Goal: Task Accomplishment & Management: Use online tool/utility

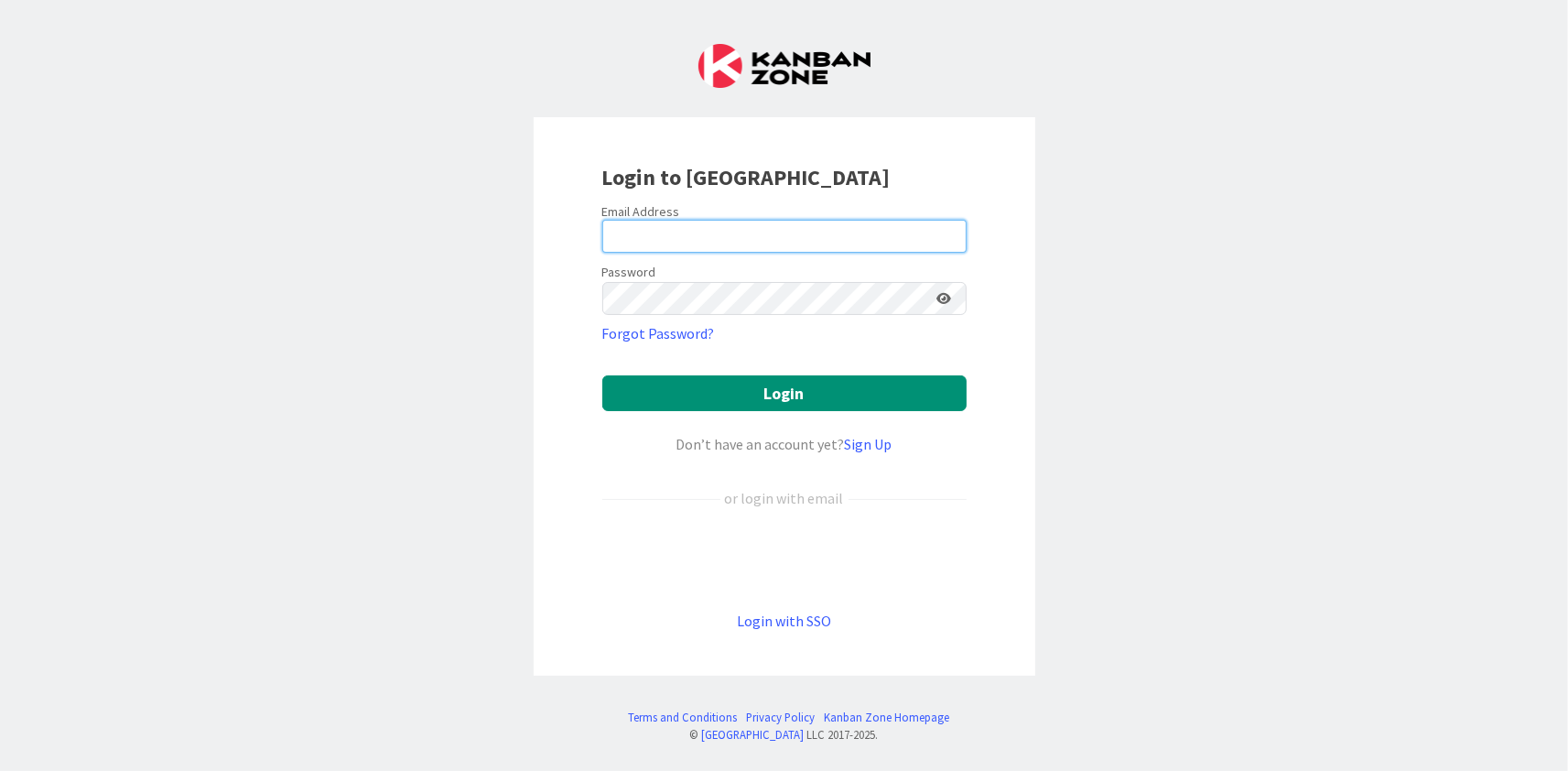
click at [660, 234] on input "email" at bounding box center [784, 236] width 364 height 33
type input "[EMAIL_ADDRESS][DOMAIN_NAME]"
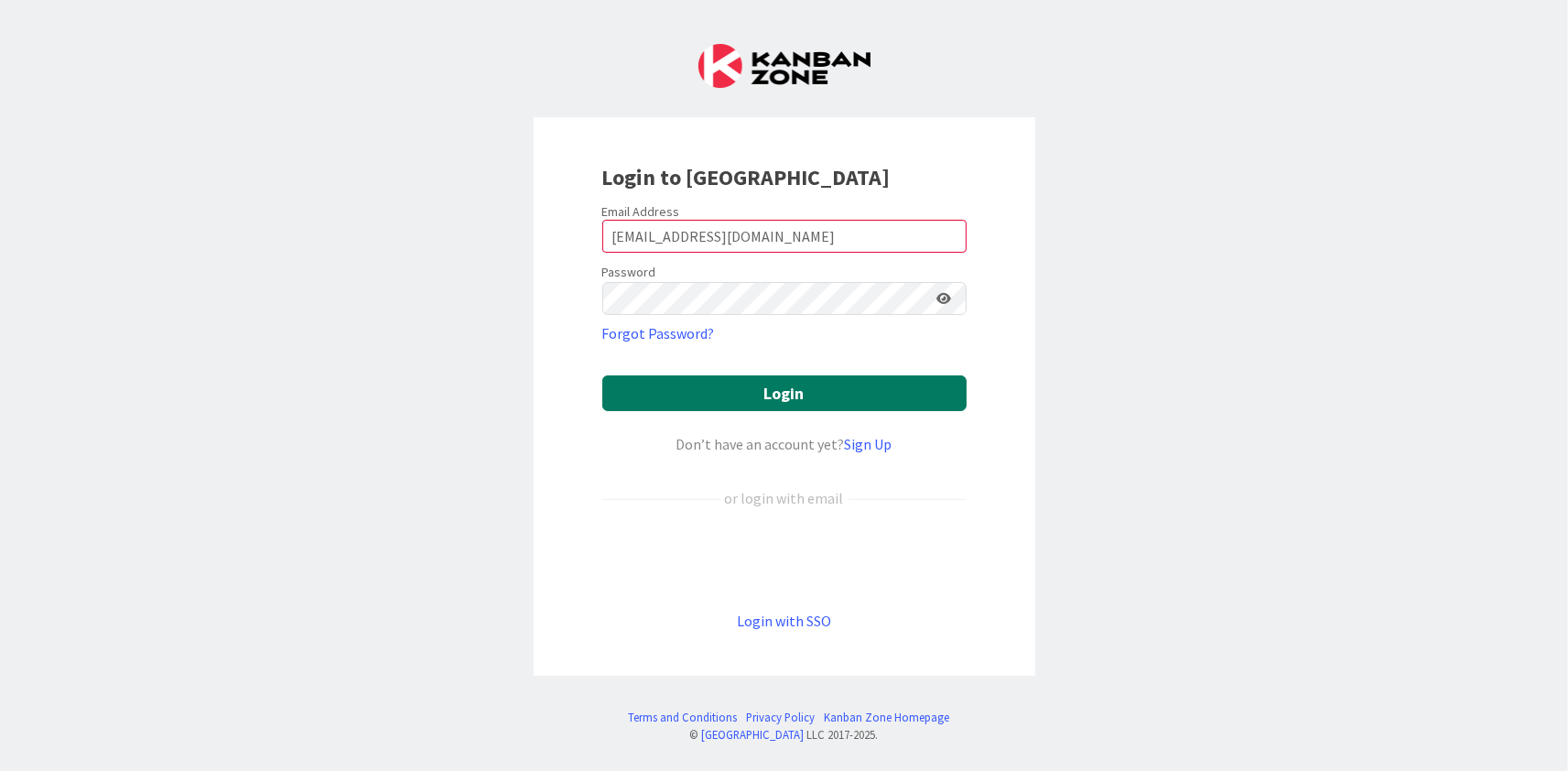
click at [712, 396] on button "Login" at bounding box center [784, 393] width 364 height 36
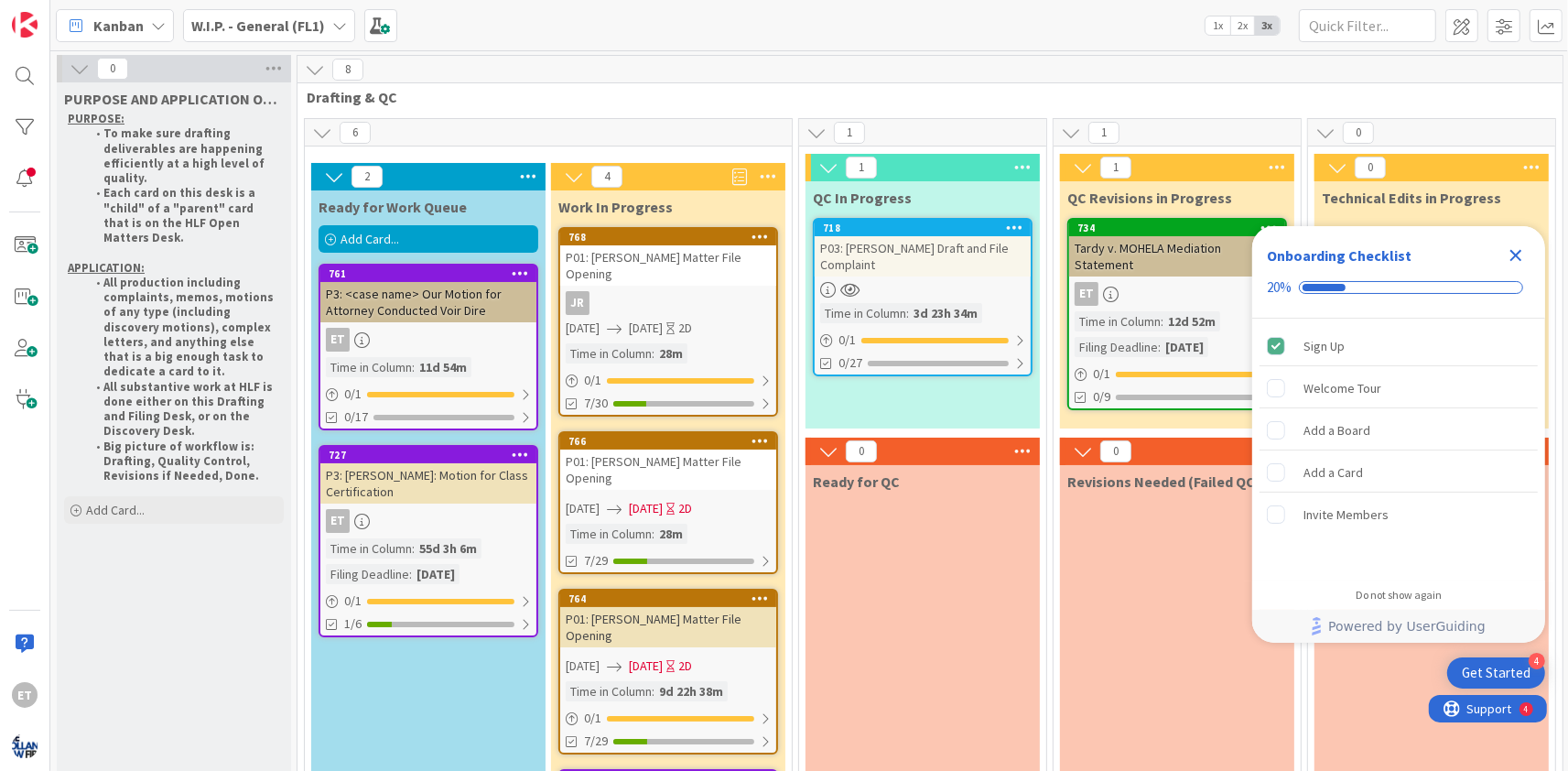
click at [1519, 250] on icon "Close Checklist" at bounding box center [1515, 255] width 22 height 22
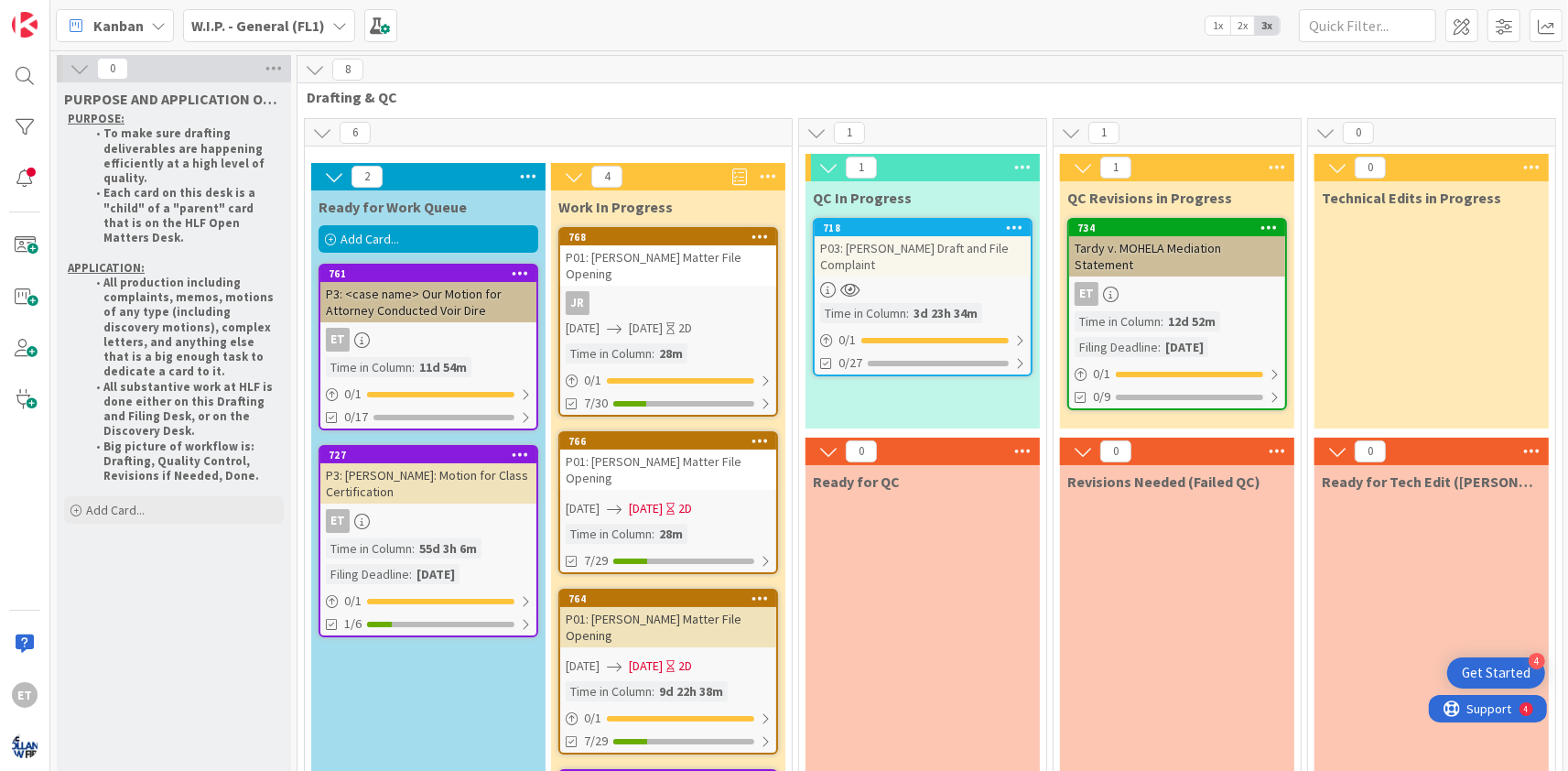
click at [319, 28] on b "W.I.P. - General (FL1)" at bounding box center [258, 25] width 134 height 18
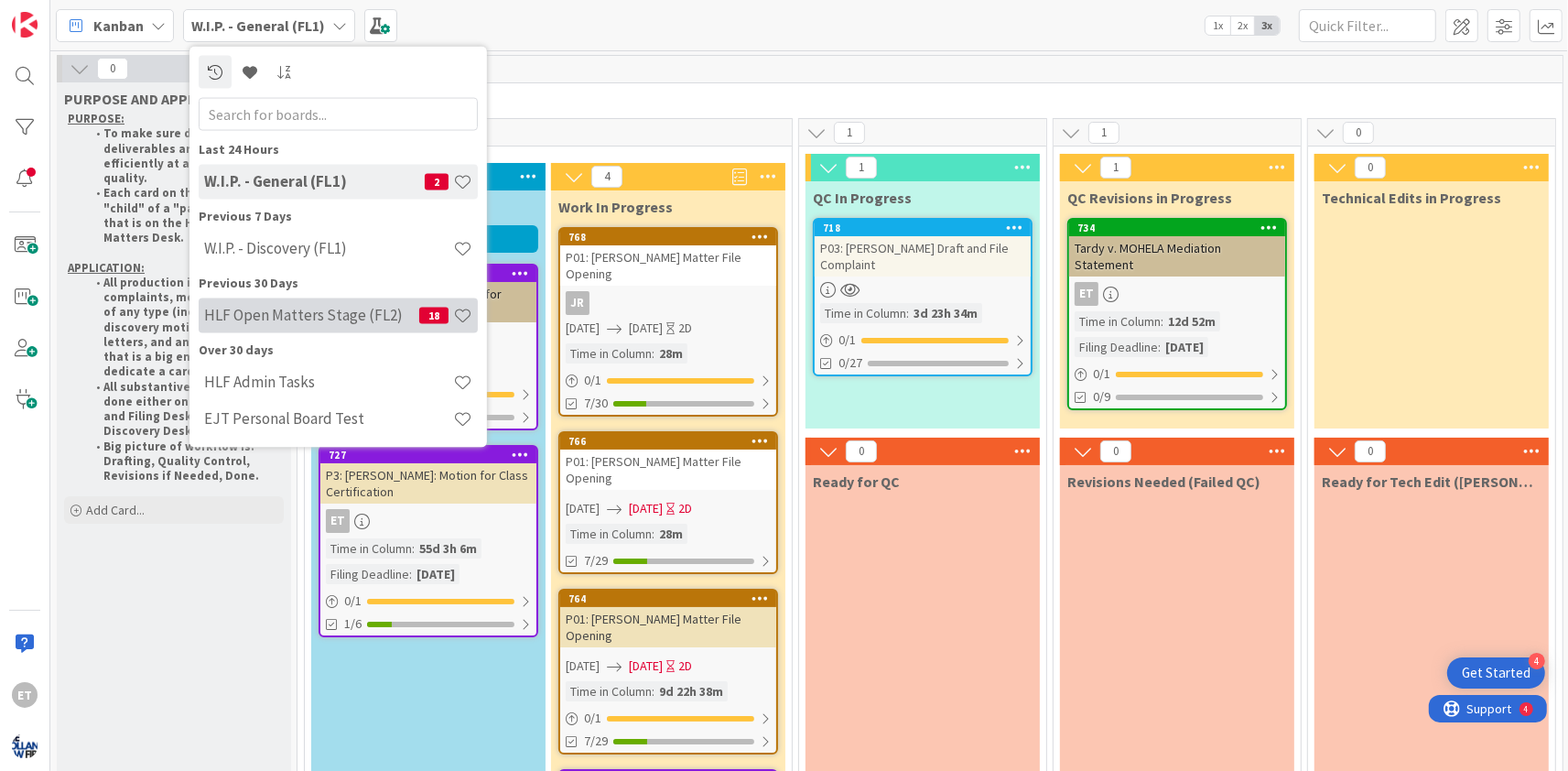
click at [325, 317] on h4 "HLF Open Matters Stage (FL2)" at bounding box center [311, 315] width 215 height 18
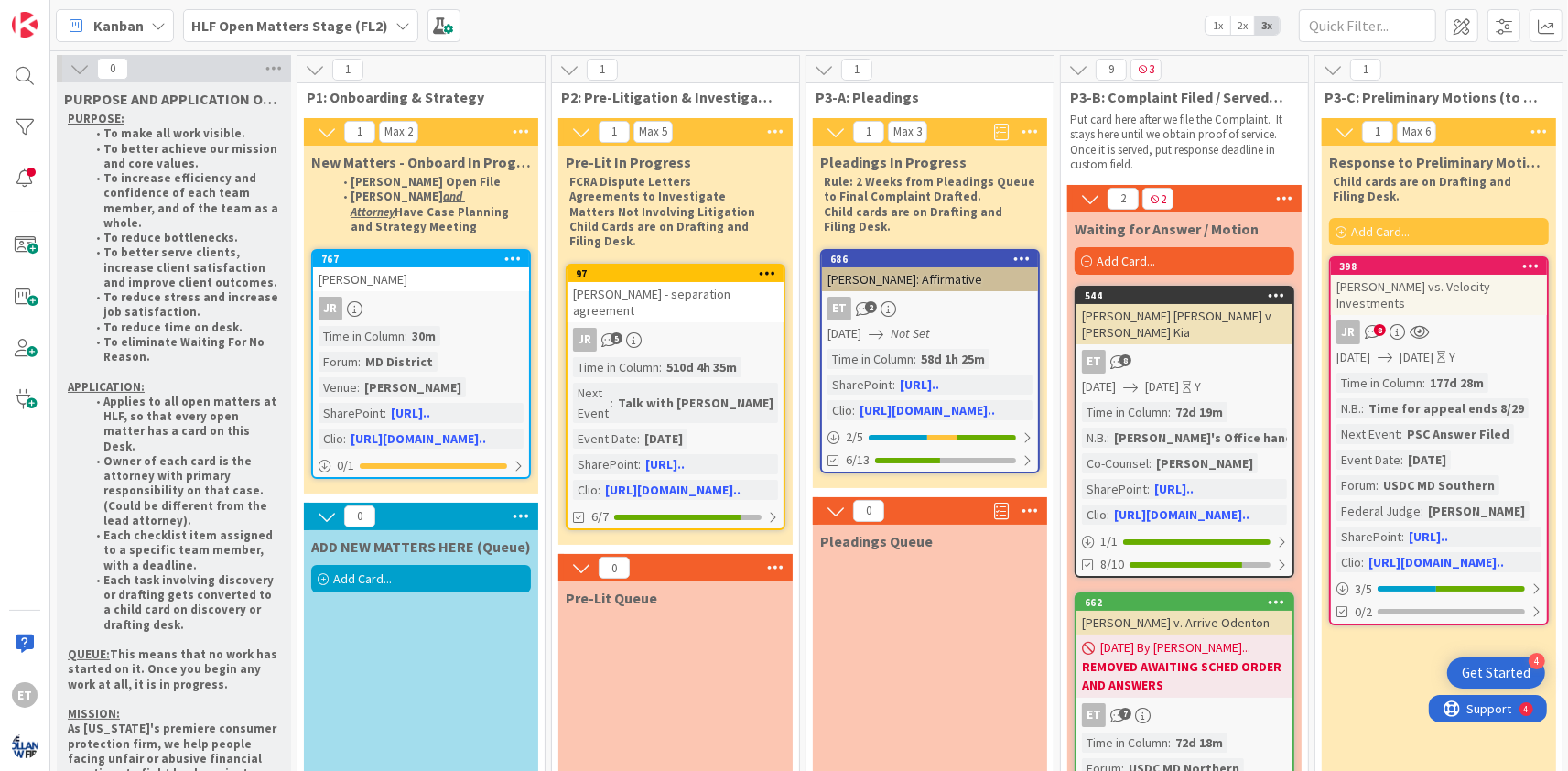
click at [347, 570] on span "Add Card..." at bounding box center [362, 578] width 59 height 16
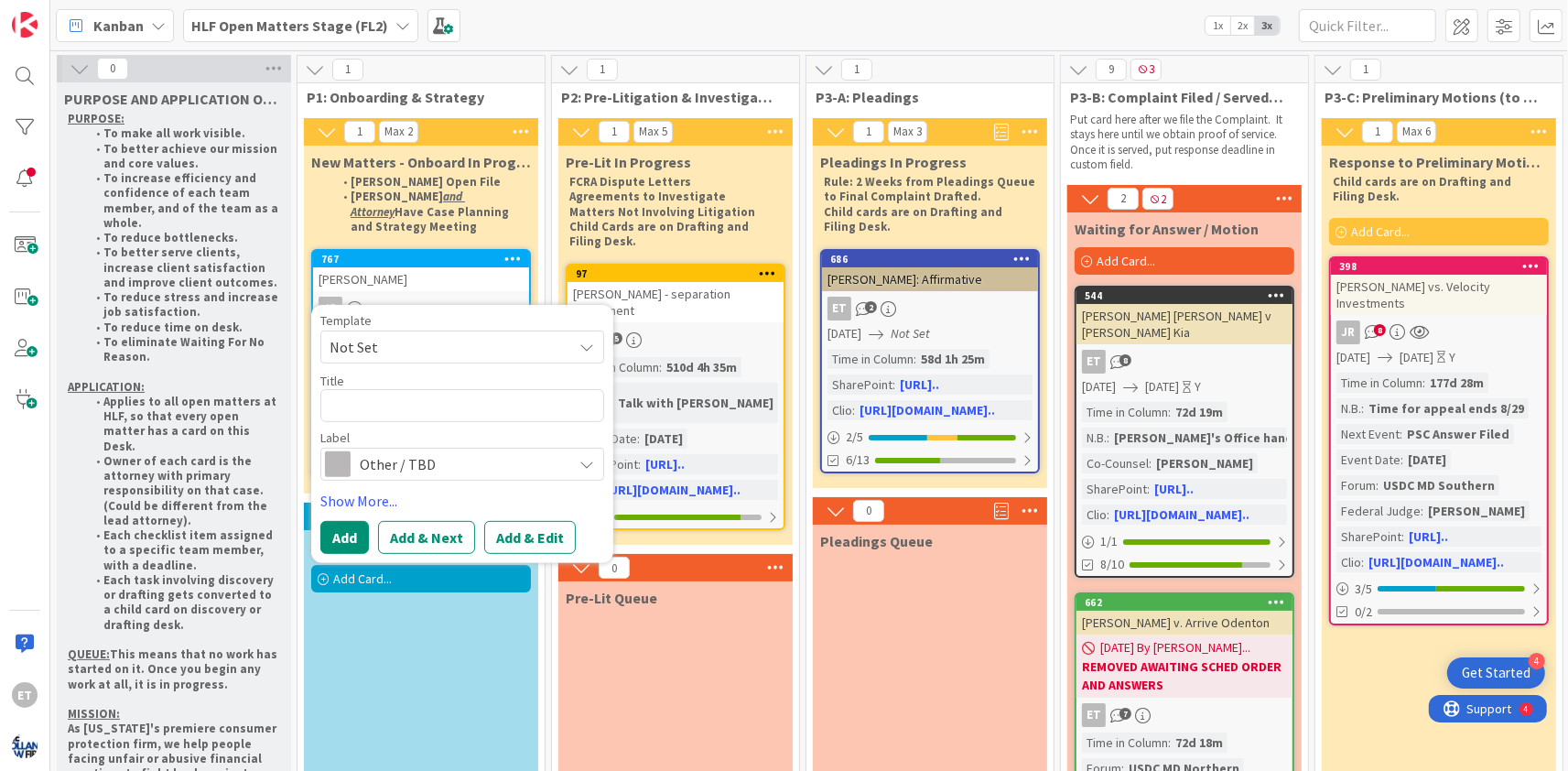
click at [555, 335] on span "Not Set" at bounding box center [444, 347] width 229 height 24
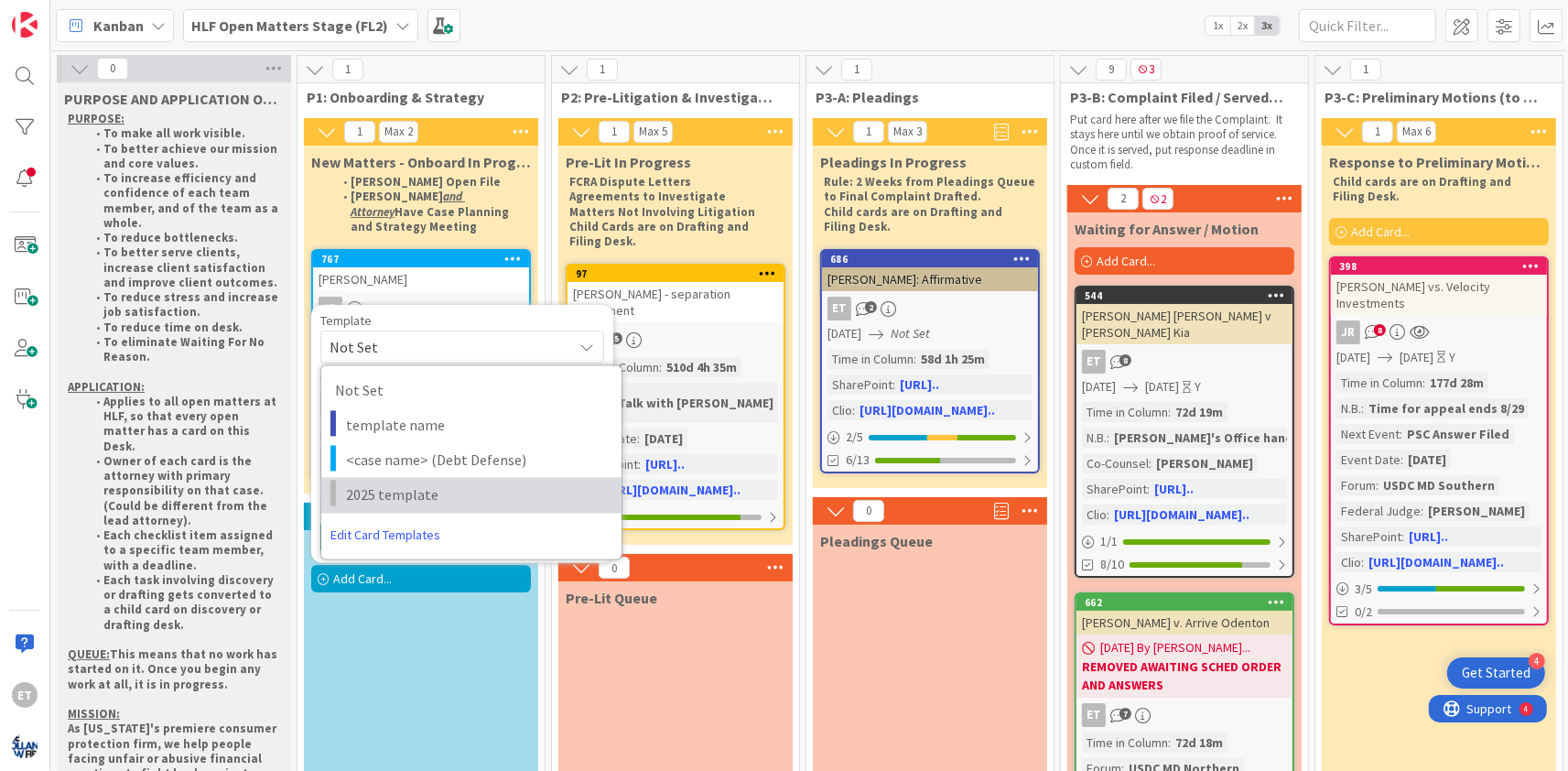
click at [407, 483] on span "2025 template" at bounding box center [476, 495] width 262 height 24
type textarea "x"
type textarea "2025 template"
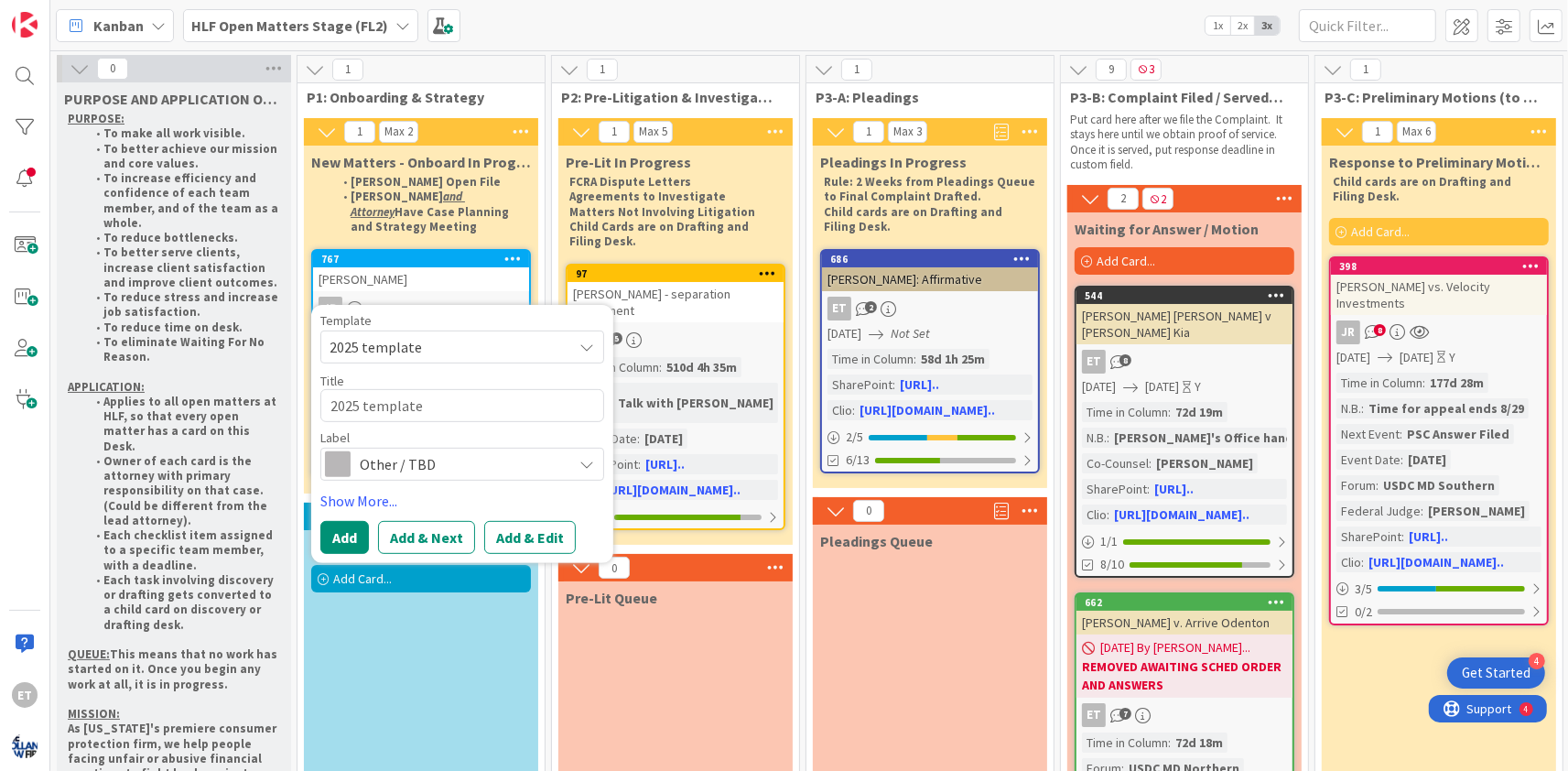
click at [553, 451] on span "Other / TBD" at bounding box center [461, 464] width 203 height 26
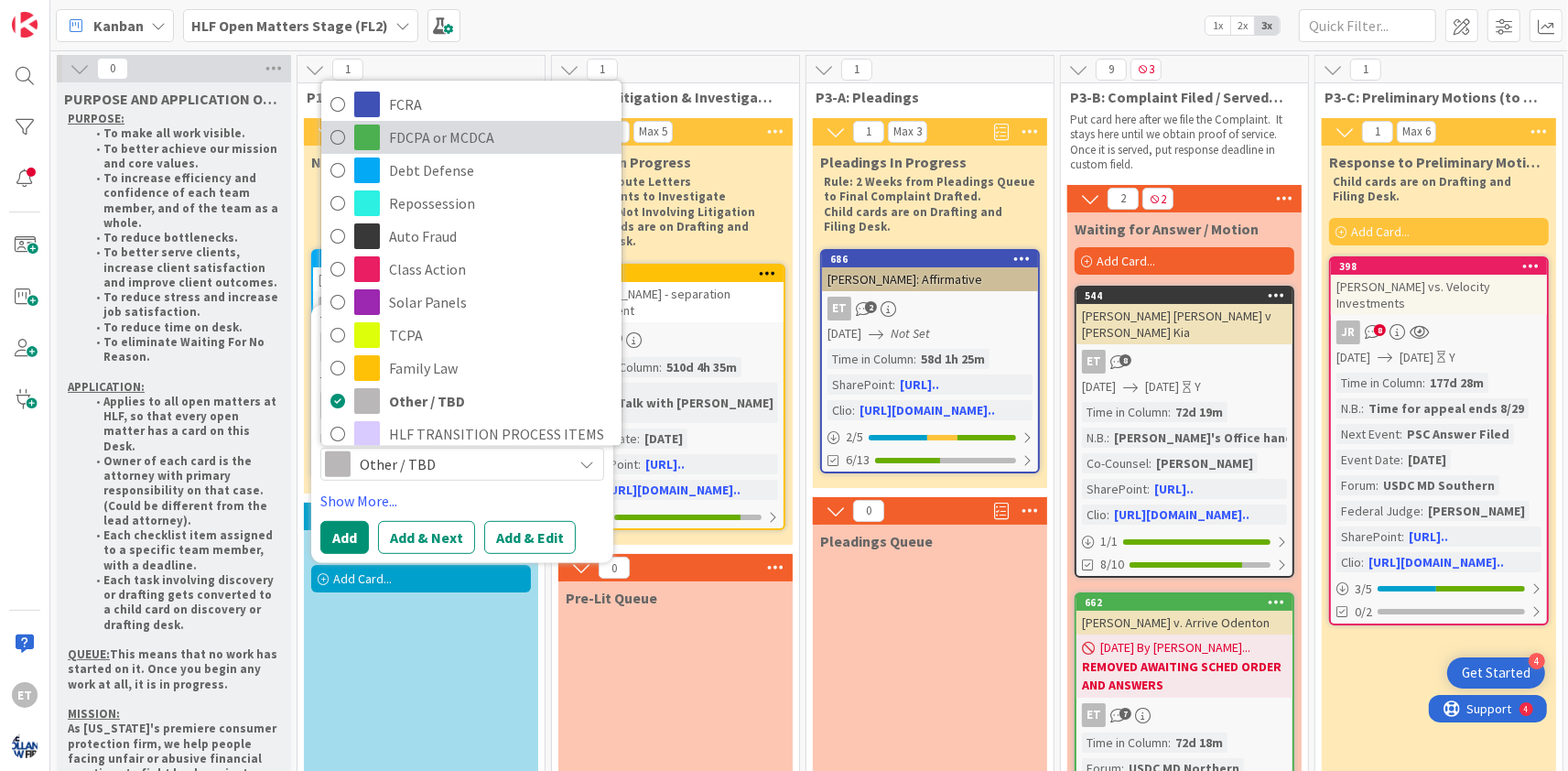
click at [404, 123] on span "FDCPA or MCDCA" at bounding box center [501, 137] width 223 height 28
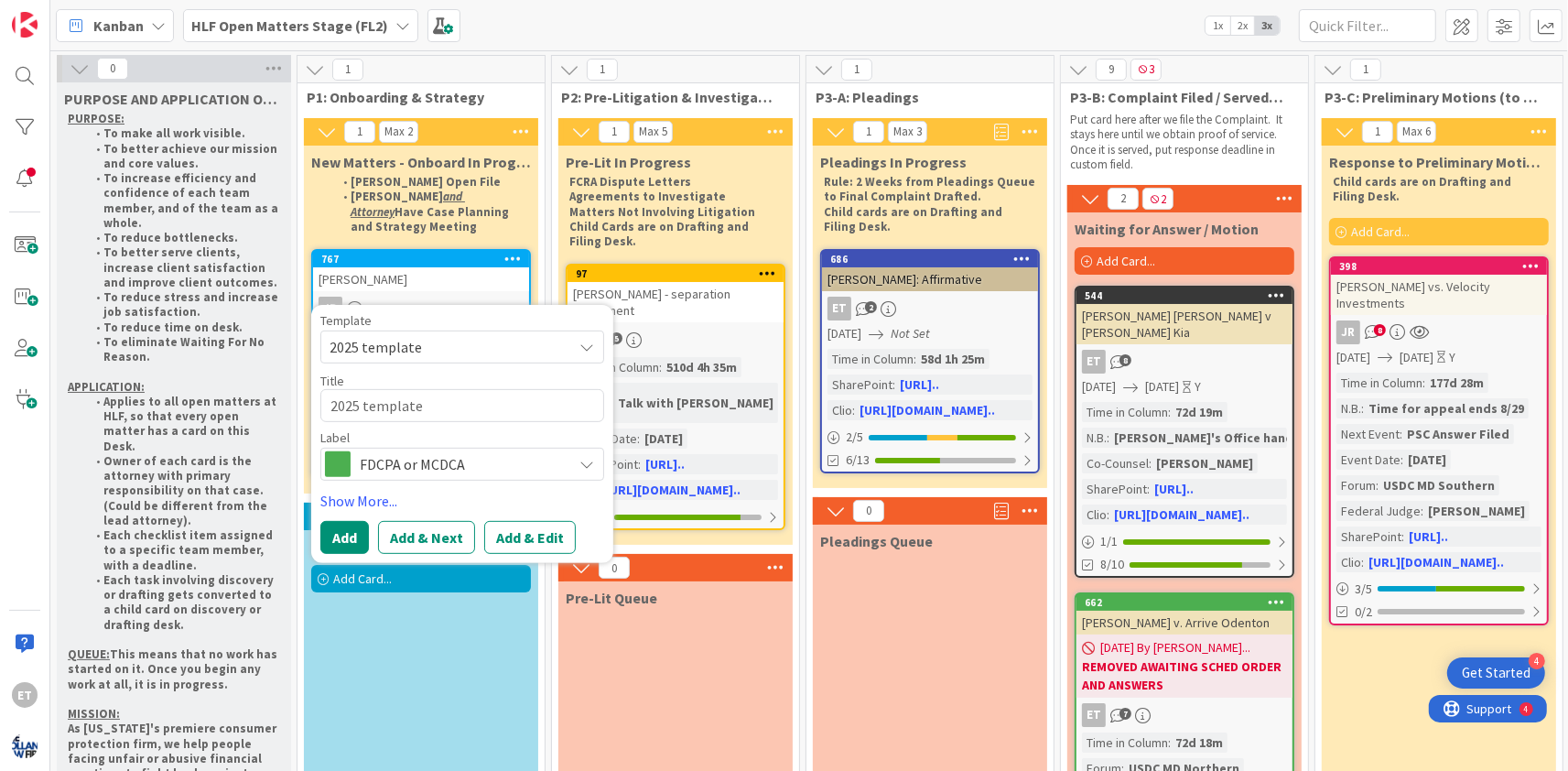
scroll to position [111, 0]
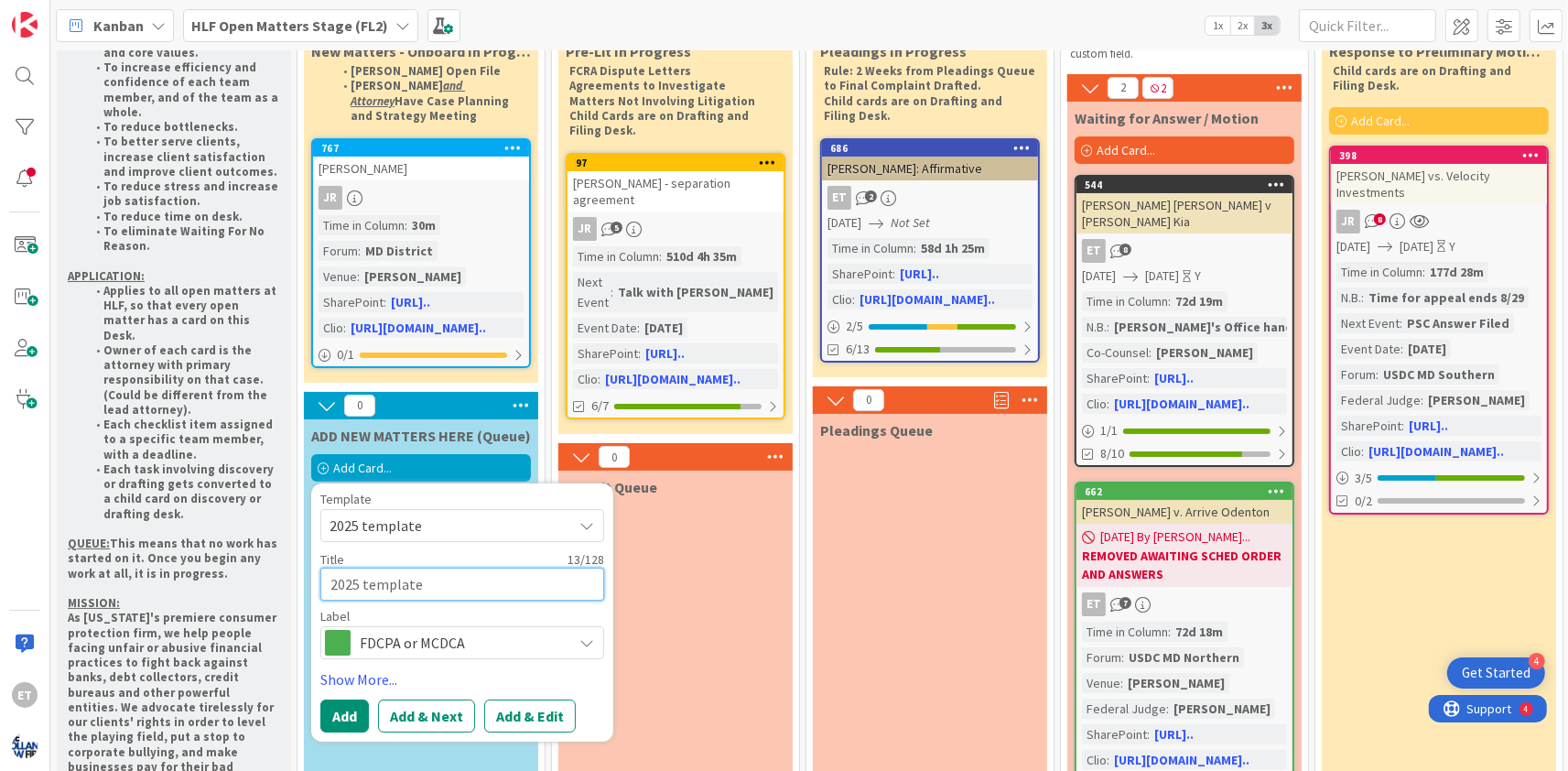
click at [437, 578] on textarea "2025 template" at bounding box center [462, 584] width 284 height 33
drag, startPoint x: 452, startPoint y: 570, endPoint x: 289, endPoint y: 570, distance: 163.0
click at [321, 570] on textarea "2025 template" at bounding box center [462, 584] width 284 height 33
type textarea "x"
type textarea "O"
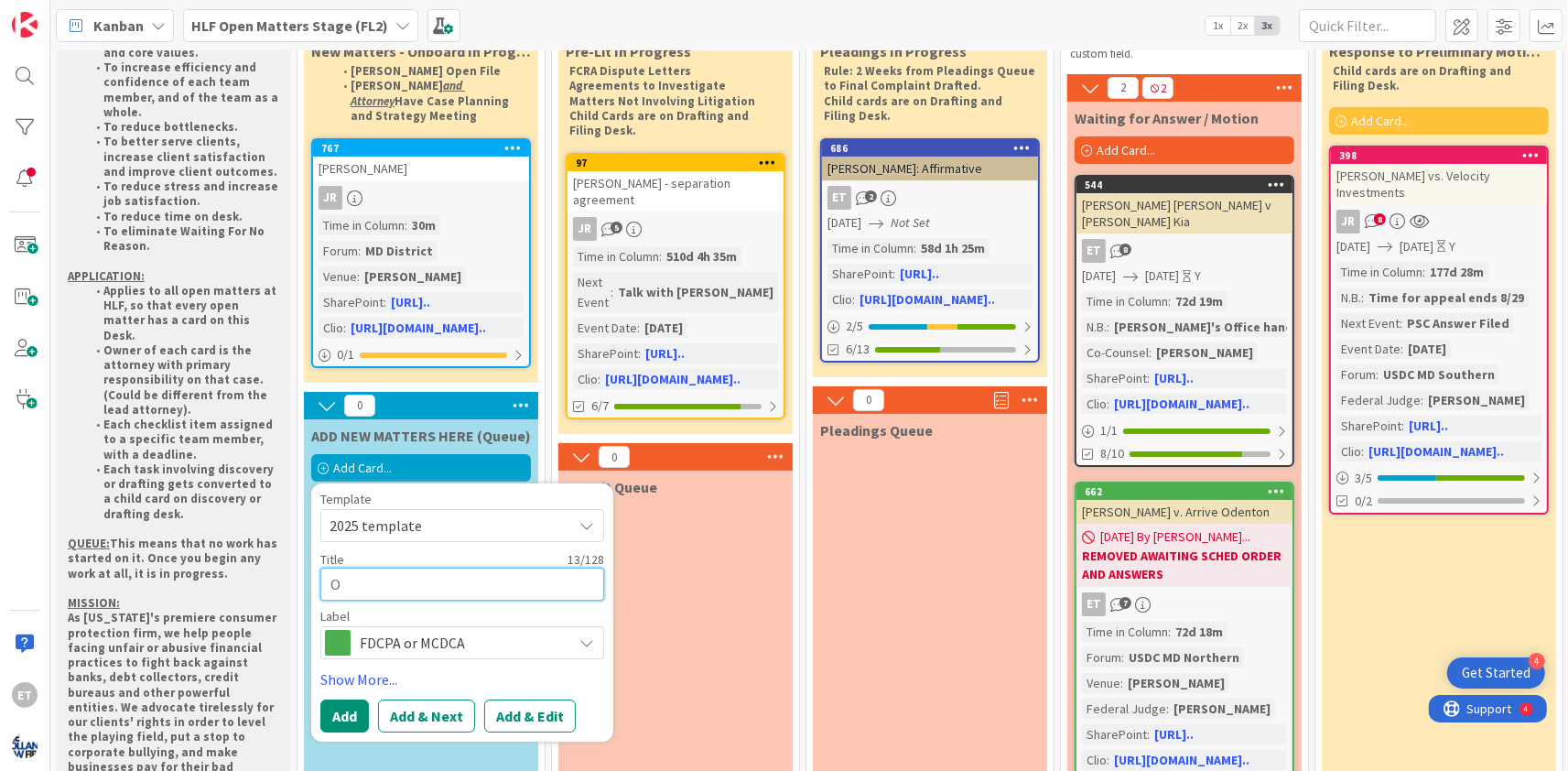
type textarea "x"
type textarea "OM"
type textarea "x"
type textarea "OMG"
type textarea "x"
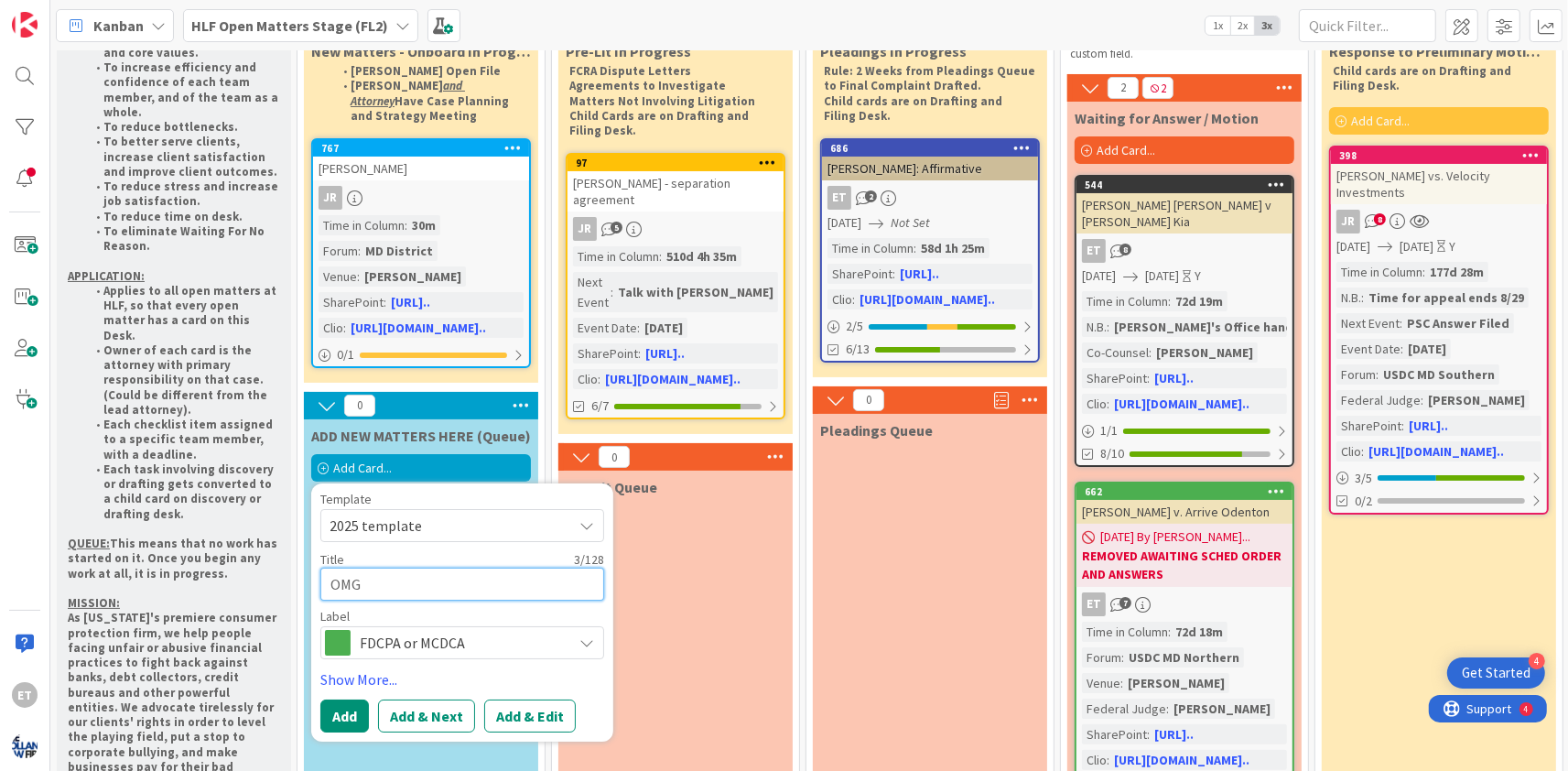
type textarea "OMG"
type textarea "x"
type textarea "OMG E"
type textarea "x"
type textarea "OMG EF"
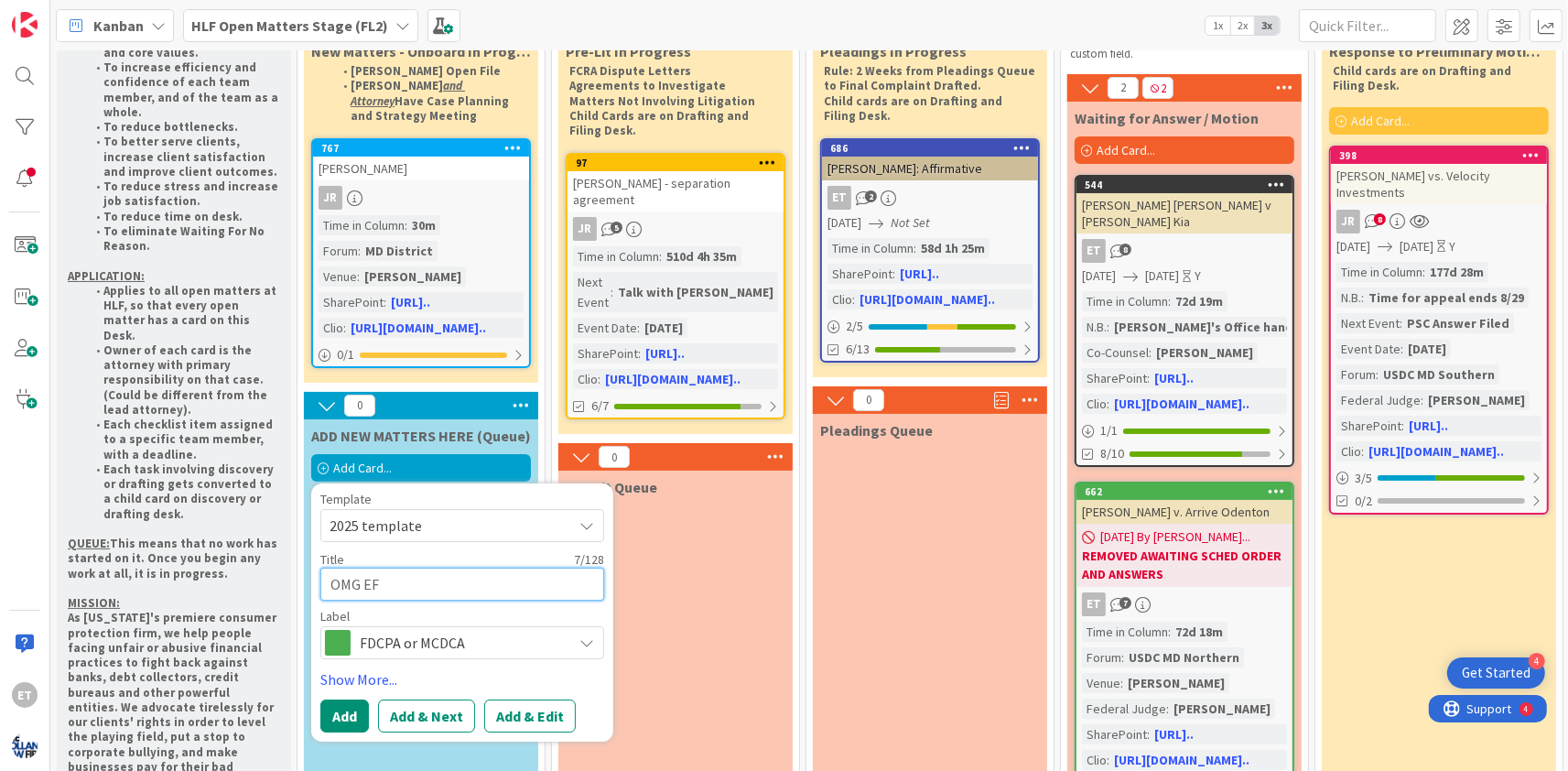
type textarea "x"
type textarea "OMG EFR"
type textarea "x"
type textarea "OMG EFR"
type textarea "x"
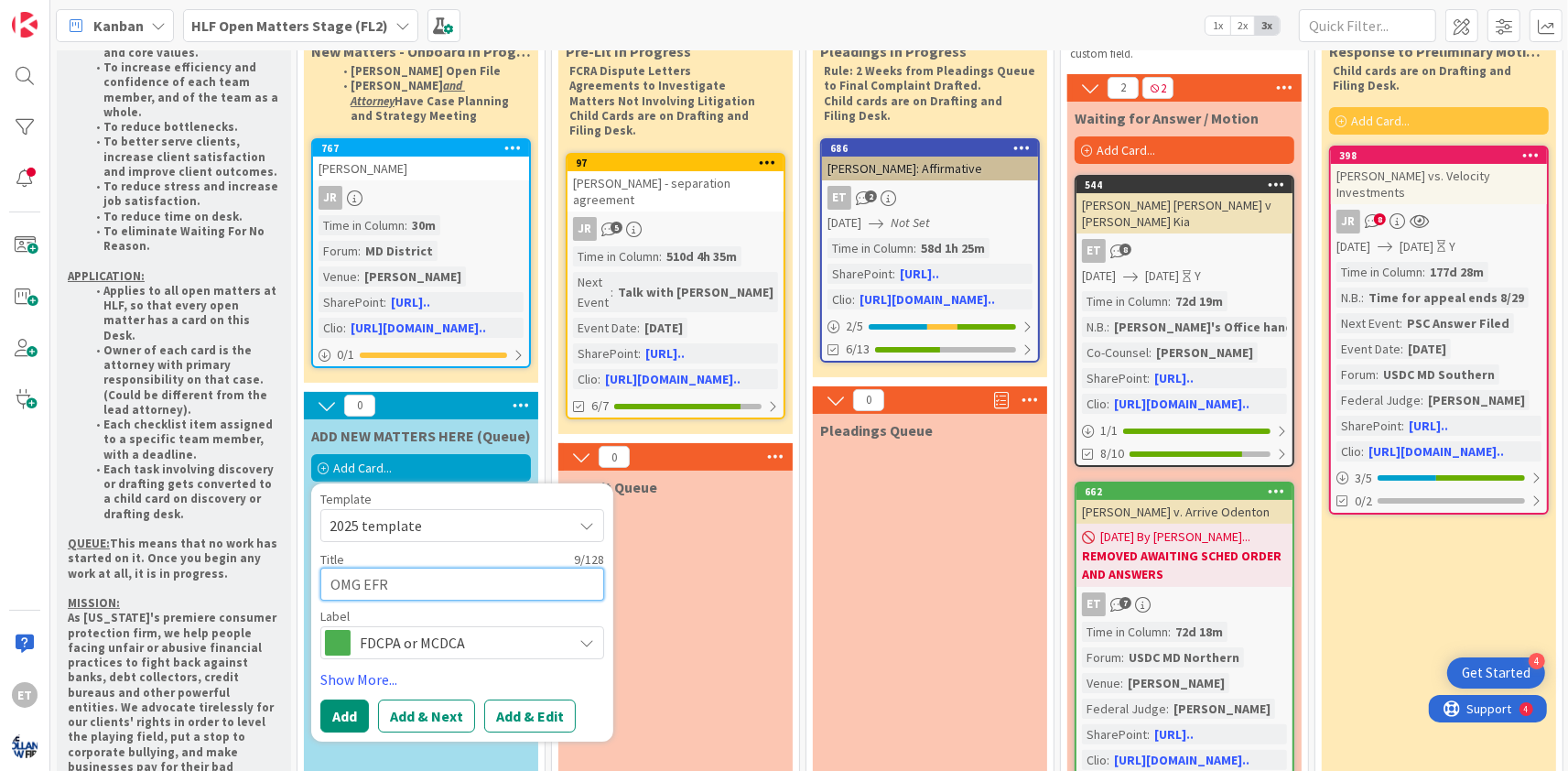
type textarea "OMG EFR S"
type textarea "x"
type textarea "OMG EFR SY"
type textarea "x"
type textarea "OMG EFR SYC"
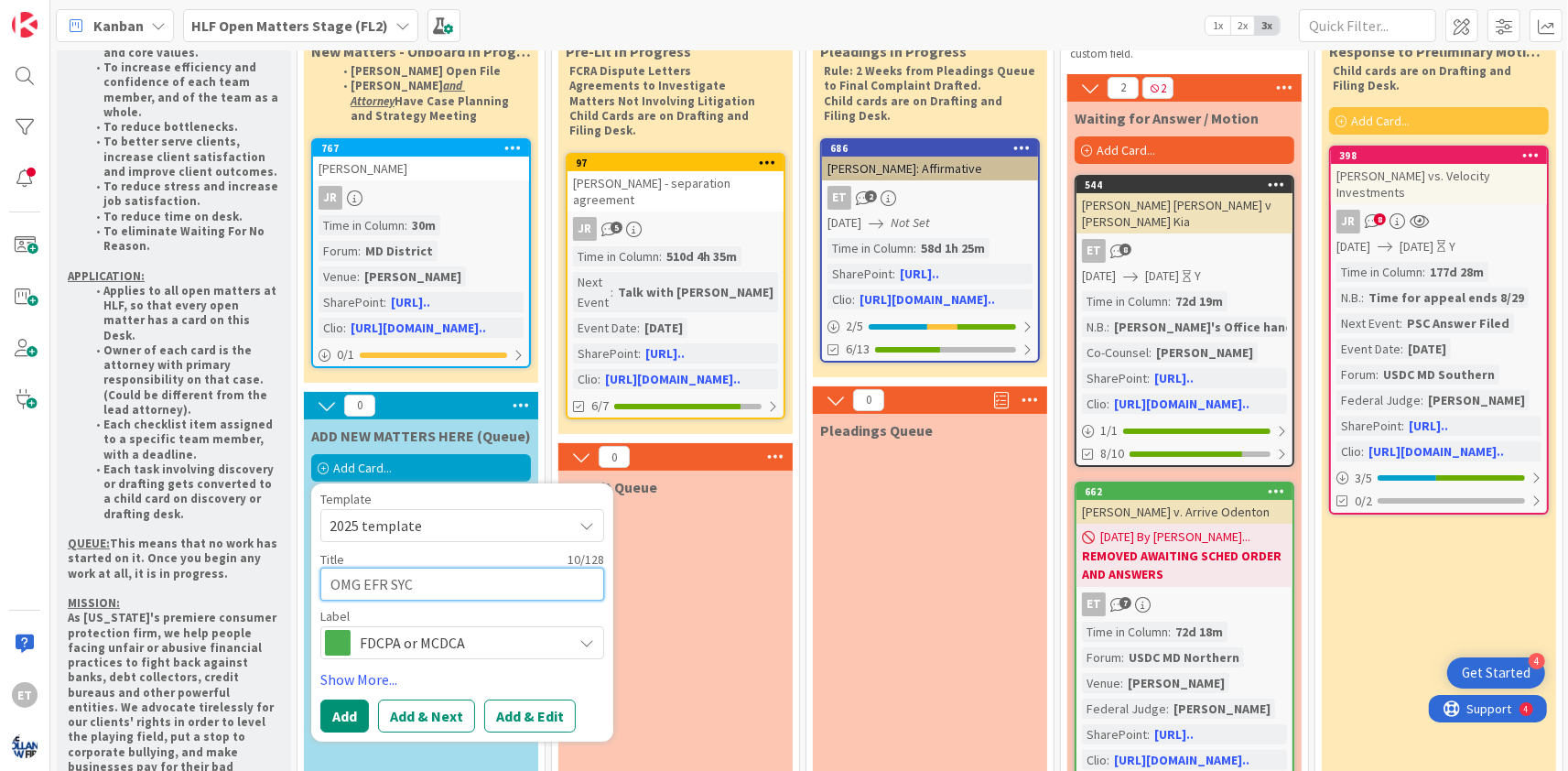
type textarea "x"
type textarea "OMG EFR SYCL"
type textarea "x"
type textarea "OMG EFR SYCLO"
type textarea "x"
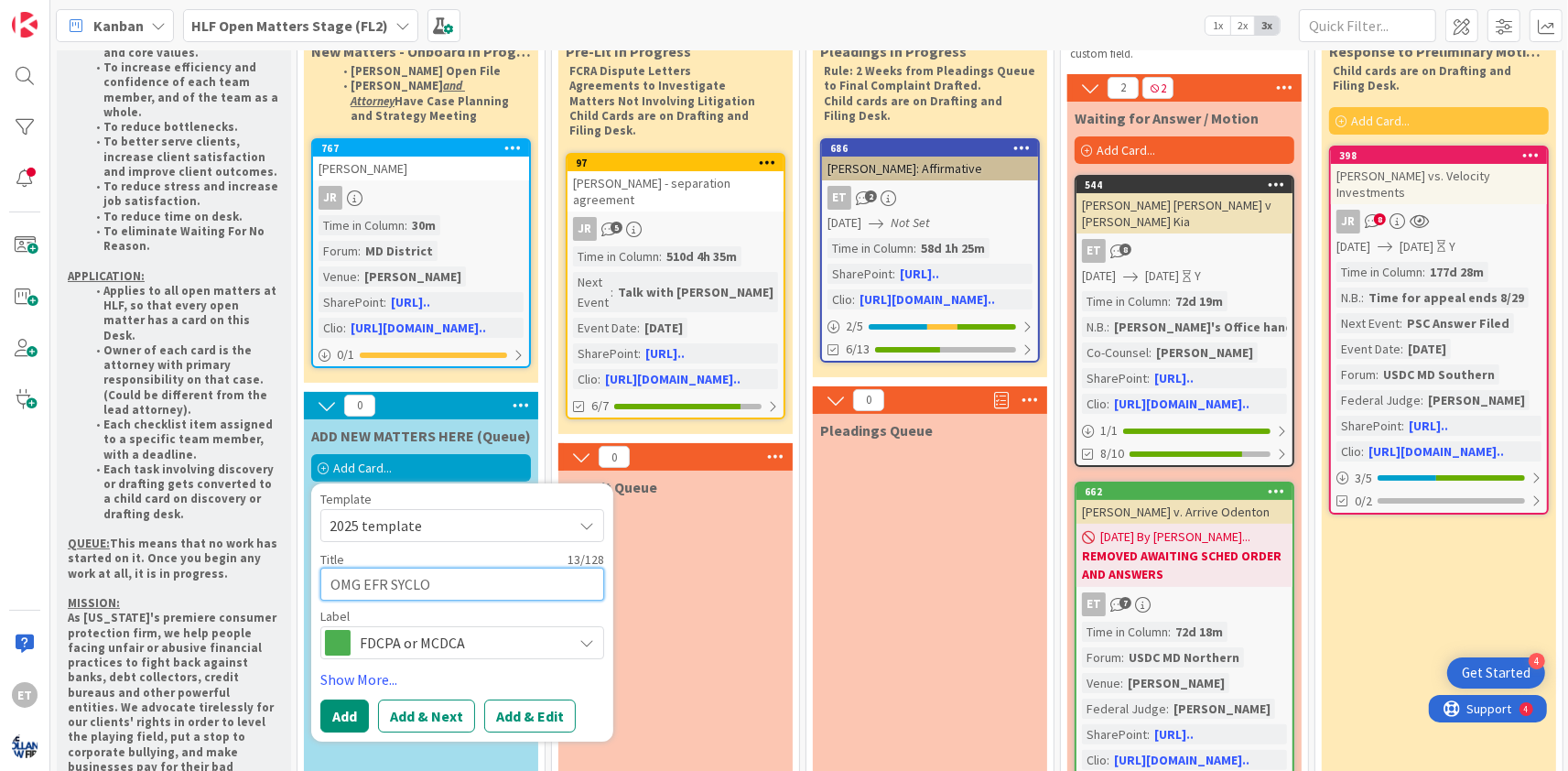
type textarea "OMG EFR SYCLOT"
type textarea "x"
type textarea "OMG EFR SYCLOTR"
type textarea "x"
type textarea "OMG EFR SYCLOTRO"
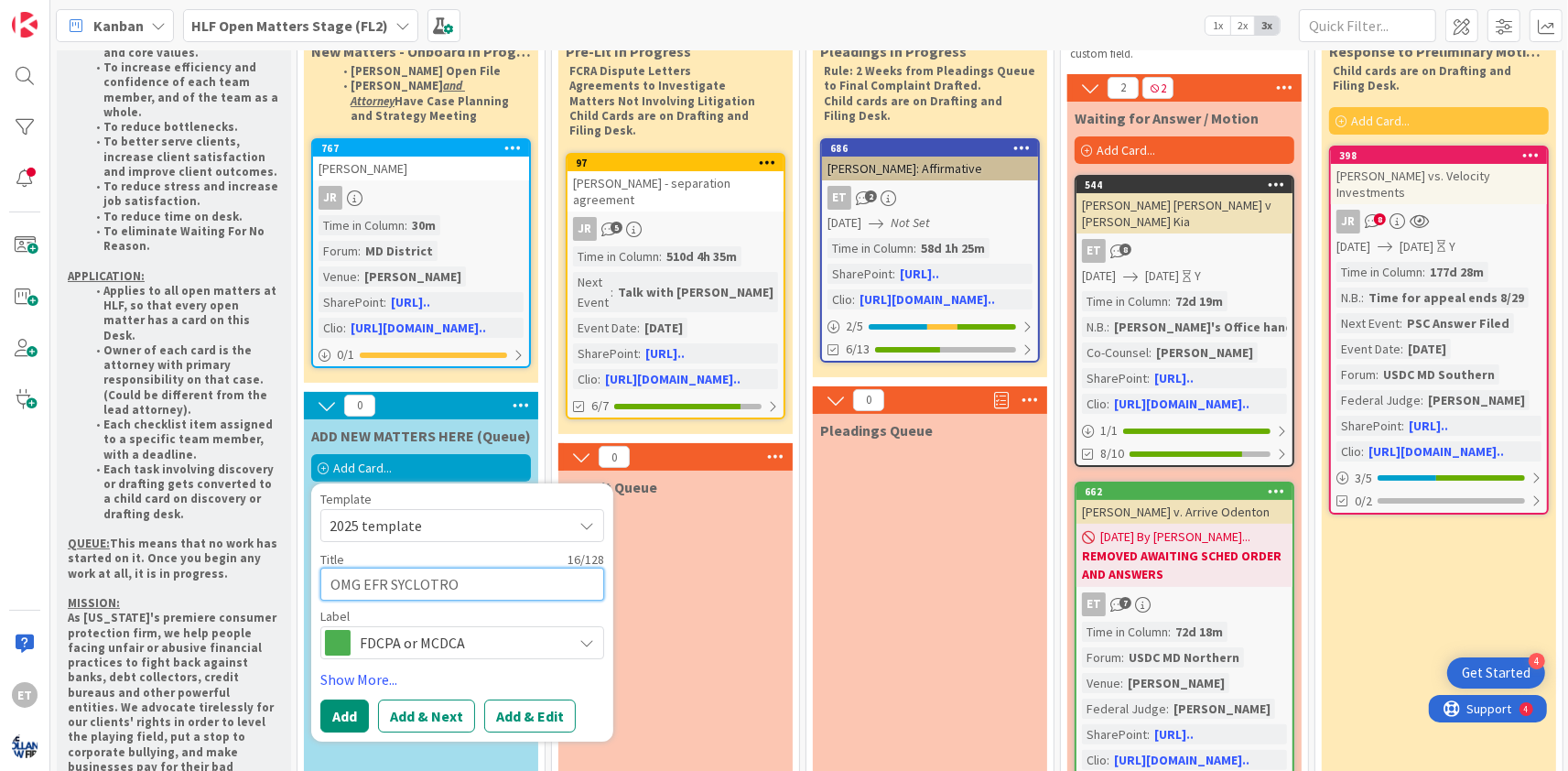
type textarea "x"
type textarea "OMG EFR SYCLOTRON"
type textarea "x"
type textarea "OMG EFR SYCLOTRONI"
type textarea "x"
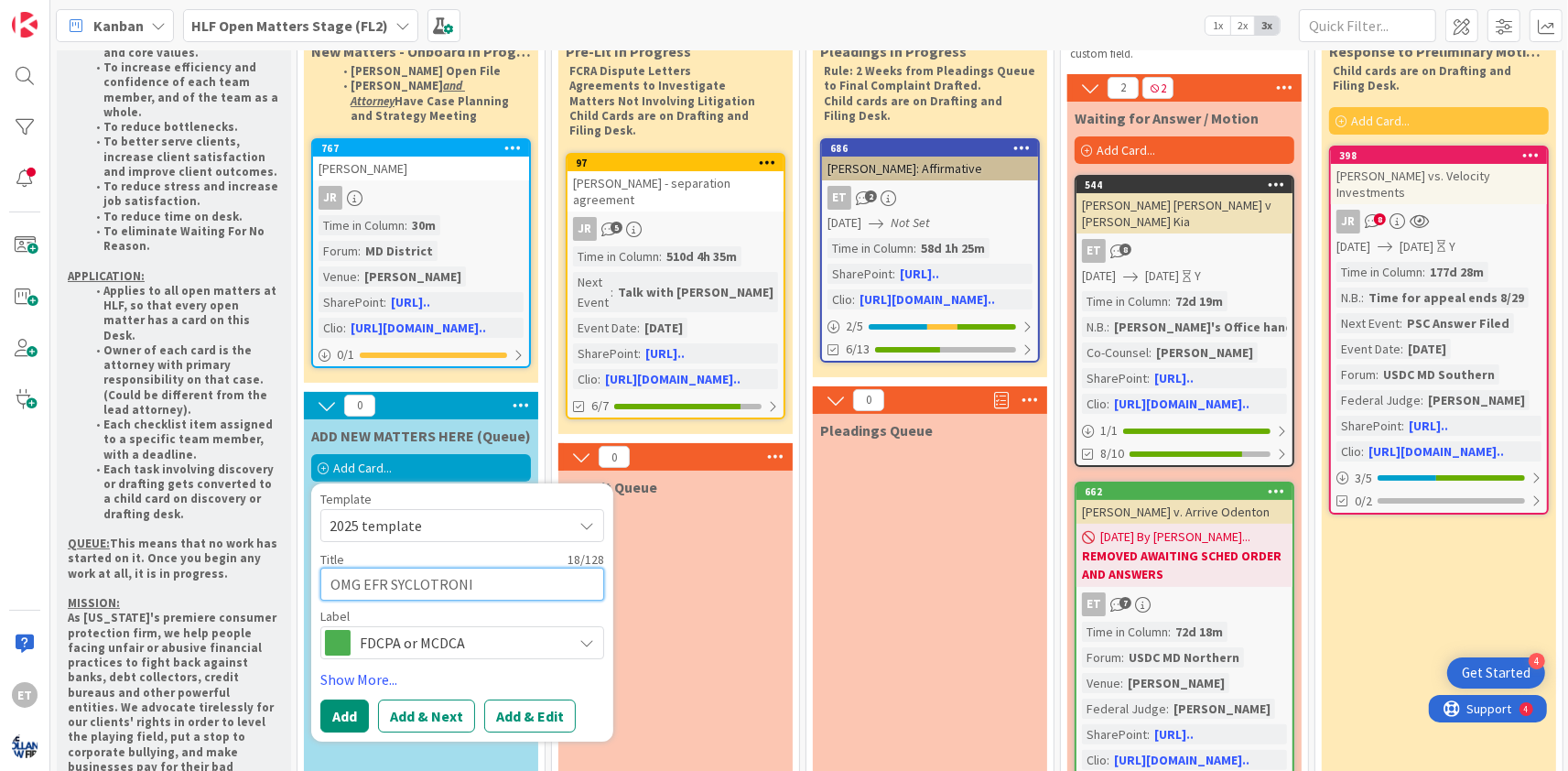
type textarea "OMG EFR SYCLOTRONIC"
type textarea "x"
type textarea "OMG EFR SYCLOTRONI"
type textarea "x"
type textarea "OMG EFR SYCLOTRON"
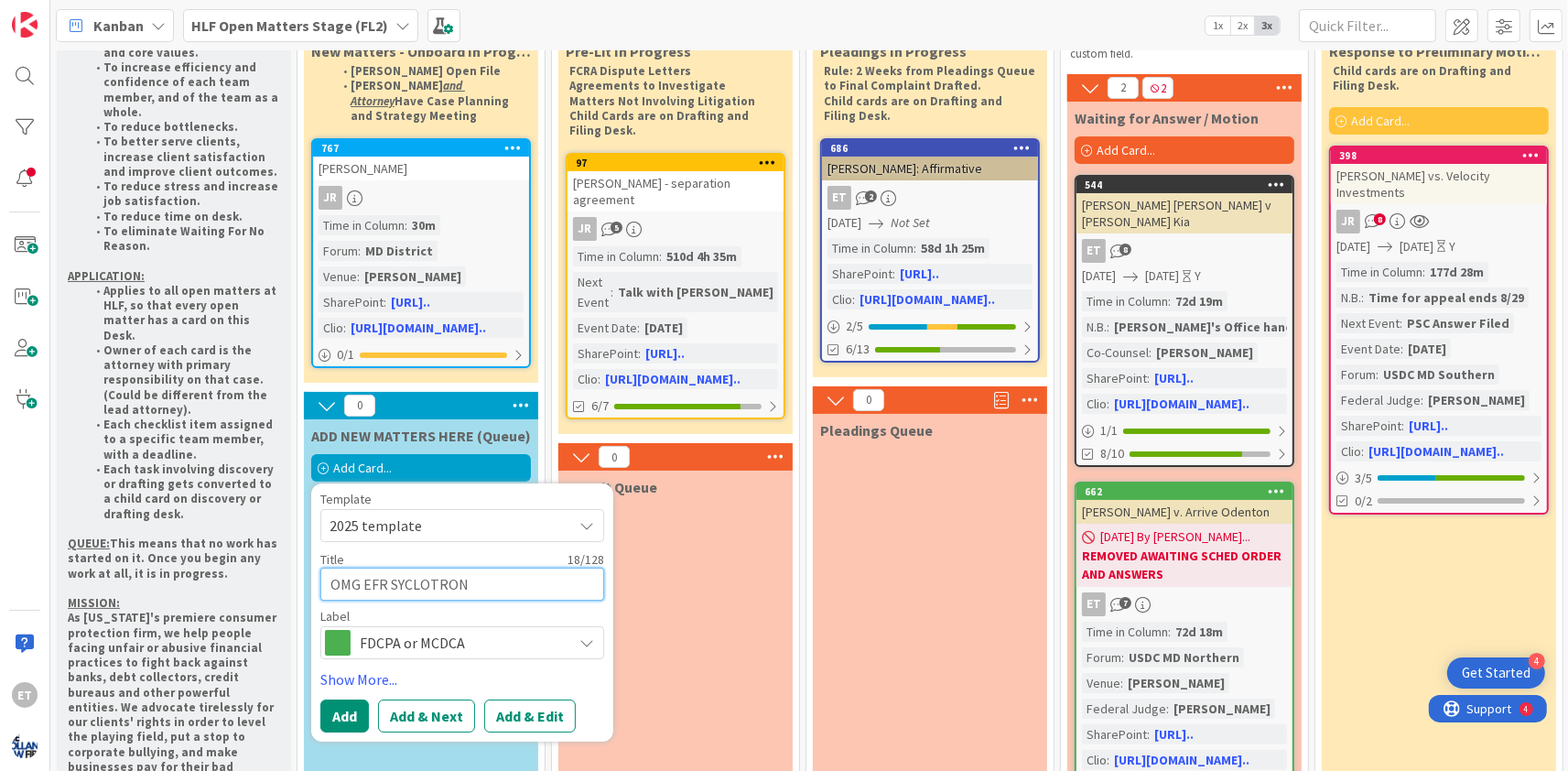
type textarea "x"
type textarea "OMG EFR SYCLOTRO"
type textarea "x"
type textarea "OMG EFR SYCLOT"
type textarea "x"
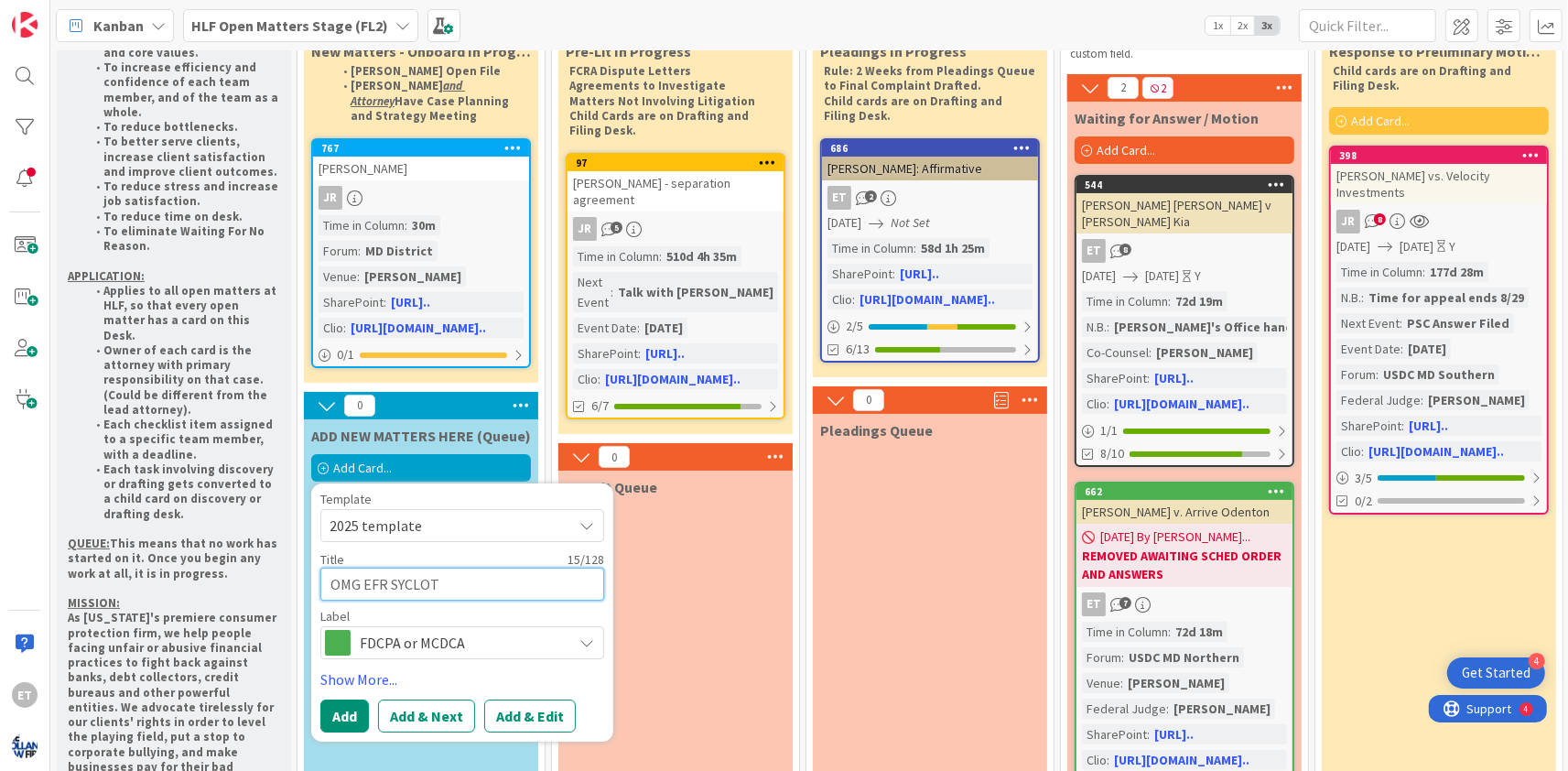
type textarea "OMG EFR SYCLO"
type textarea "x"
type textarea "OMG EFR SY"
type textarea "x"
type textarea "OMG EFR S"
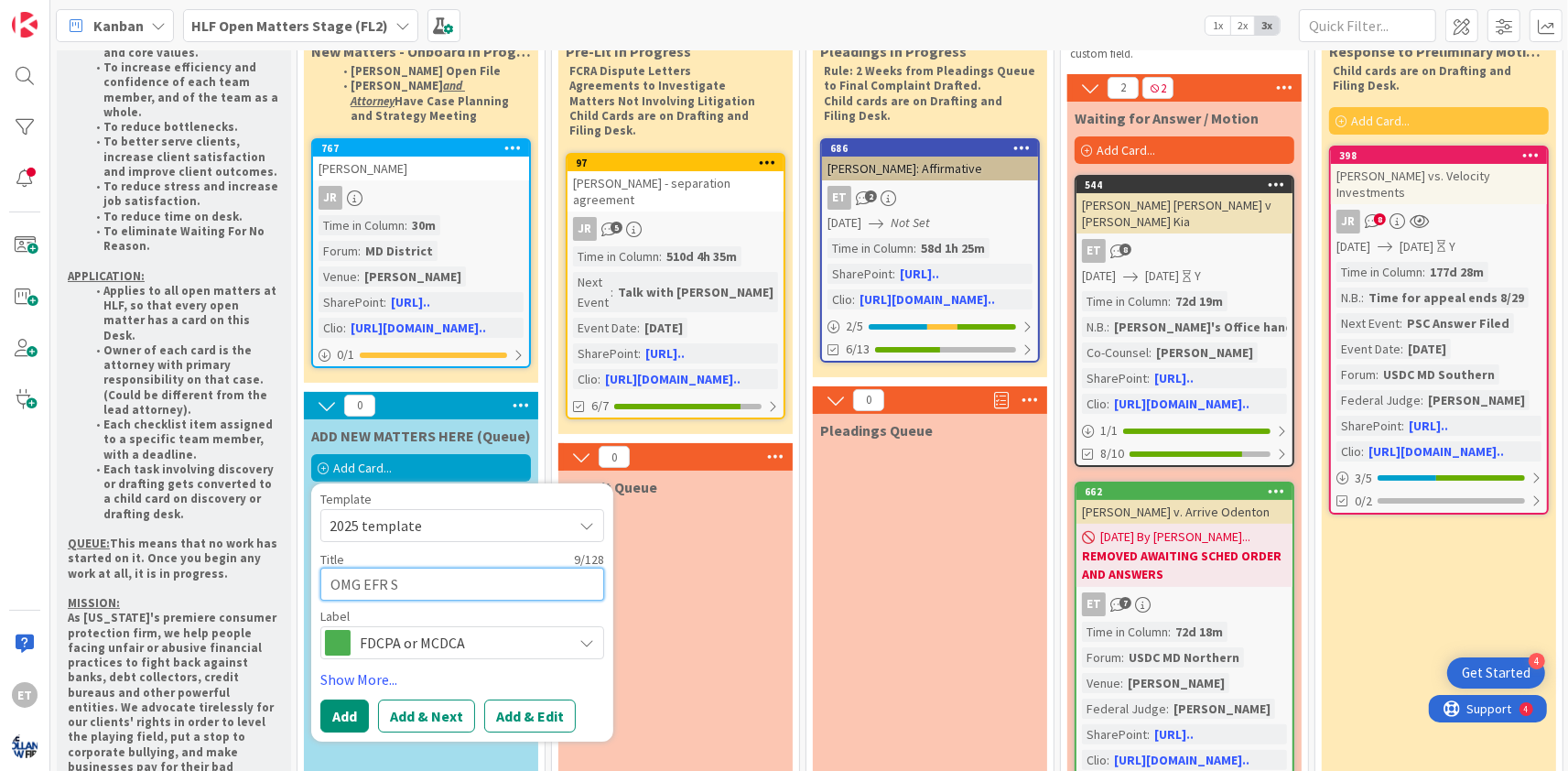
type textarea "x"
type textarea "OMG EFR"
type textarea "x"
type textarea "OMG EF"
type textarea "x"
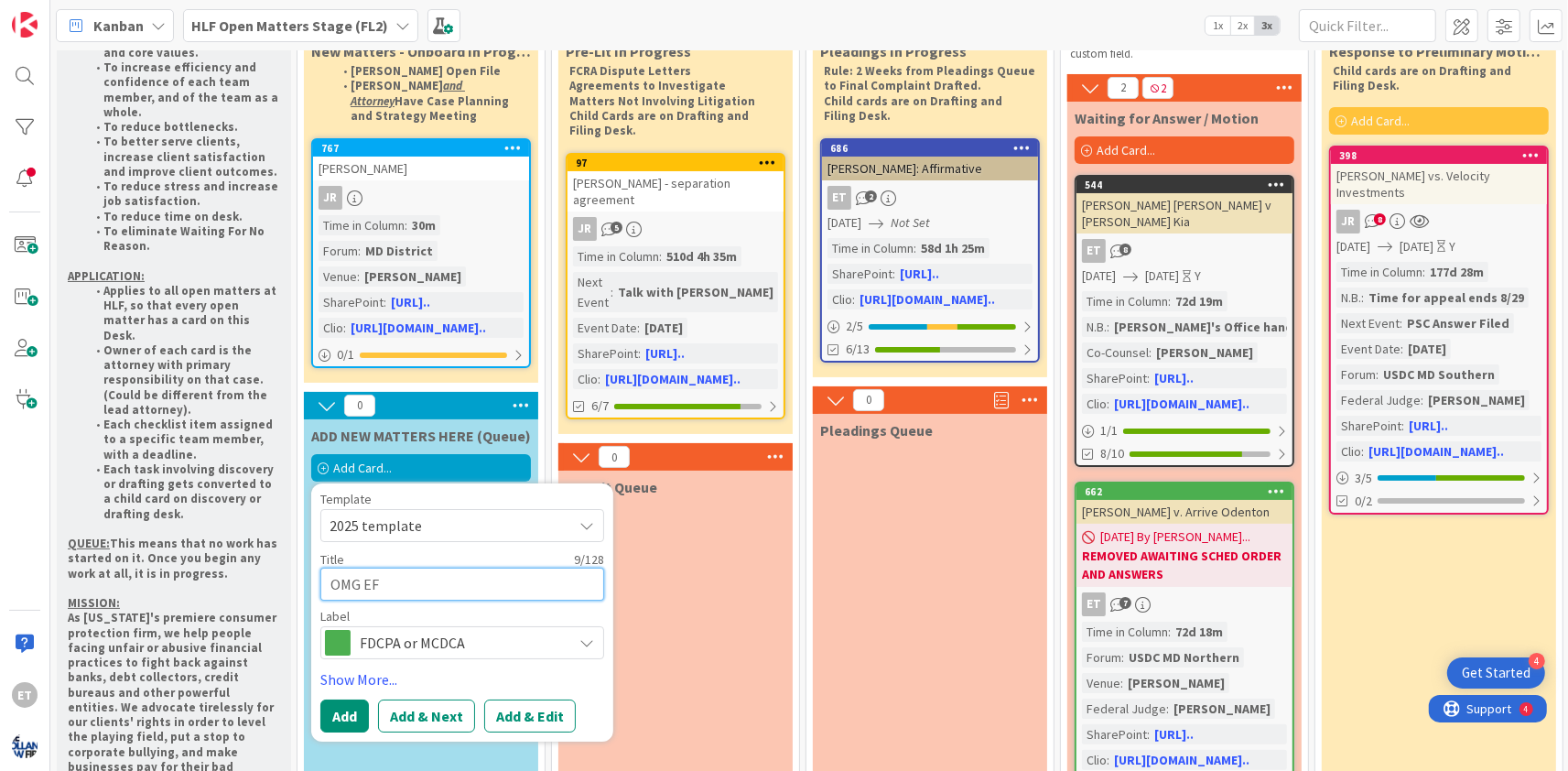
type textarea "OMG E"
type textarea "x"
type textarea "OMG"
type textarea "x"
type textarea "O"
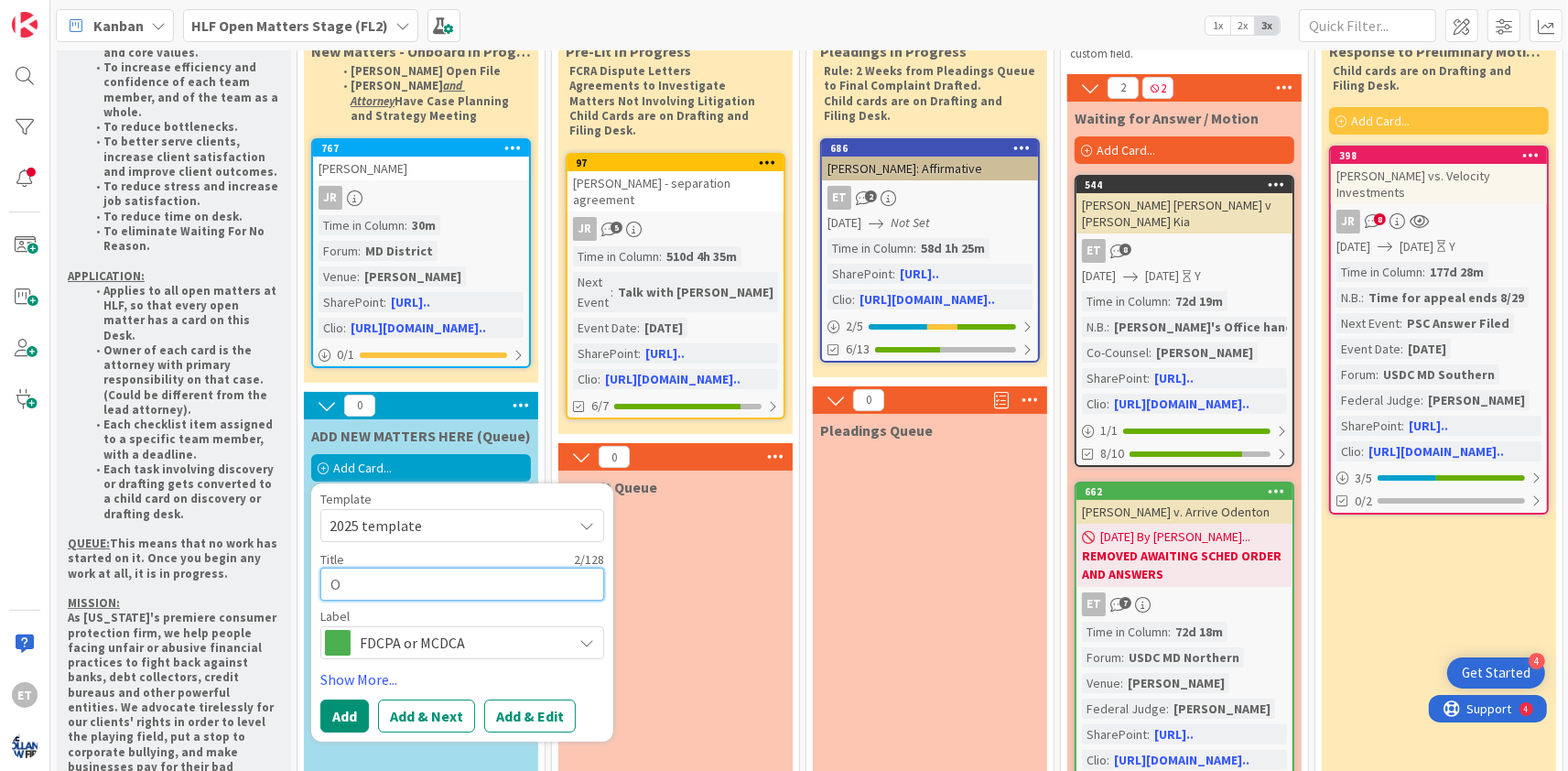
type textarea "x"
type textarea "E"
type textarea "x"
type textarea "Er"
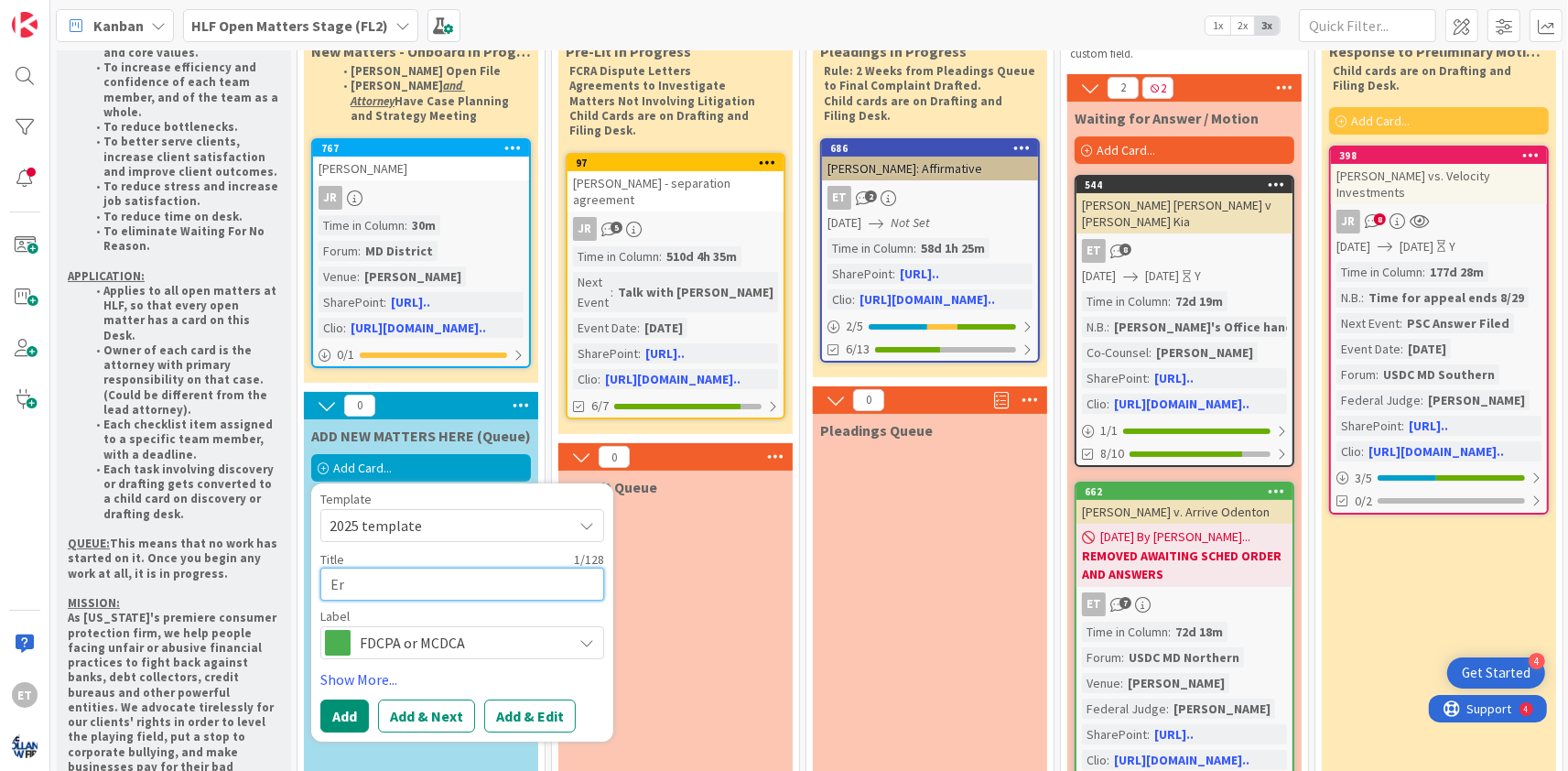
type textarea "x"
type textarea "[PERSON_NAME]"
type textarea "x"
type textarea "[PERSON_NAME]"
type textarea "x"
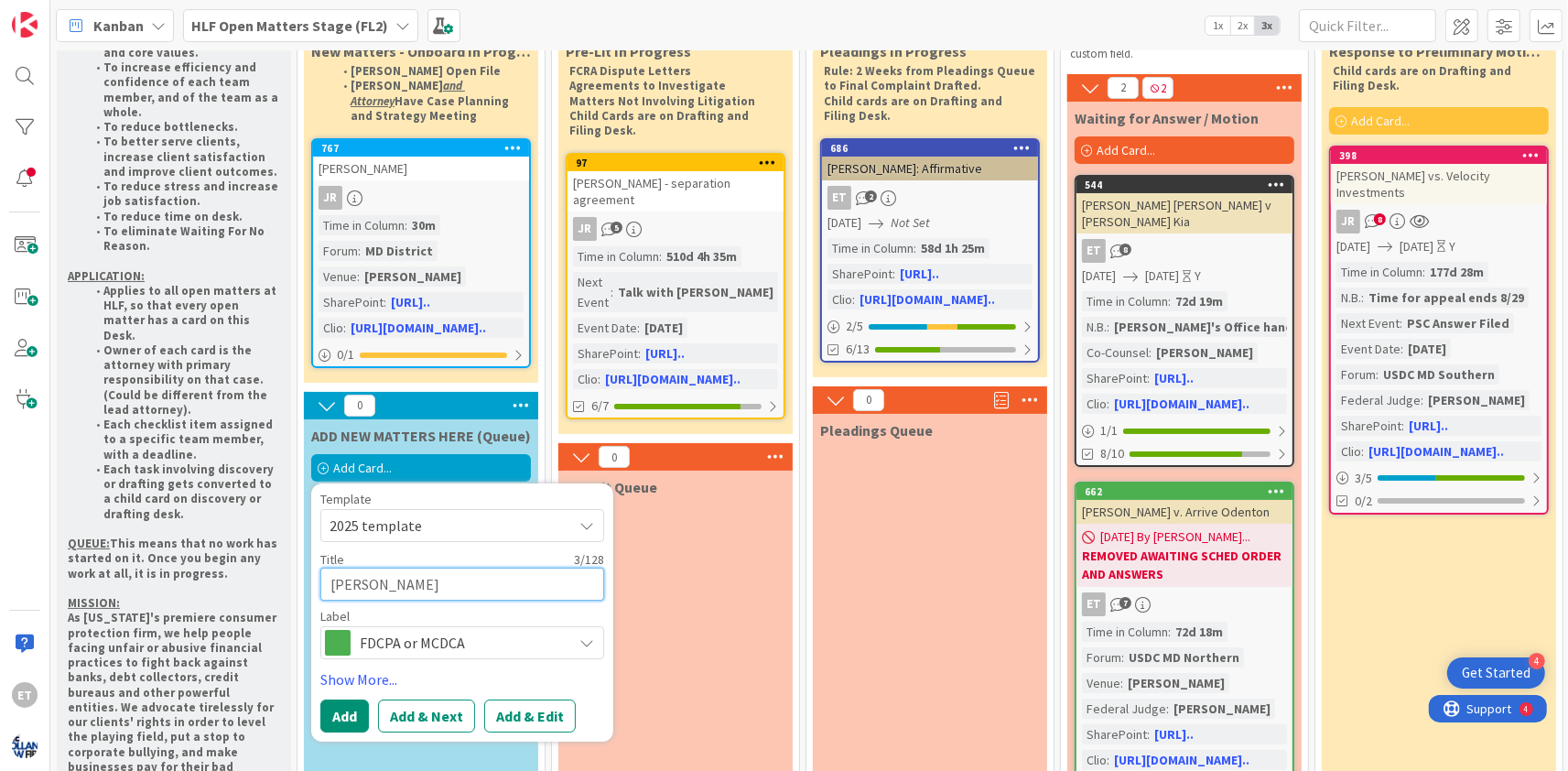
type textarea "[PERSON_NAME]"
type textarea "x"
type textarea "[PERSON_NAME]"
type textarea "x"
type textarea "[PERSON_NAME]"
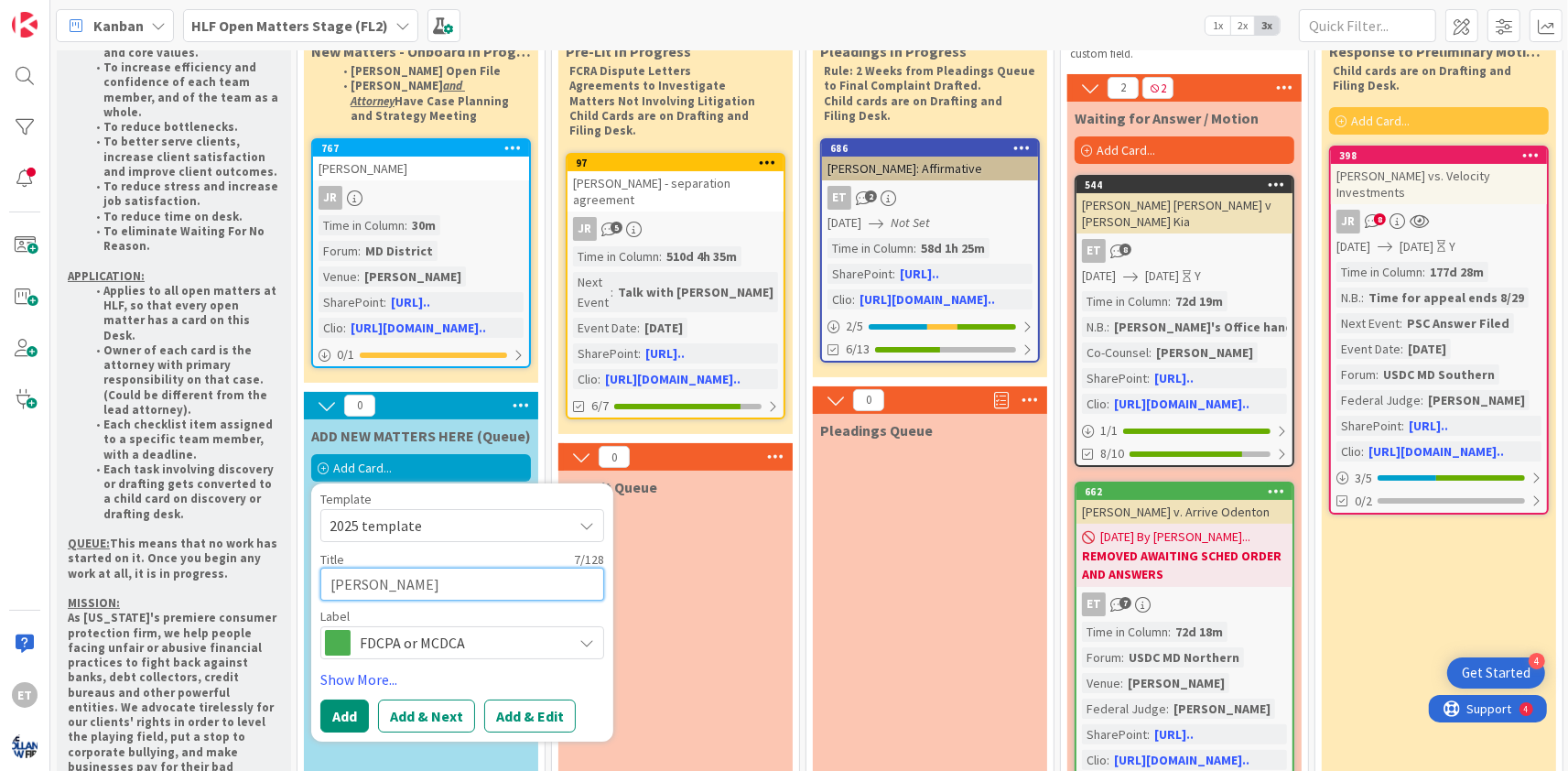
type textarea "x"
type textarea "[PERSON_NAME]"
type textarea "x"
type textarea "[PERSON_NAME]"
type textarea "x"
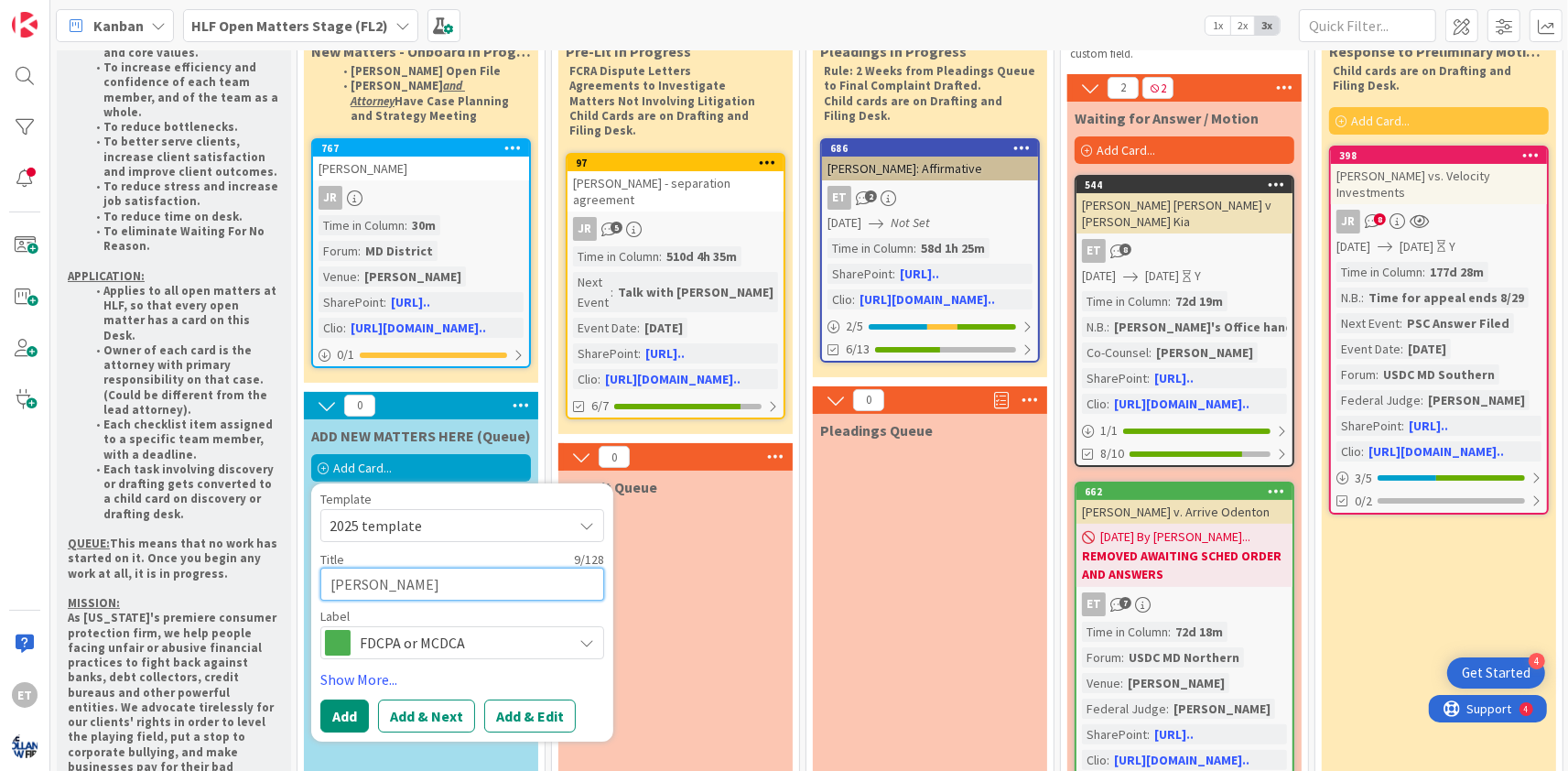
type textarea "[PERSON_NAME]"
type textarea "x"
type textarea "[PERSON_NAME]"
type textarea "x"
type textarea "[PERSON_NAME] v"
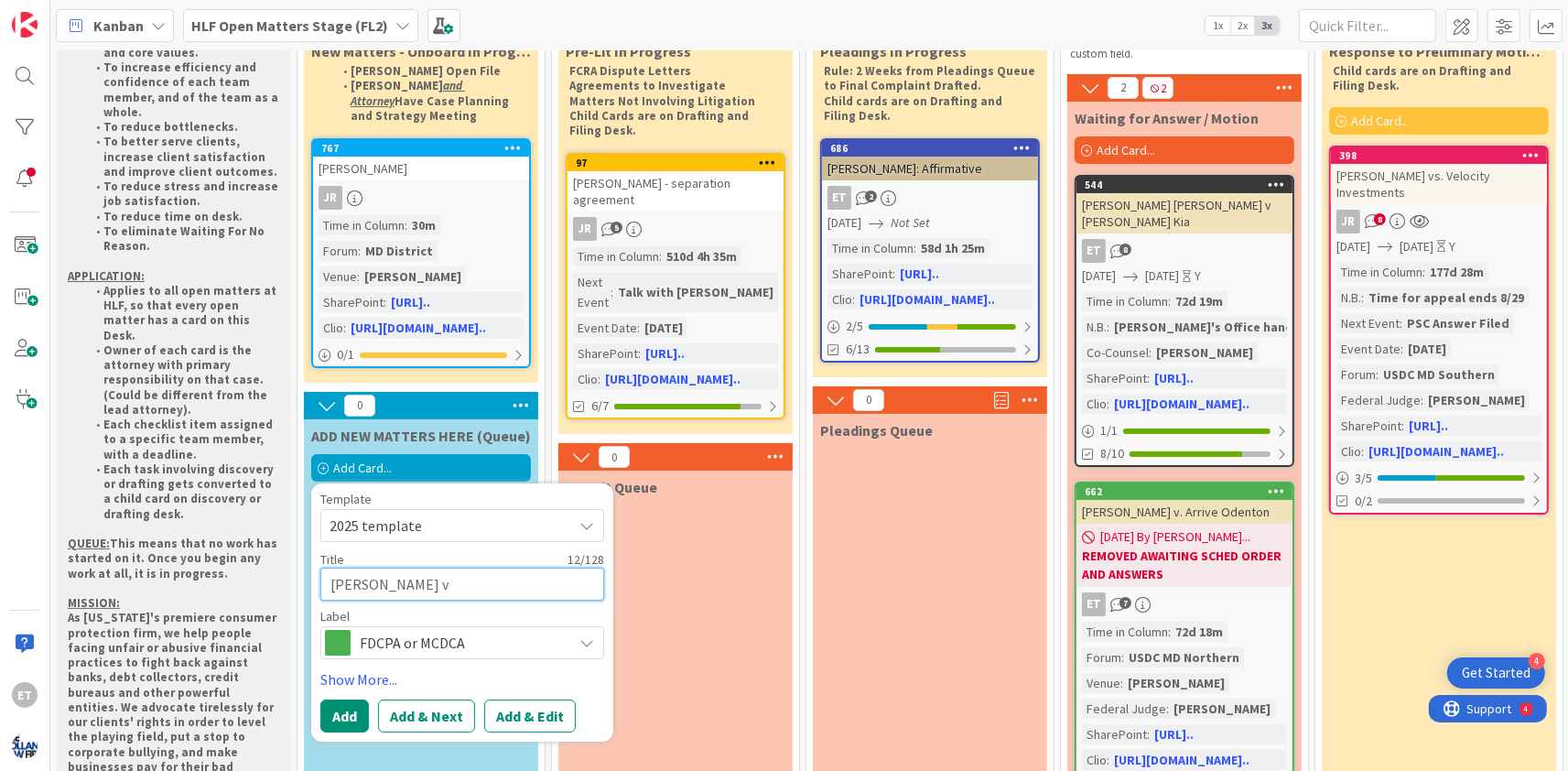
type textarea "x"
type textarea "[PERSON_NAME] v."
type textarea "x"
type textarea "[PERSON_NAME] v."
type textarea "x"
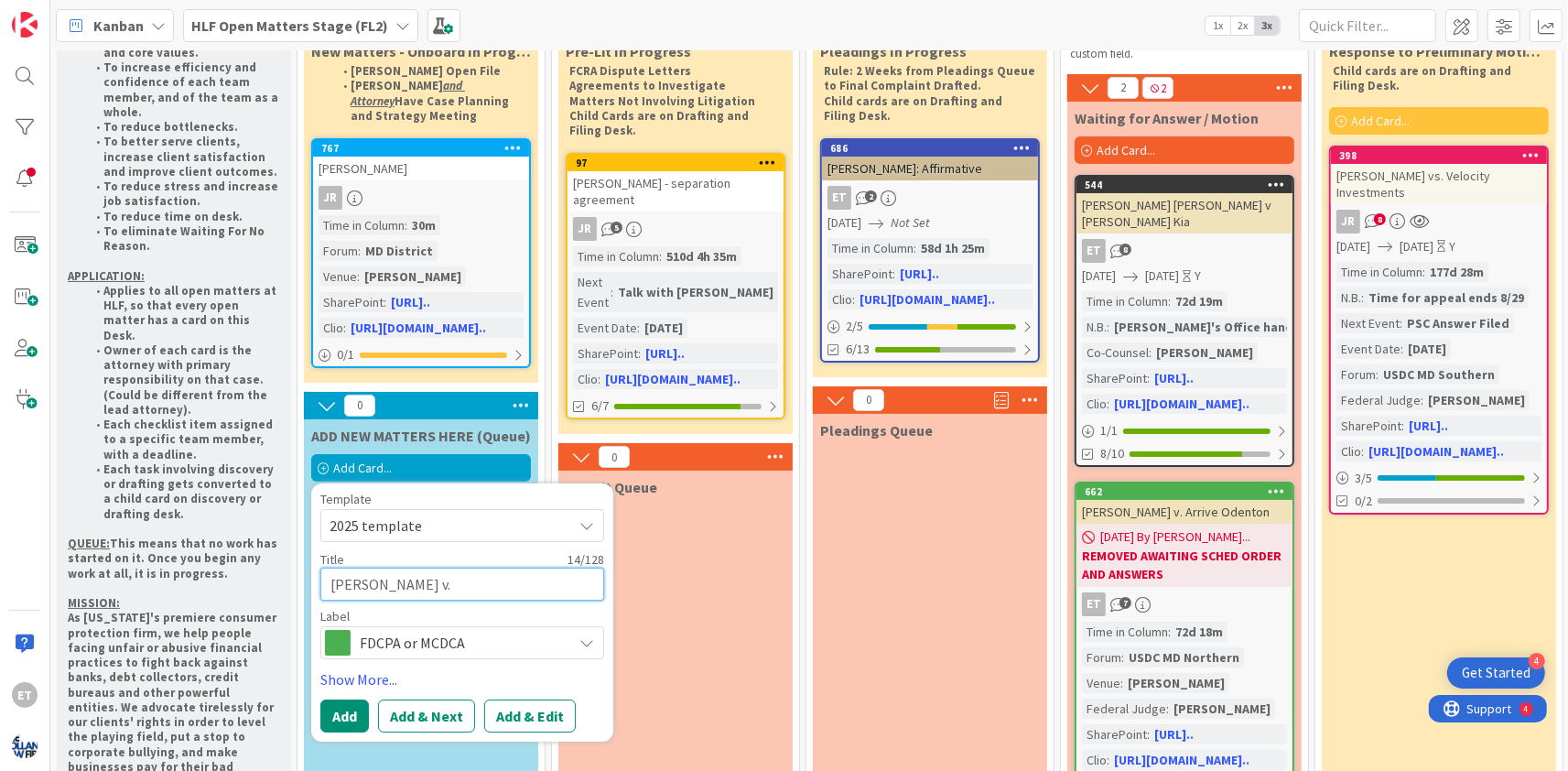
type textarea "[PERSON_NAME] v. H"
type textarea "x"
type textarea "[PERSON_NAME] v. Ha"
type textarea "x"
type textarea "[PERSON_NAME] [PERSON_NAME]"
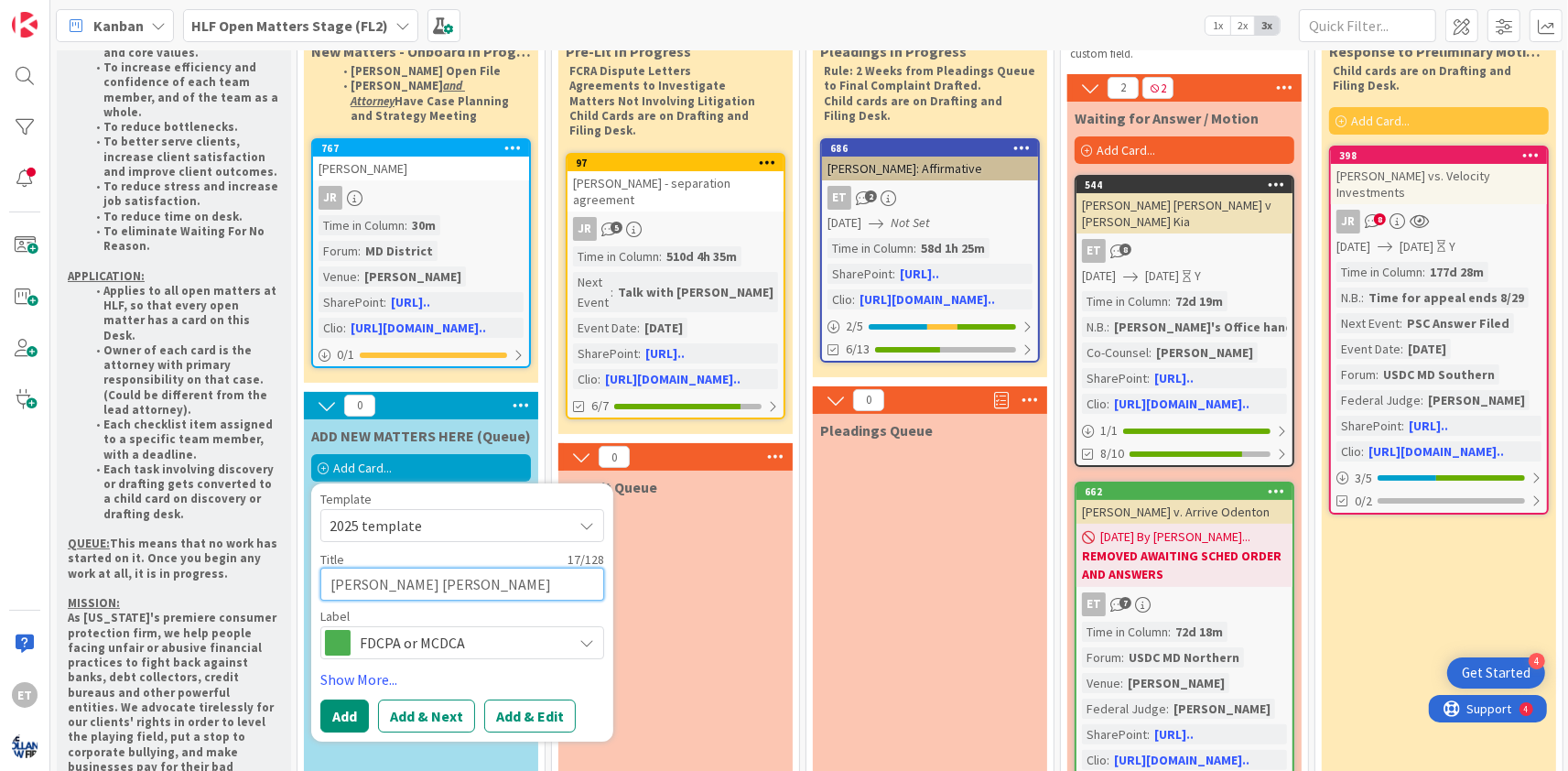
type textarea "x"
type textarea "[PERSON_NAME] [PERSON_NAME]"
type textarea "x"
type textarea "[PERSON_NAME] [PERSON_NAME]"
type textarea "x"
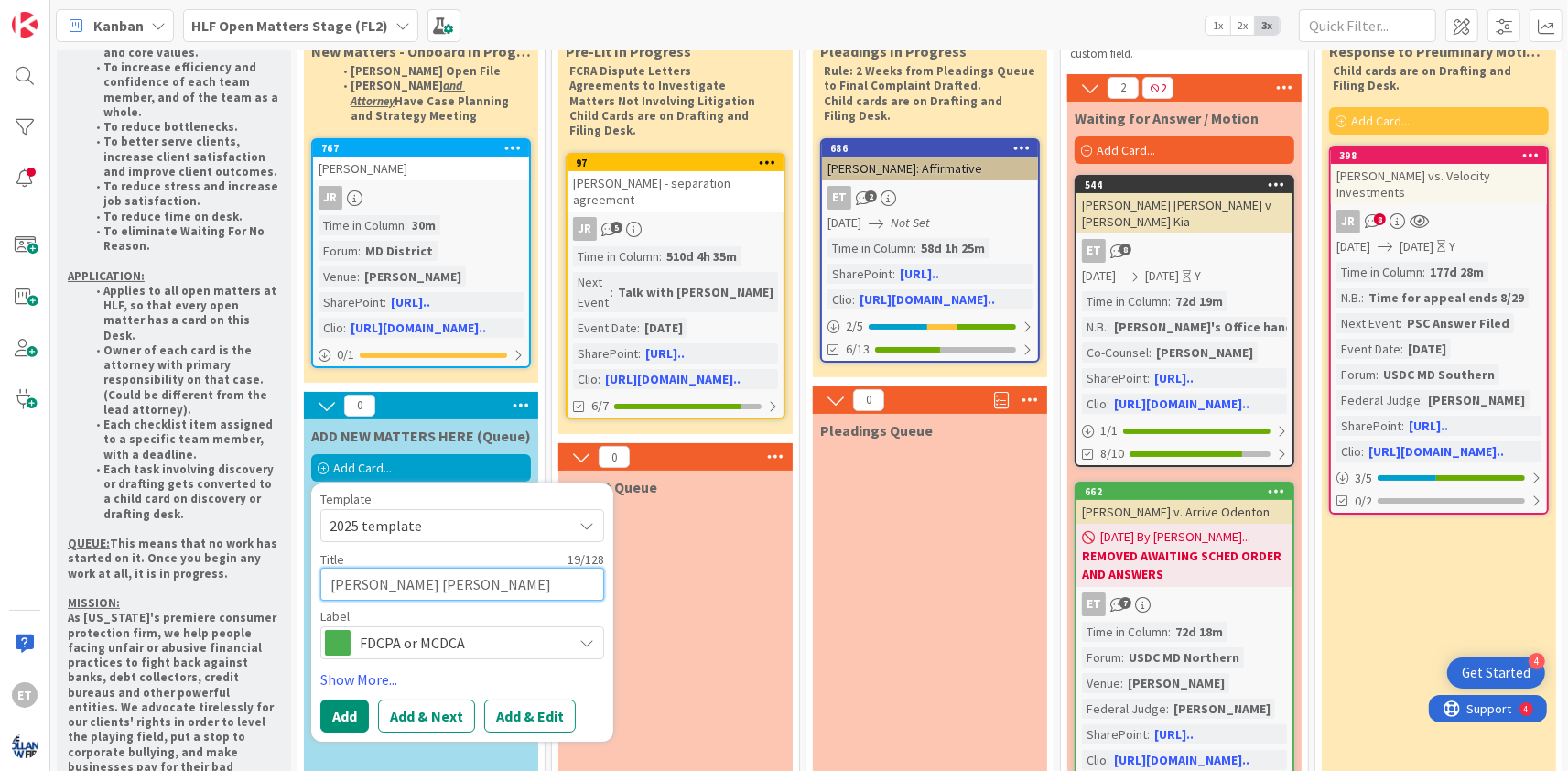
type textarea "[PERSON_NAME] [PERSON_NAME]"
type textarea "x"
type textarea "[PERSON_NAME] [PERSON_NAME]"
type textarea "x"
type textarea "[PERSON_NAME] [PERSON_NAME]"
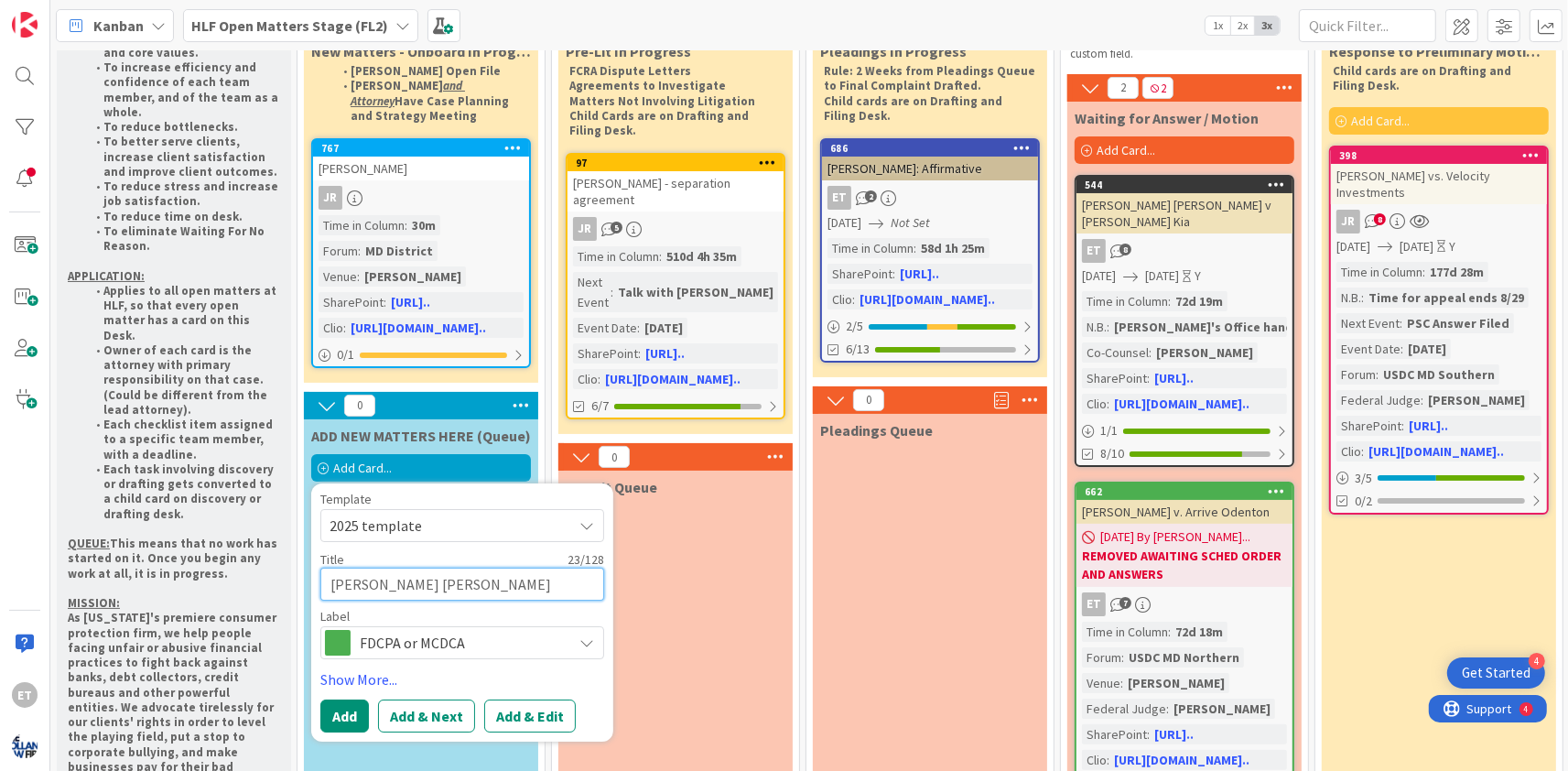
type textarea "x"
type textarea "[PERSON_NAME] [PERSON_NAME] R"
type textarea "x"
type textarea "[PERSON_NAME] [PERSON_NAME] Ri"
type textarea "x"
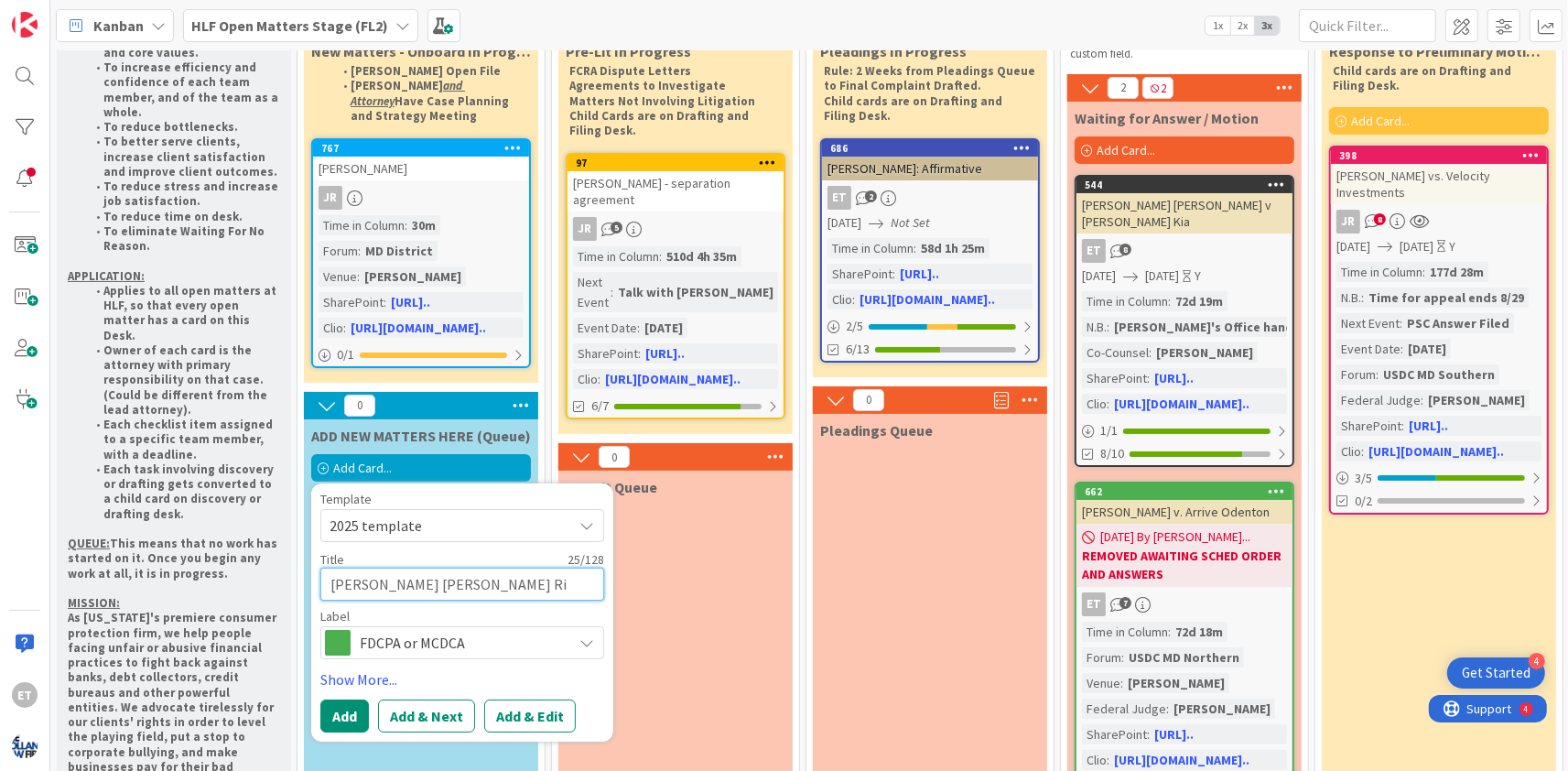
type textarea "[PERSON_NAME] [PERSON_NAME] Riv"
type textarea "x"
type textarea "[PERSON_NAME] [PERSON_NAME] Rive"
type textarea "x"
type textarea "[PERSON_NAME] [PERSON_NAME] River"
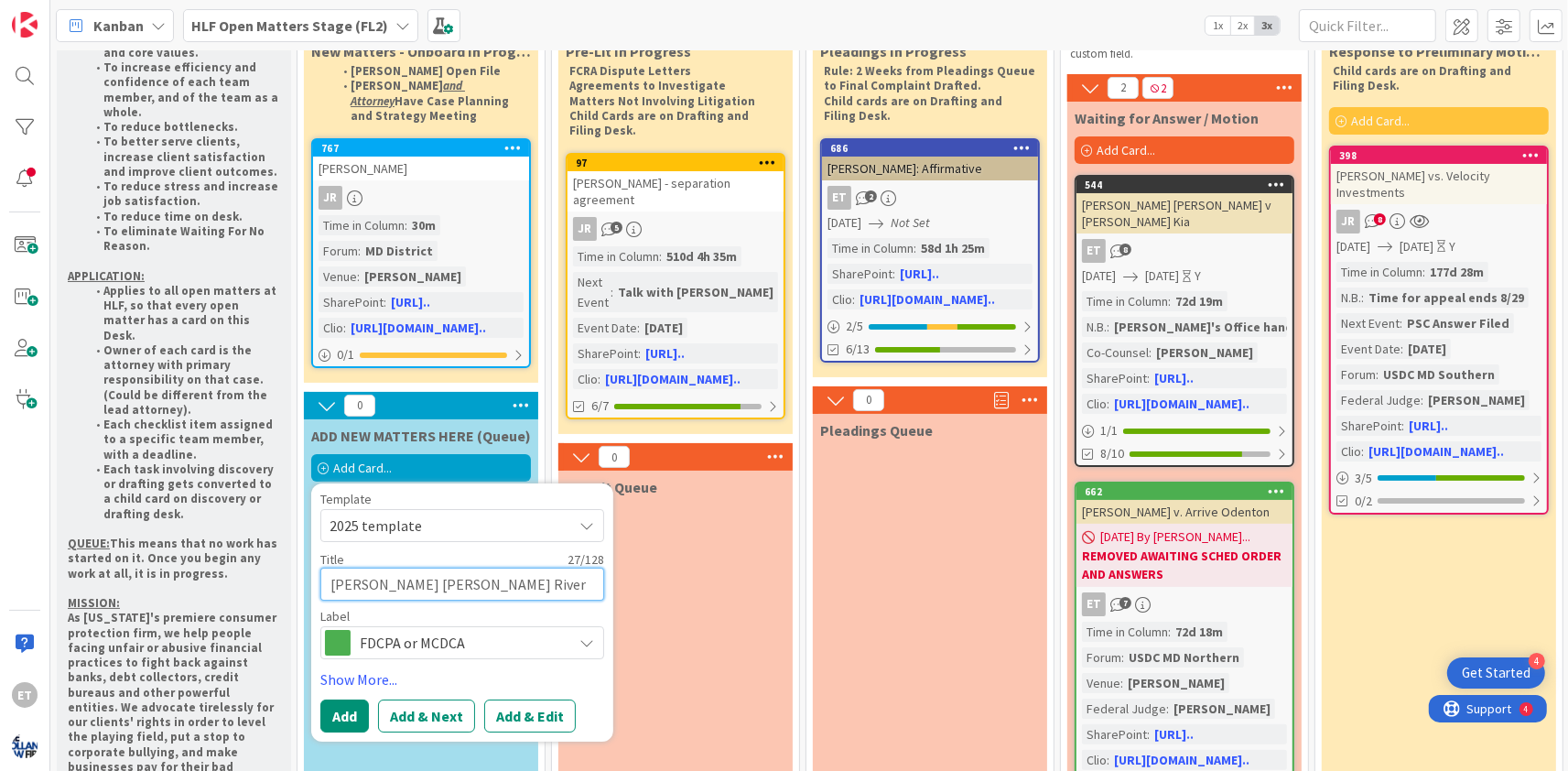
type textarea "x"
type textarea "[PERSON_NAME] [PERSON_NAME] River,"
type textarea "x"
type textarea "[PERSON_NAME] [PERSON_NAME] River,"
type textarea "x"
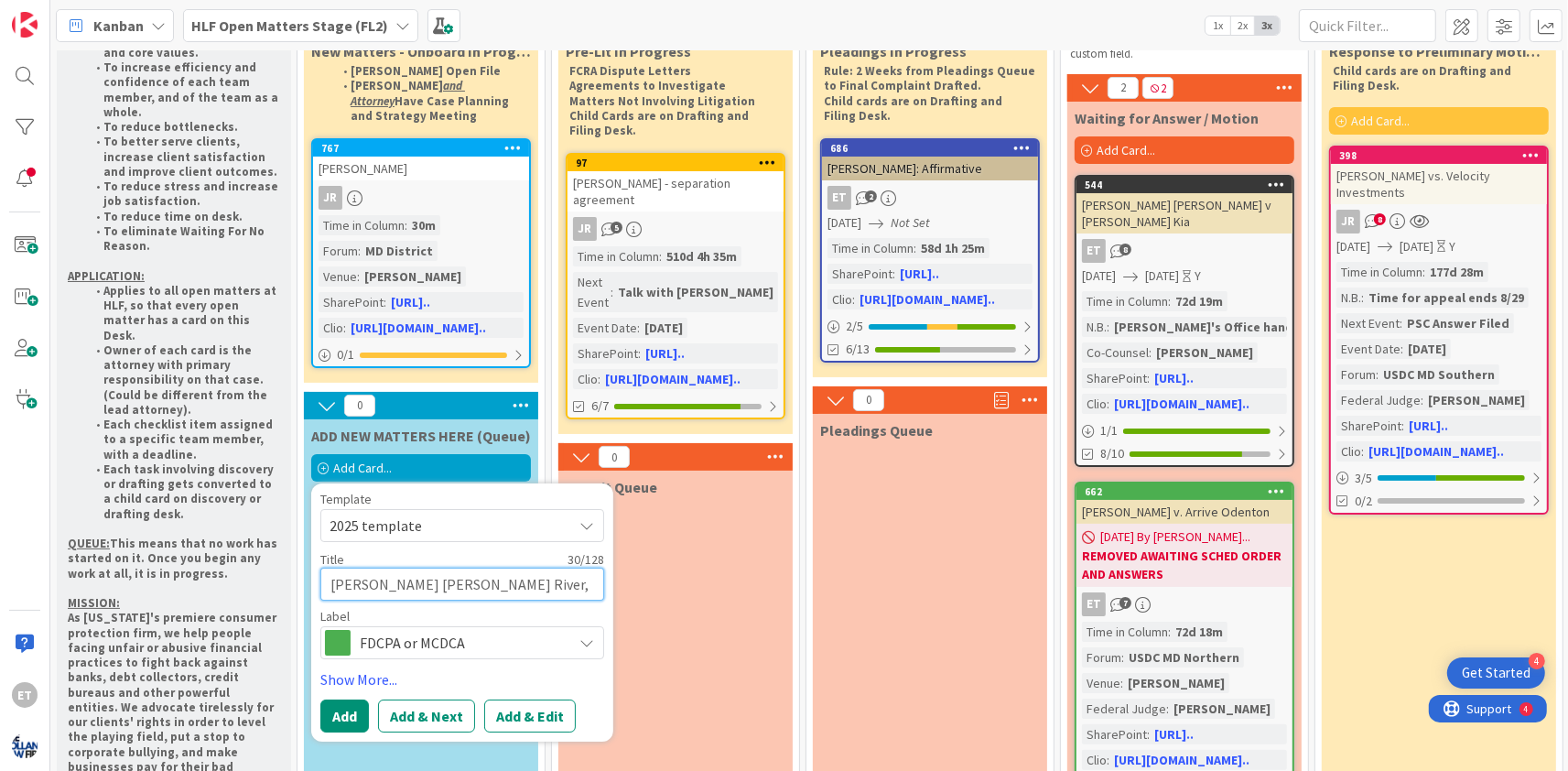
type textarea "[PERSON_NAME] [PERSON_NAME] River, L"
type textarea "x"
type textarea "[PERSON_NAME] [PERSON_NAME] River, LL"
type textarea "x"
type textarea "[PERSON_NAME] [PERSON_NAME] River, LLC"
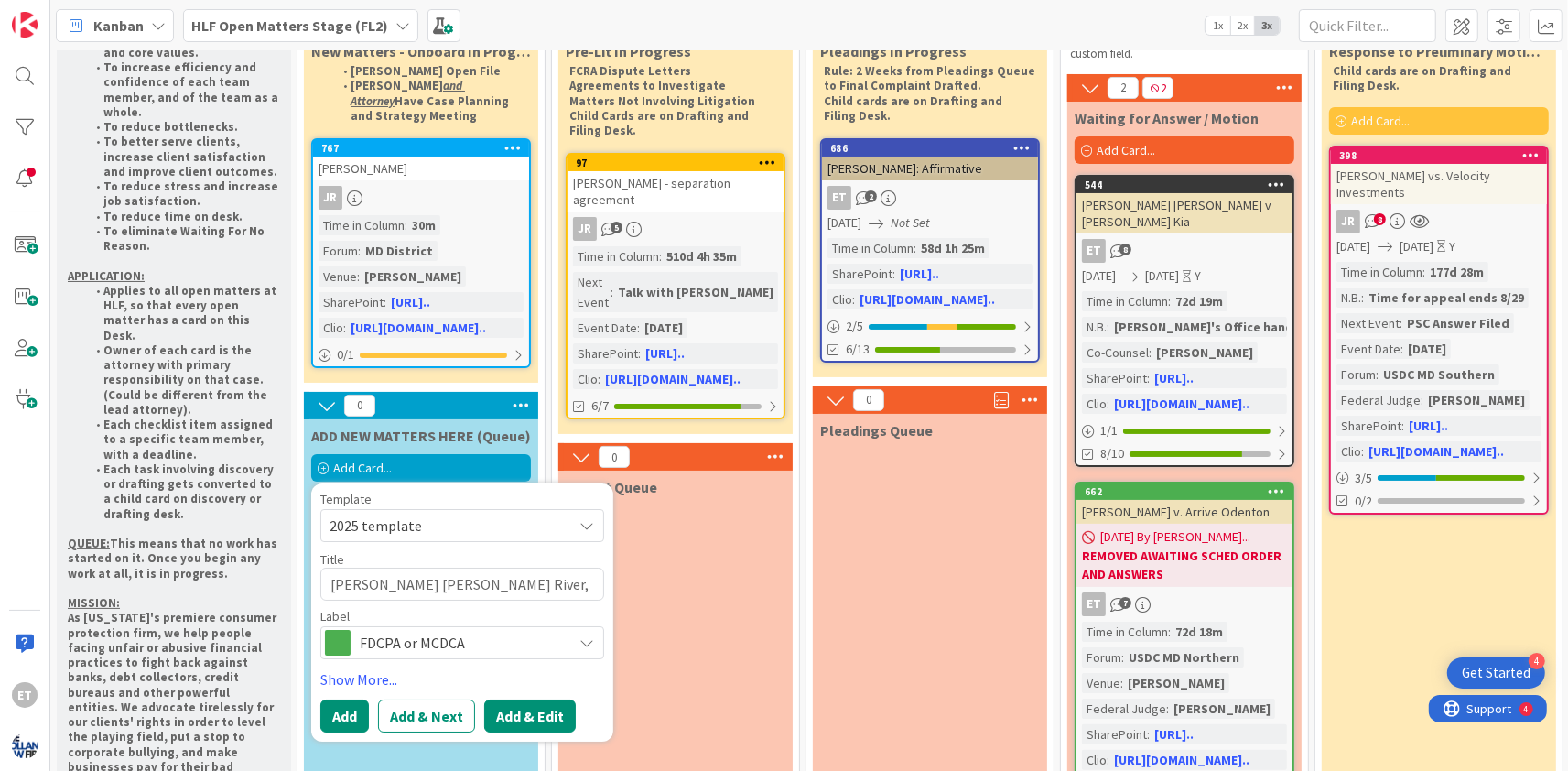
click at [531, 699] on button "Add & Edit" at bounding box center [529, 715] width 91 height 33
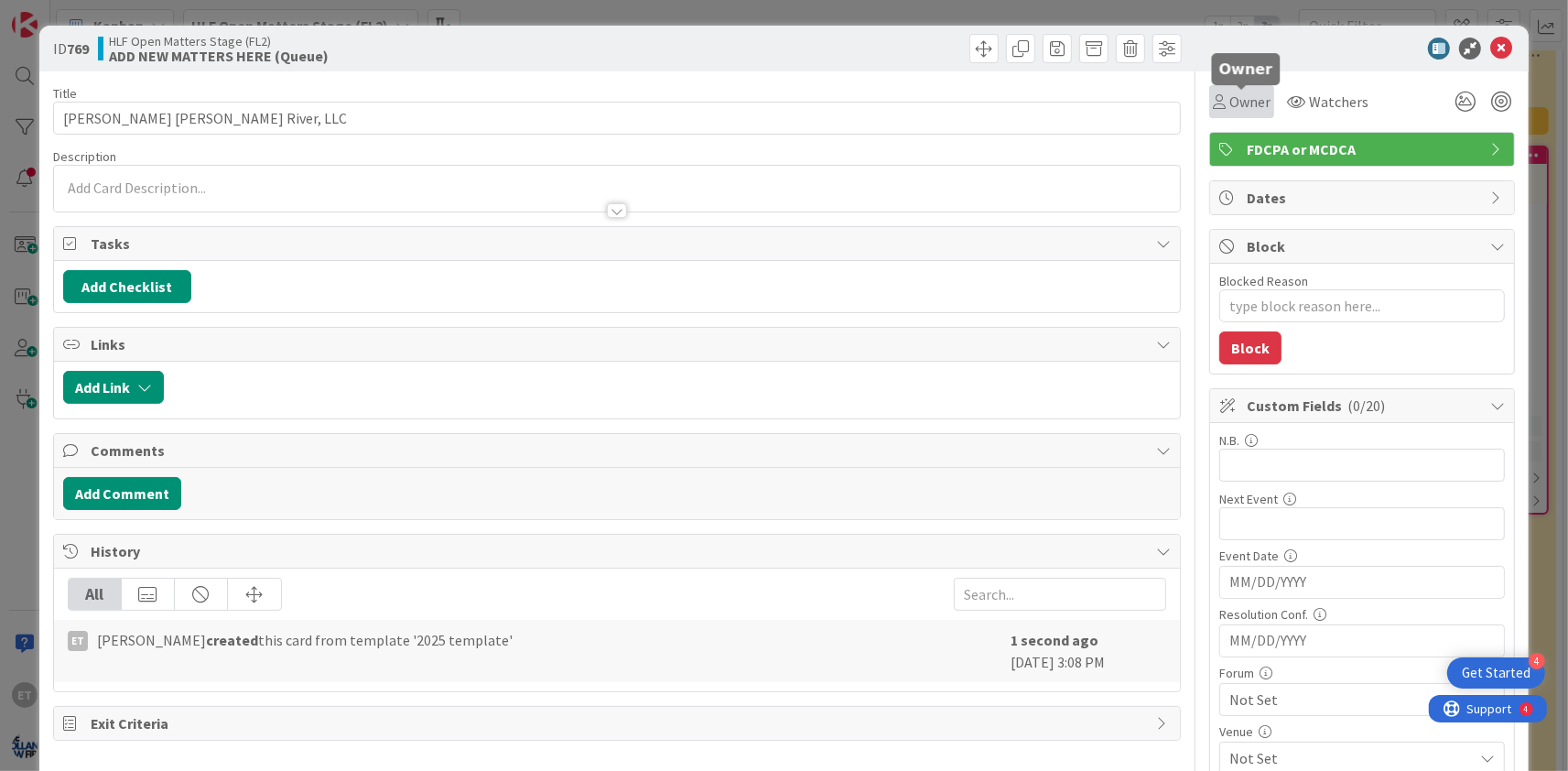
click at [1258, 102] on span "Owner" at bounding box center [1249, 101] width 41 height 22
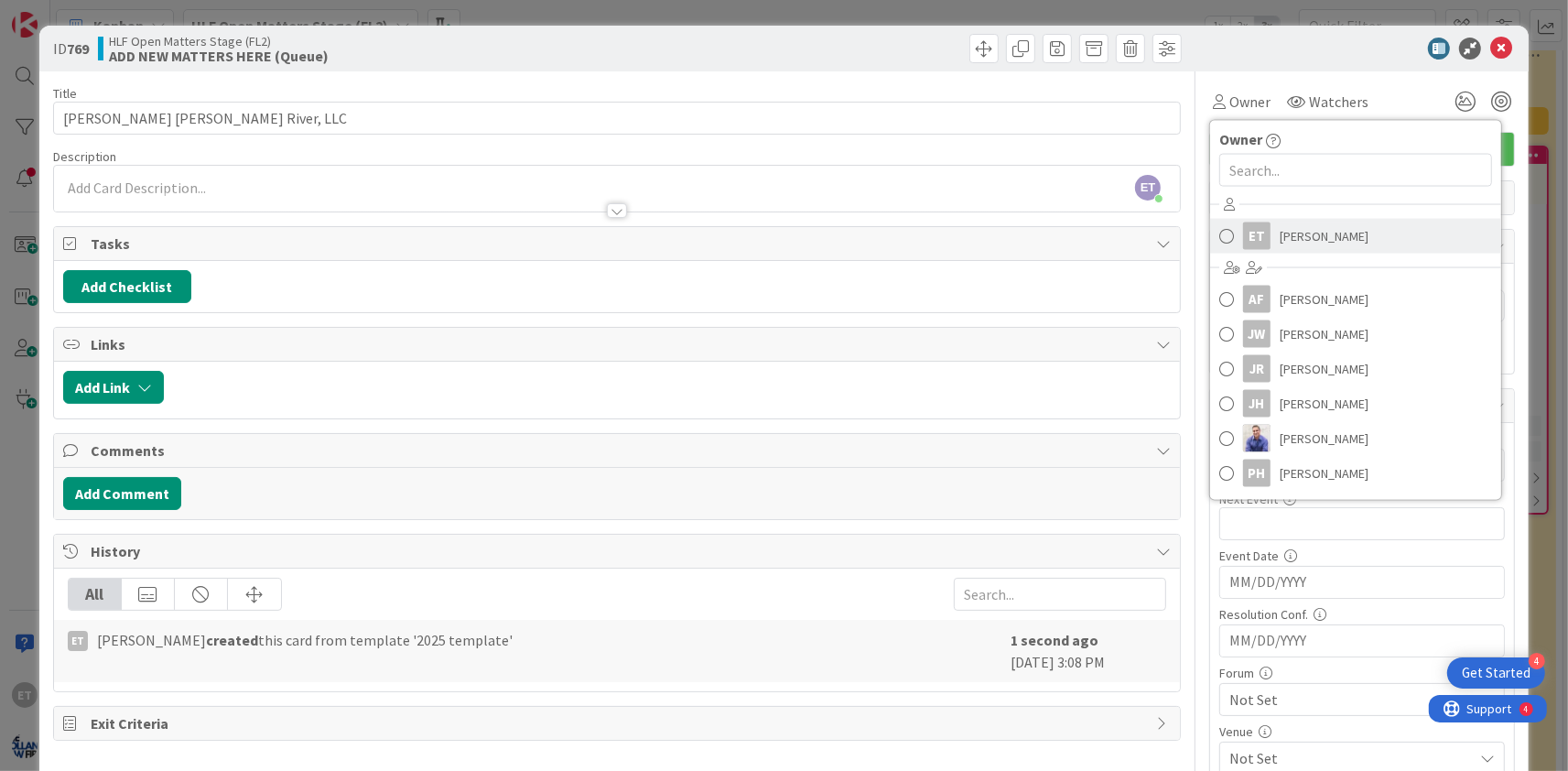
click at [1227, 234] on span at bounding box center [1226, 236] width 14 height 28
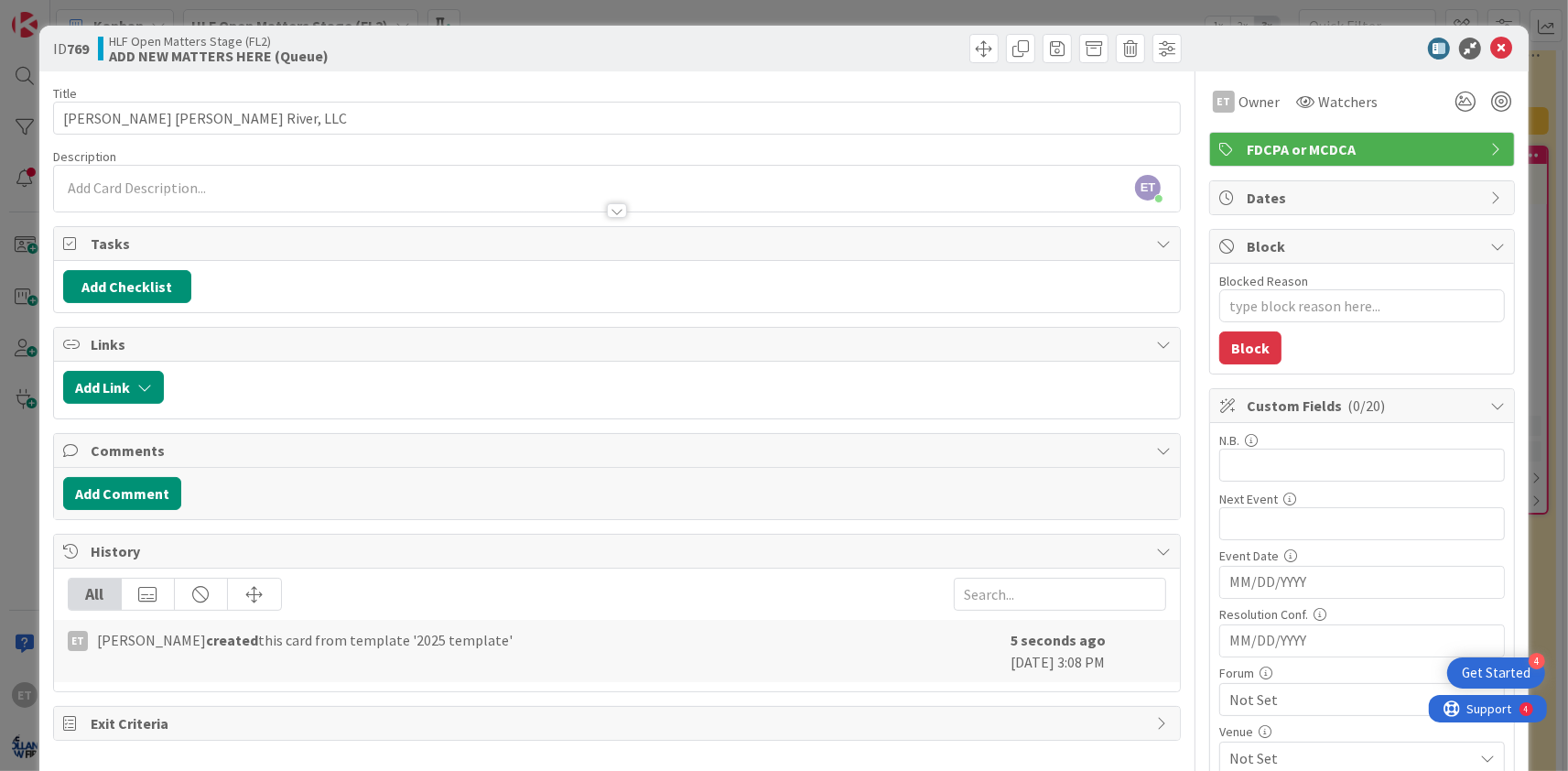
click at [1312, 47] on div at bounding box center [1352, 48] width 324 height 22
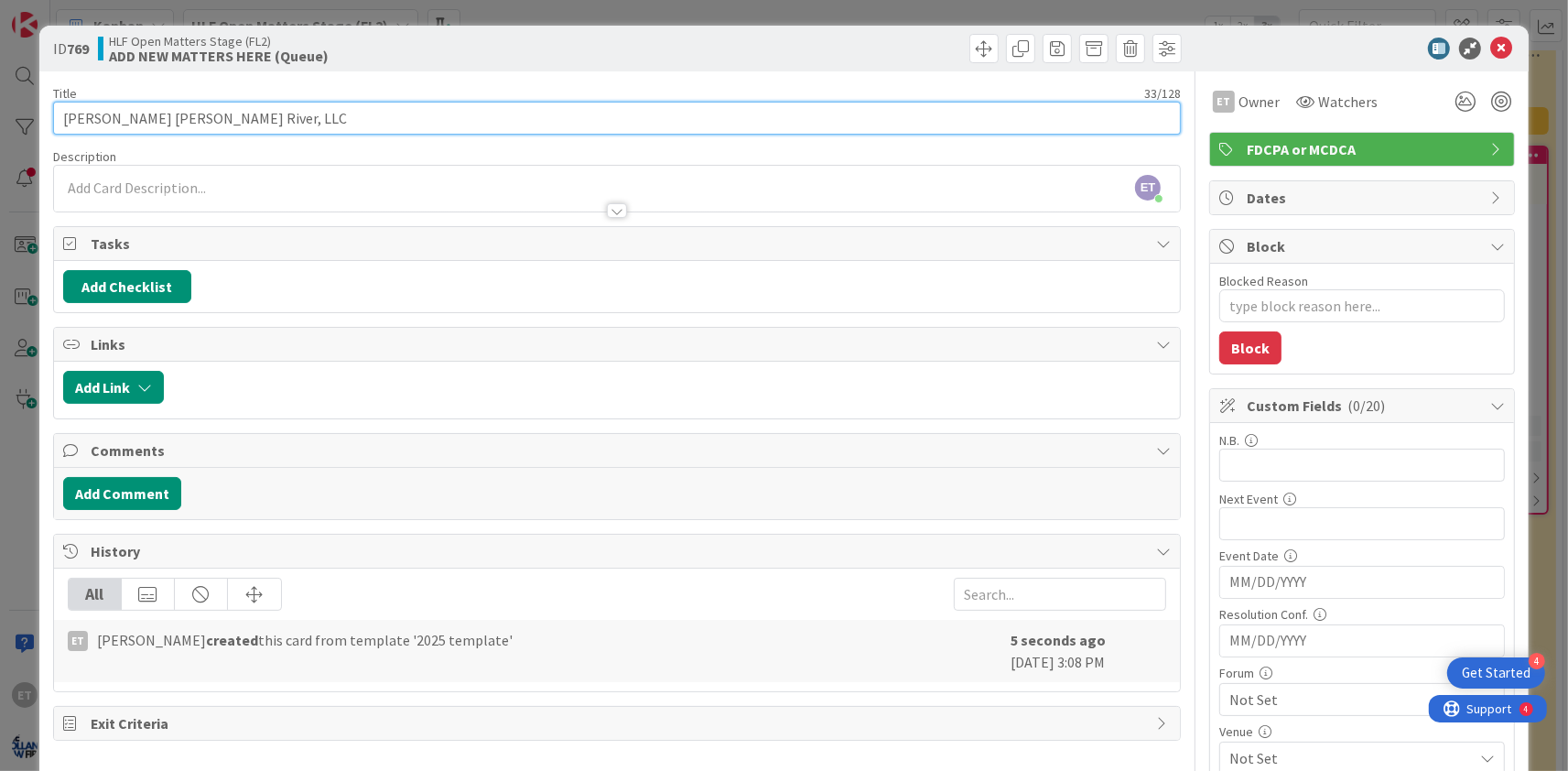
click at [288, 120] on input "[PERSON_NAME] [PERSON_NAME] River, LLC" at bounding box center [616, 118] width 1127 height 33
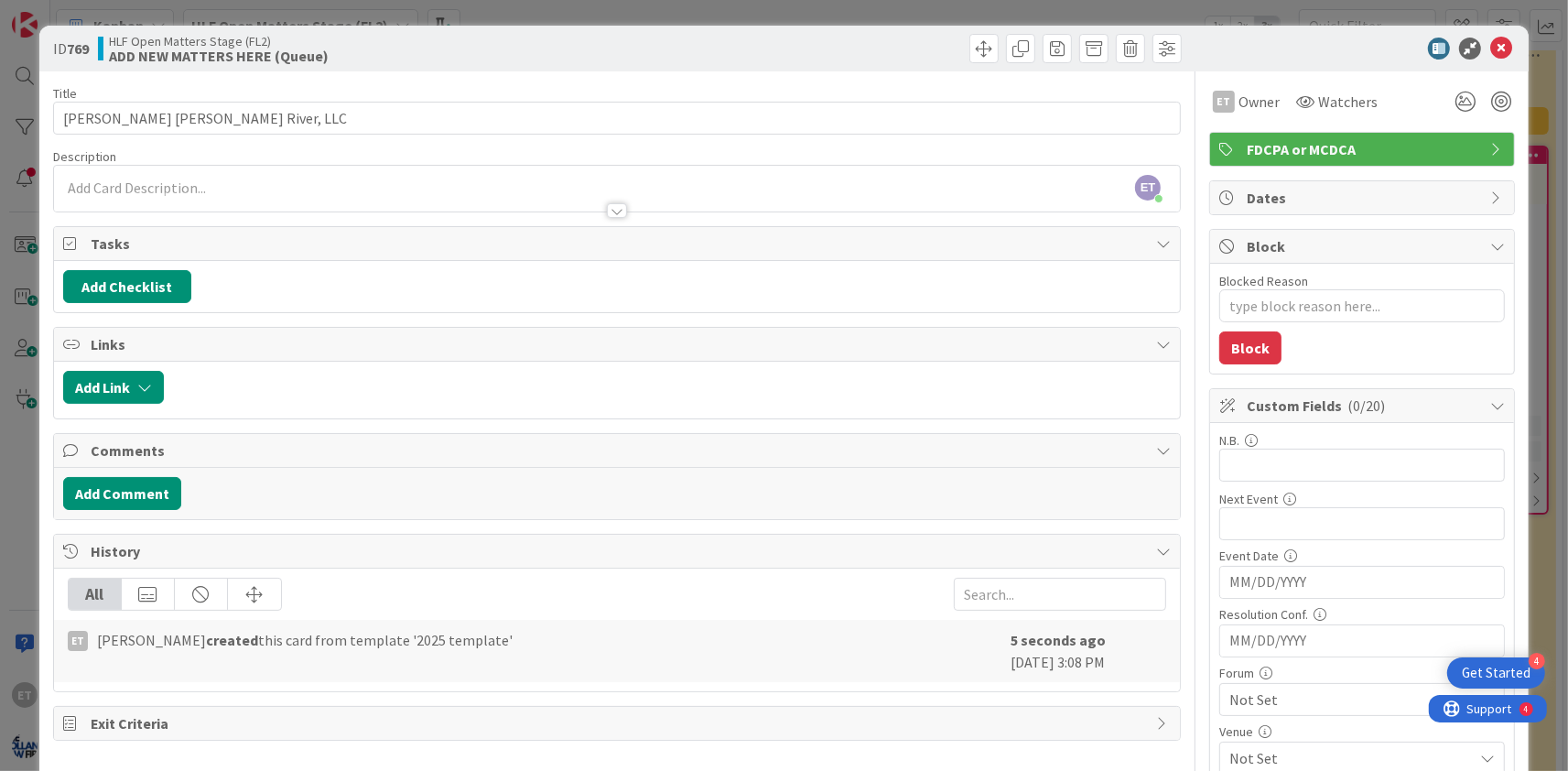
click at [248, 185] on div at bounding box center [617, 193] width 1126 height 38
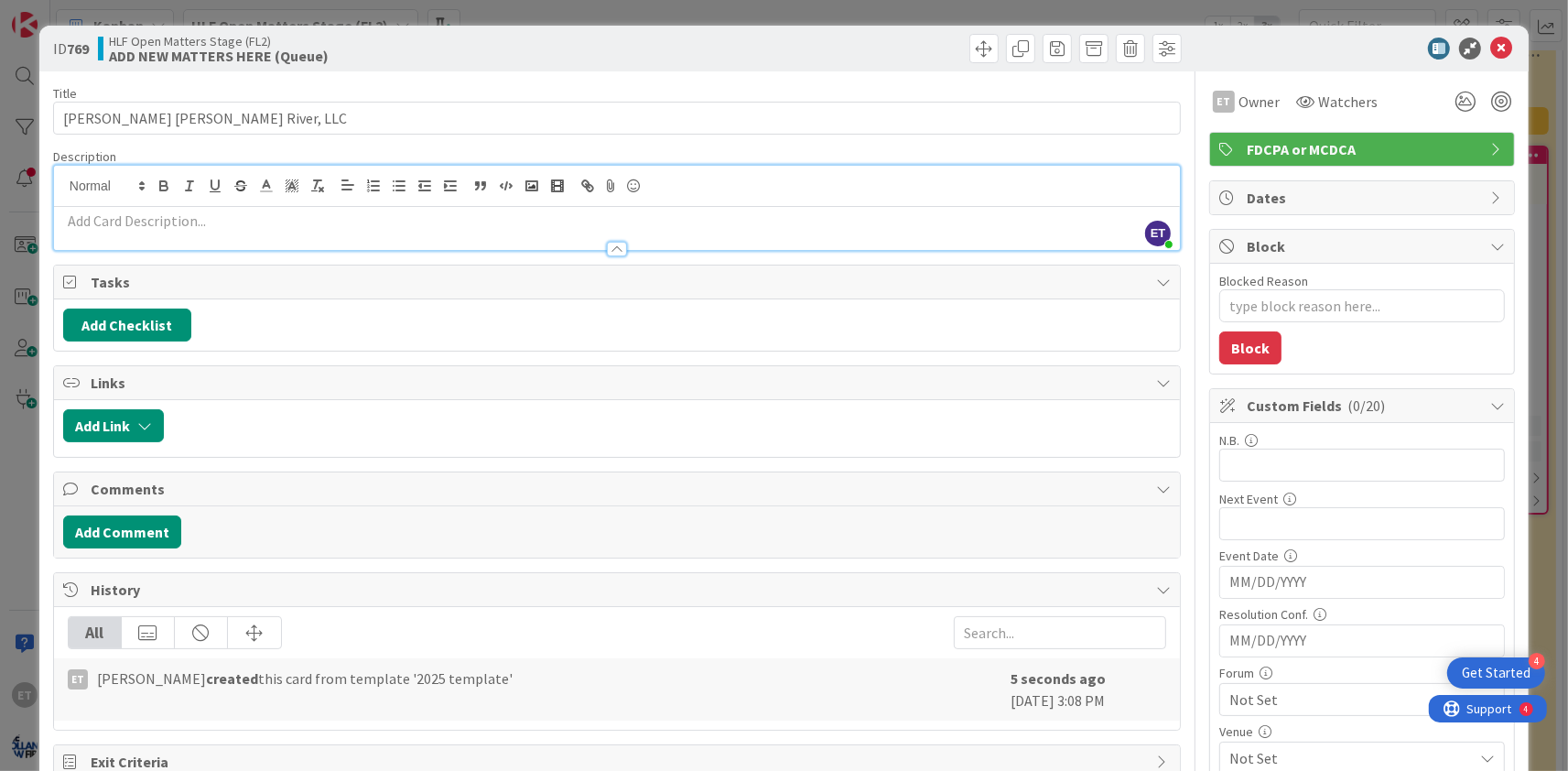
click at [246, 382] on span "Links" at bounding box center [618, 382] width 1056 height 22
type textarea "x"
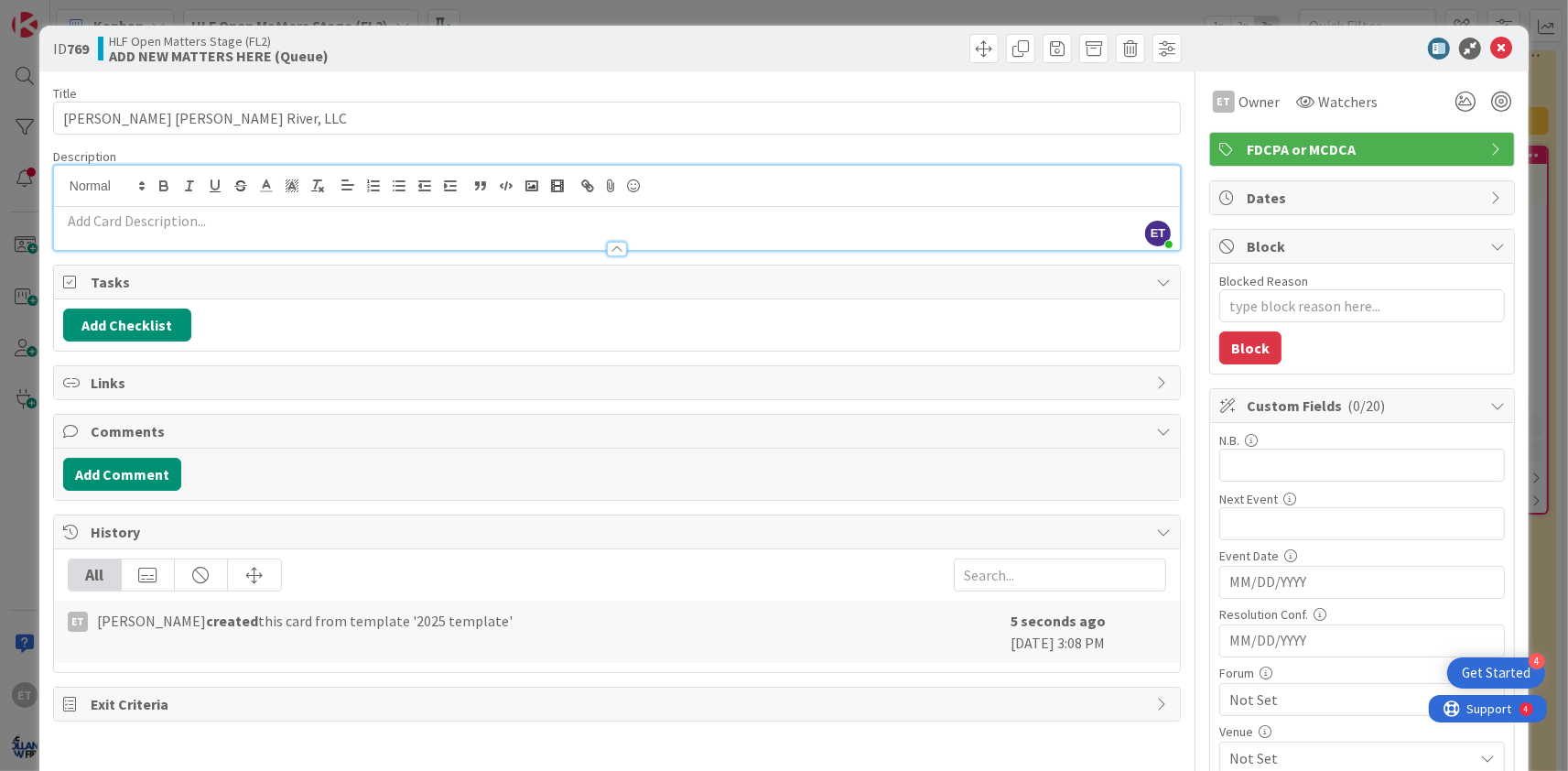
click at [212, 233] on div at bounding box center [617, 241] width 1126 height 19
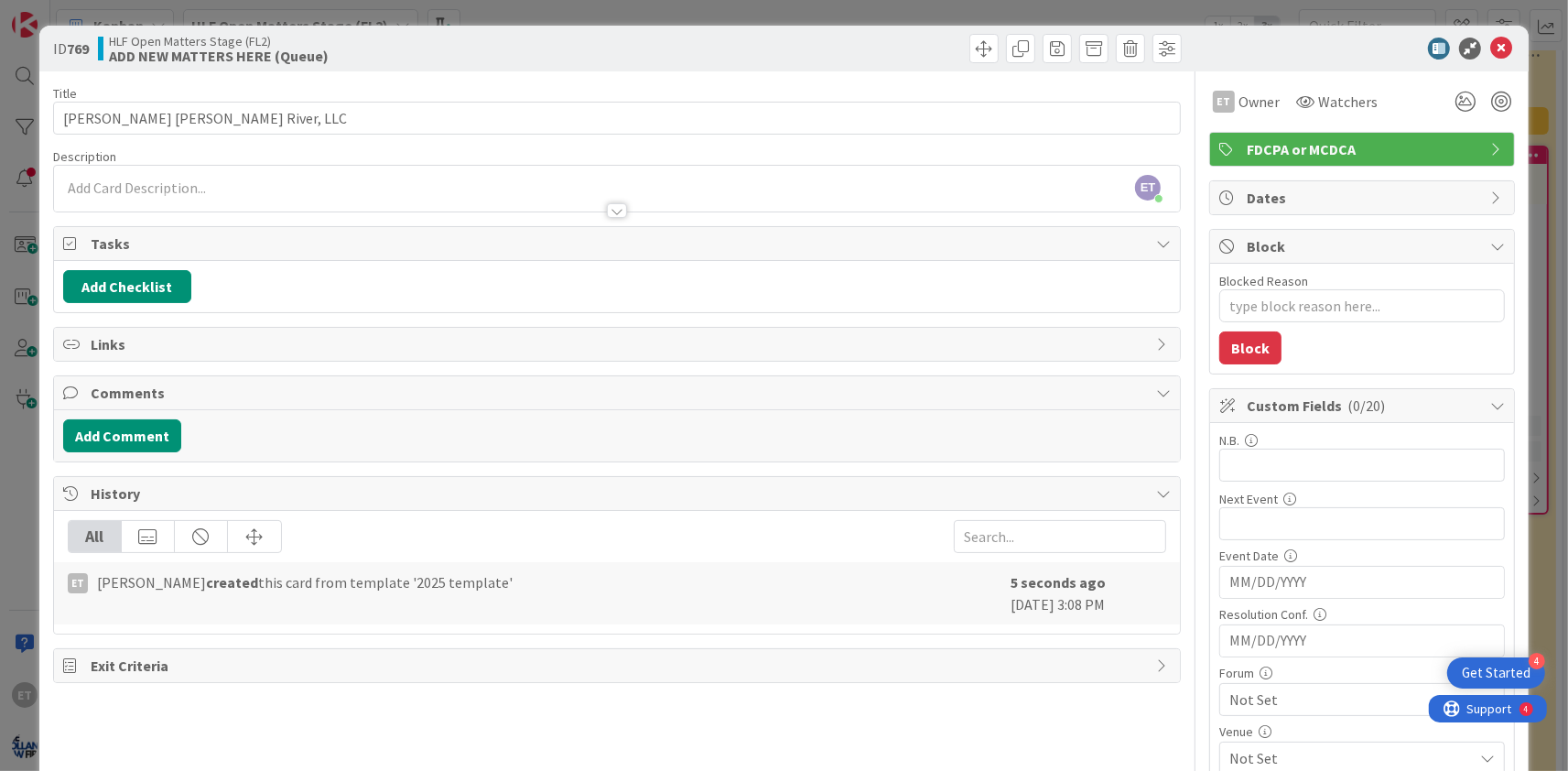
click at [199, 190] on p at bounding box center [617, 188] width 1108 height 21
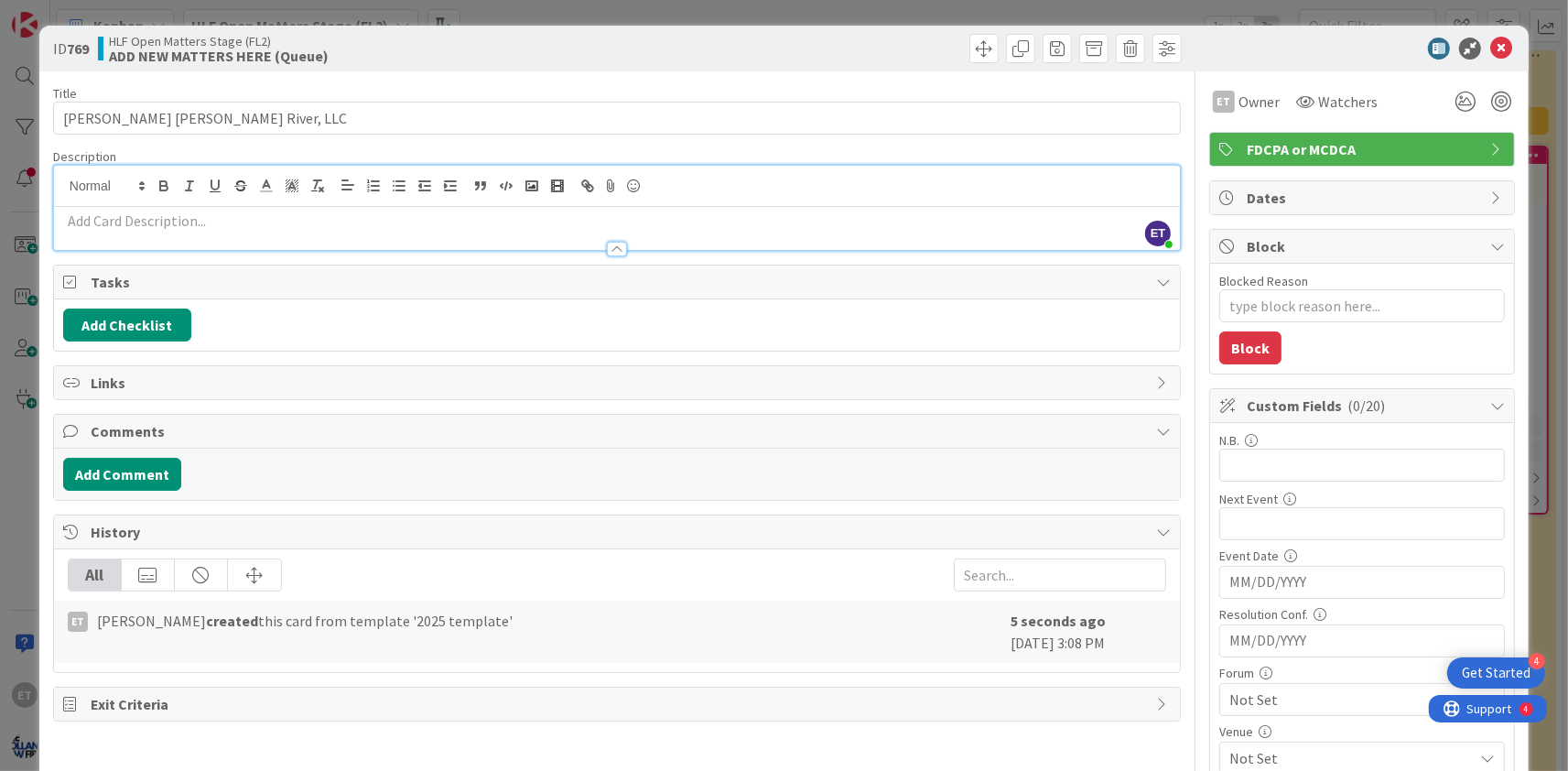
click at [215, 213] on p at bounding box center [617, 221] width 1108 height 21
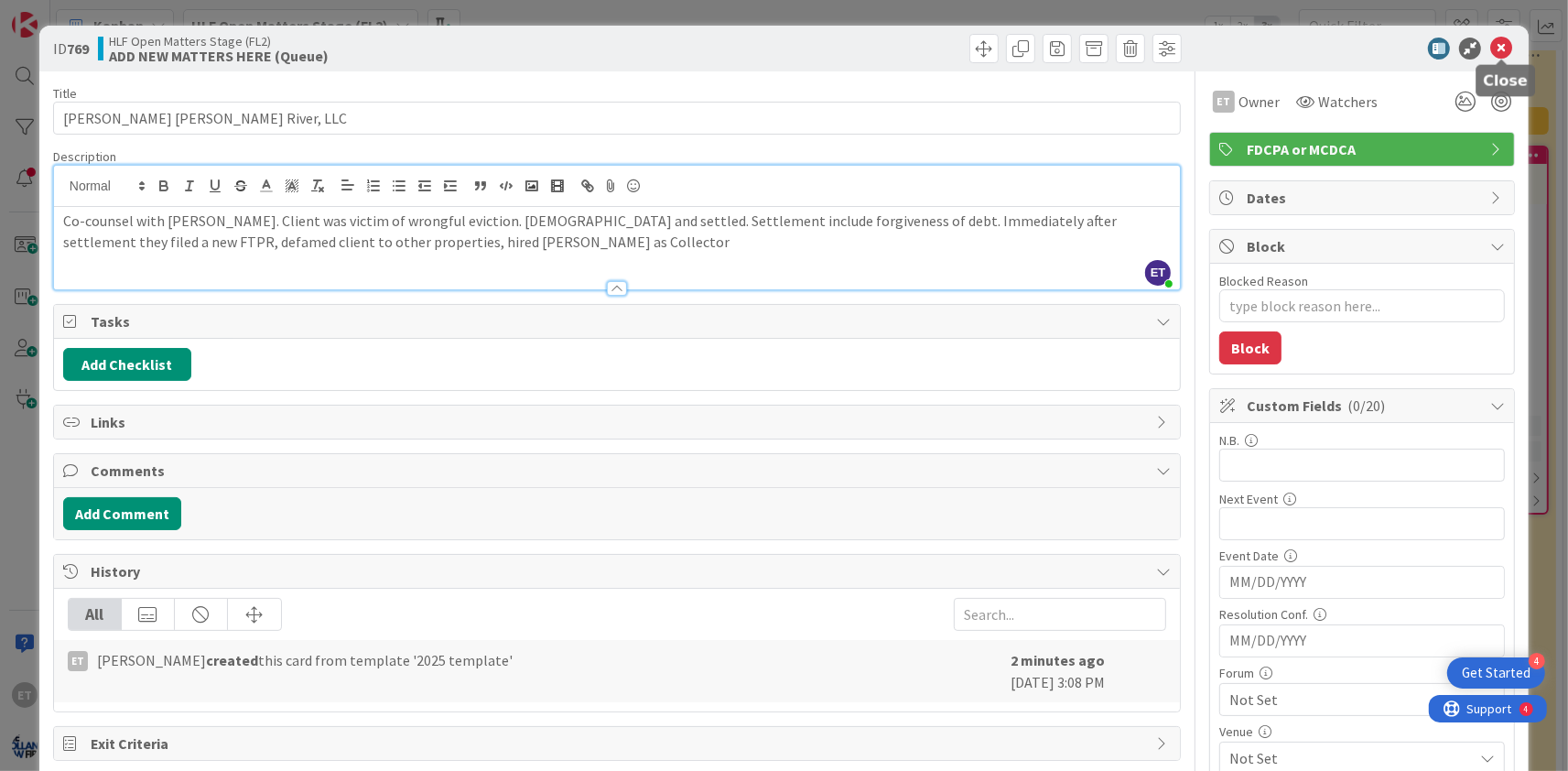
click at [1505, 49] on icon at bounding box center [1501, 48] width 22 height 22
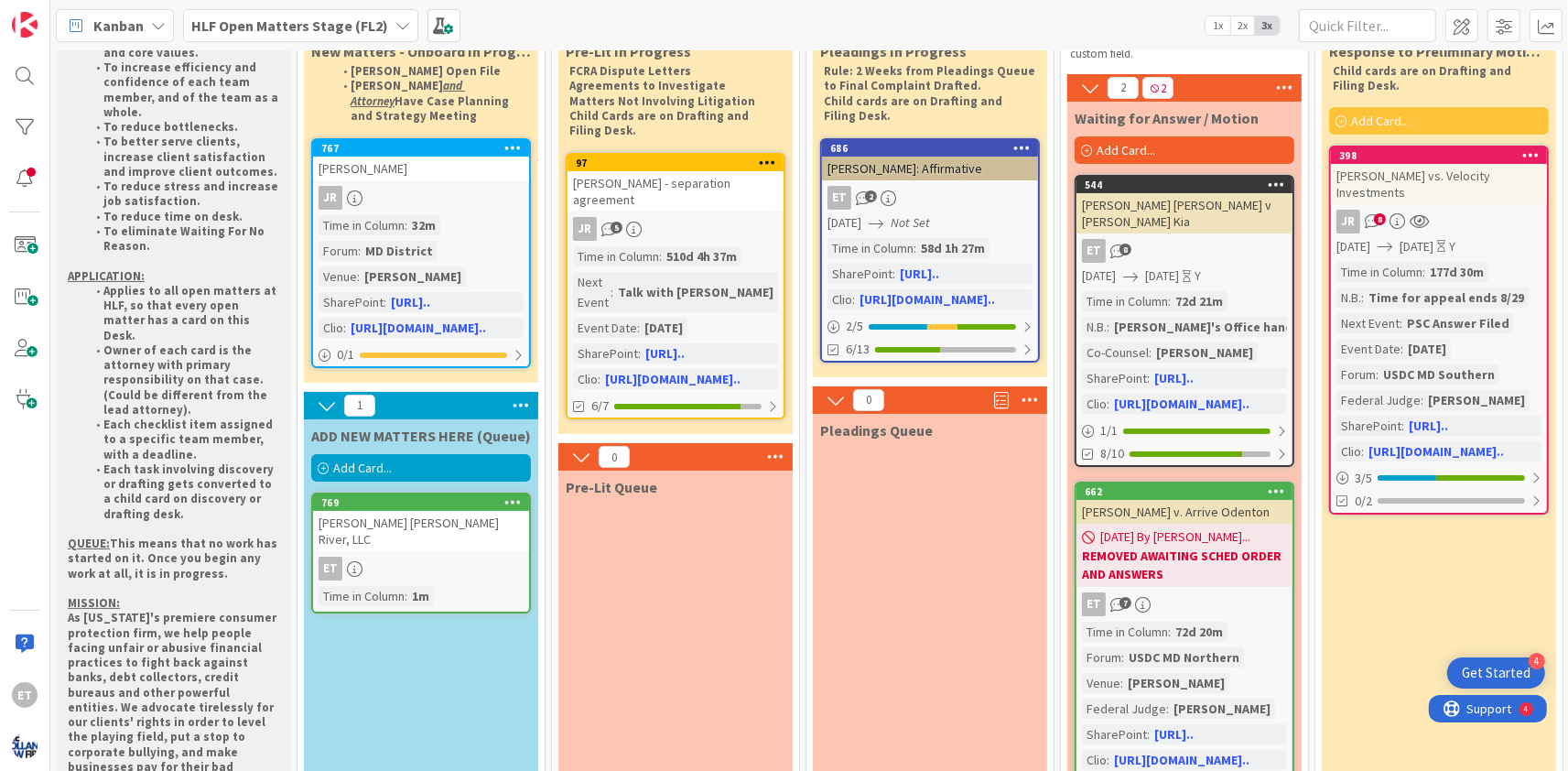
click at [366, 30] on b "HLF Open Matters Stage (FL2)" at bounding box center [290, 25] width 196 height 18
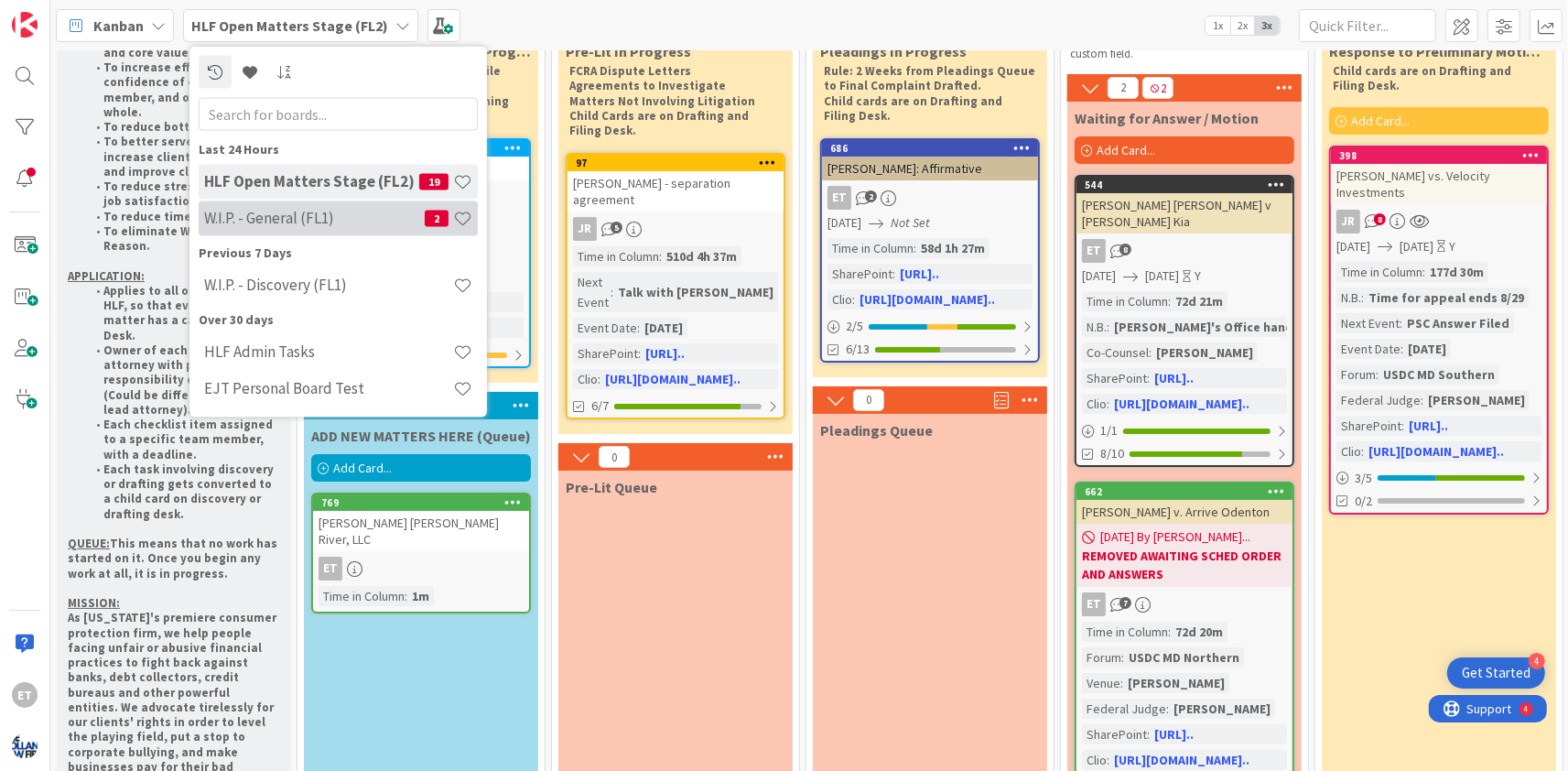
click at [306, 216] on h4 "W.I.P. - General (FL1)" at bounding box center [314, 218] width 220 height 18
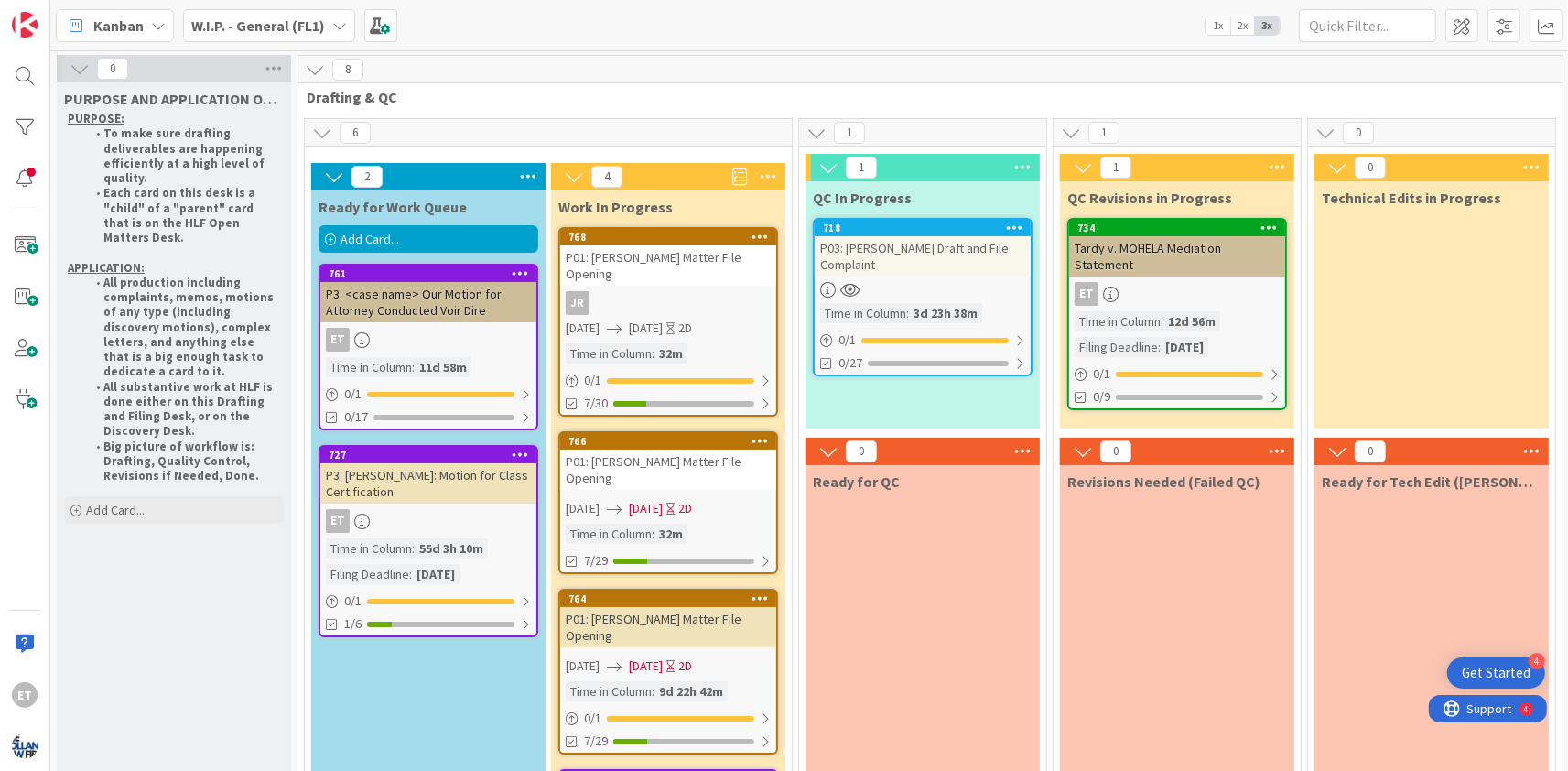
click at [310, 25] on b "W.I.P. - General (FL1)" at bounding box center [258, 25] width 134 height 18
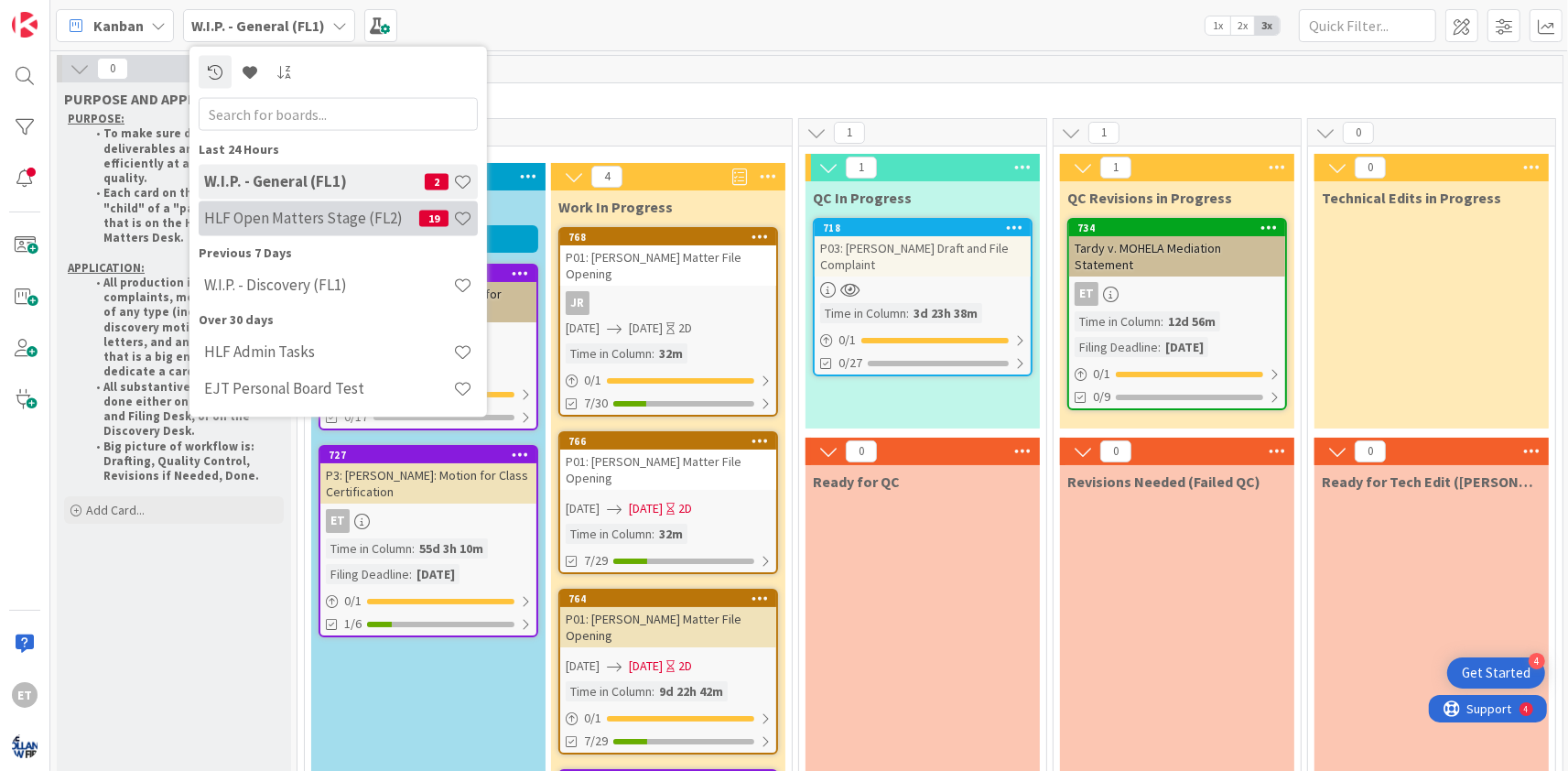
click at [310, 230] on div "HLF Open Matters Stage (FL2) 19" at bounding box center [338, 218] width 279 height 35
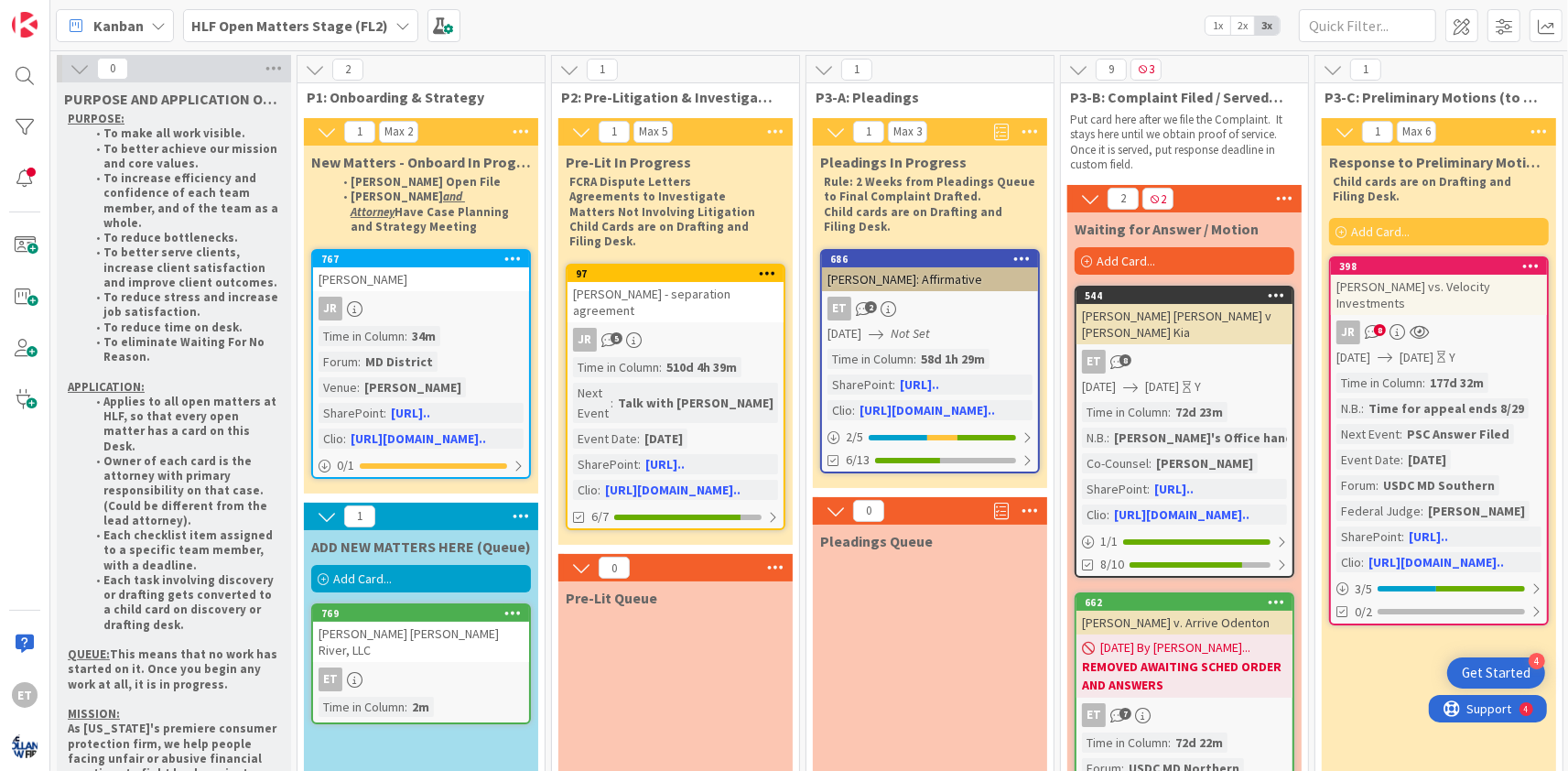
click at [454, 667] on div "ET" at bounding box center [421, 679] width 216 height 24
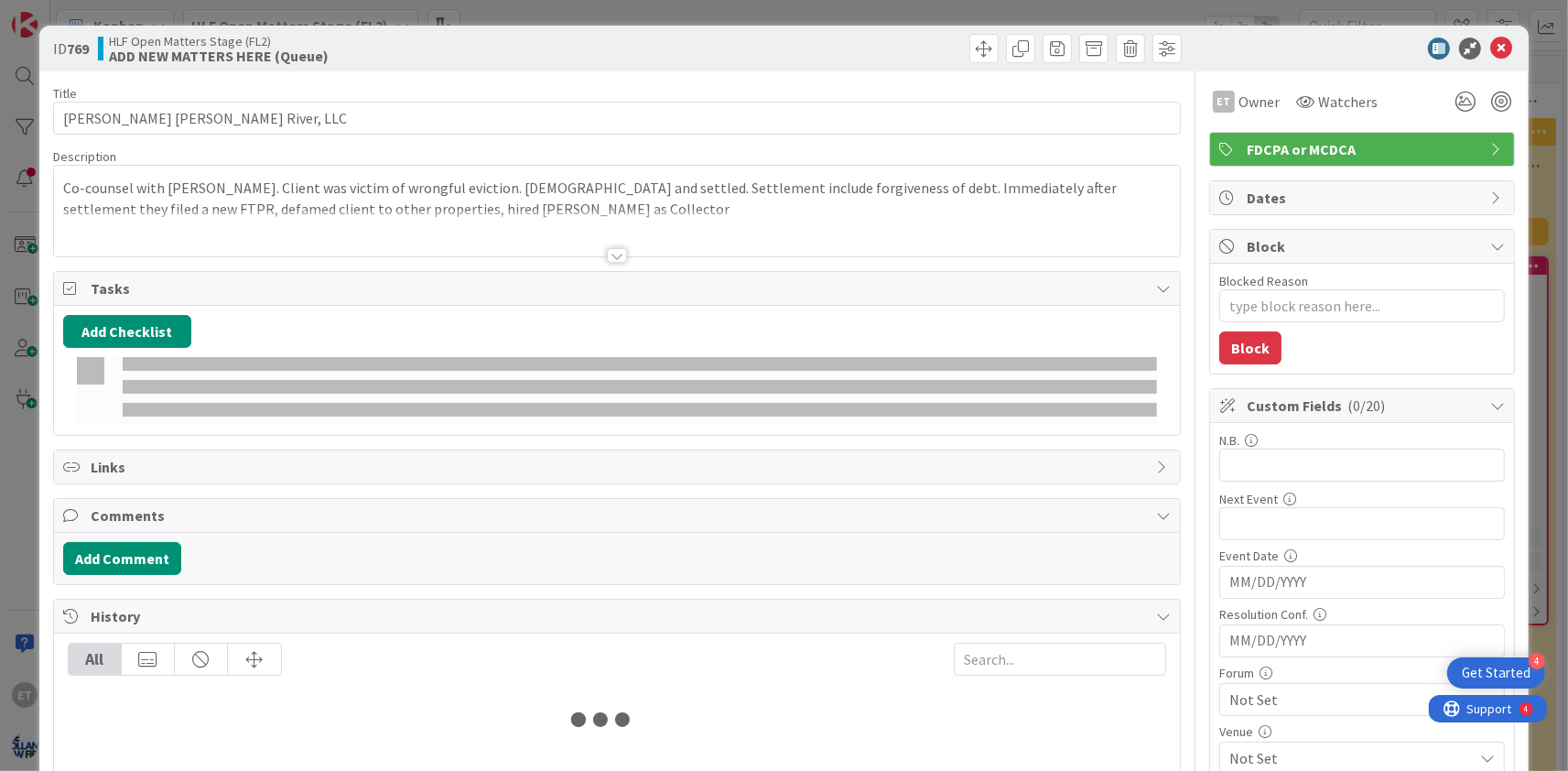
type textarea "x"
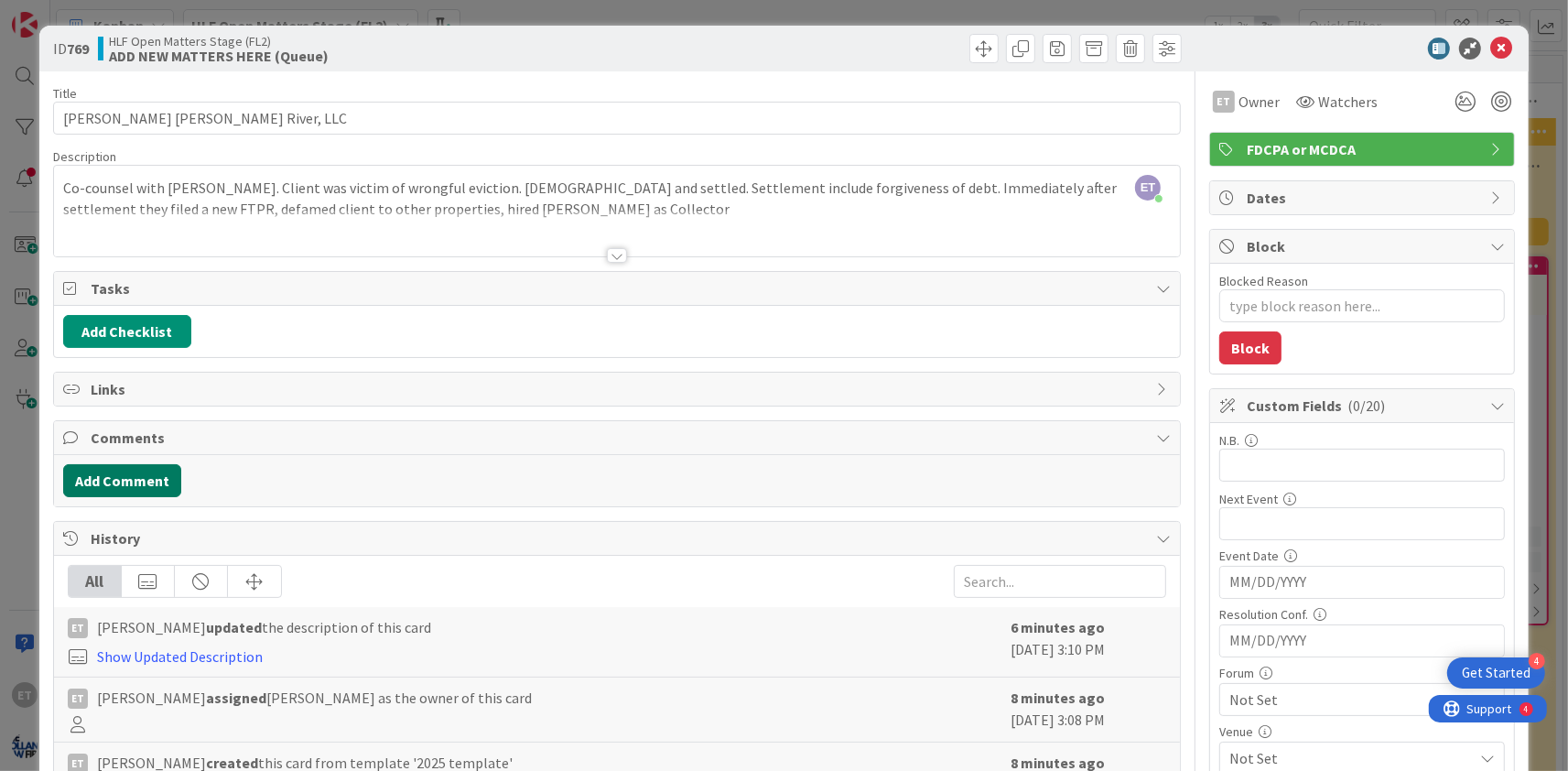
click at [134, 475] on button "Add Comment" at bounding box center [122, 480] width 118 height 33
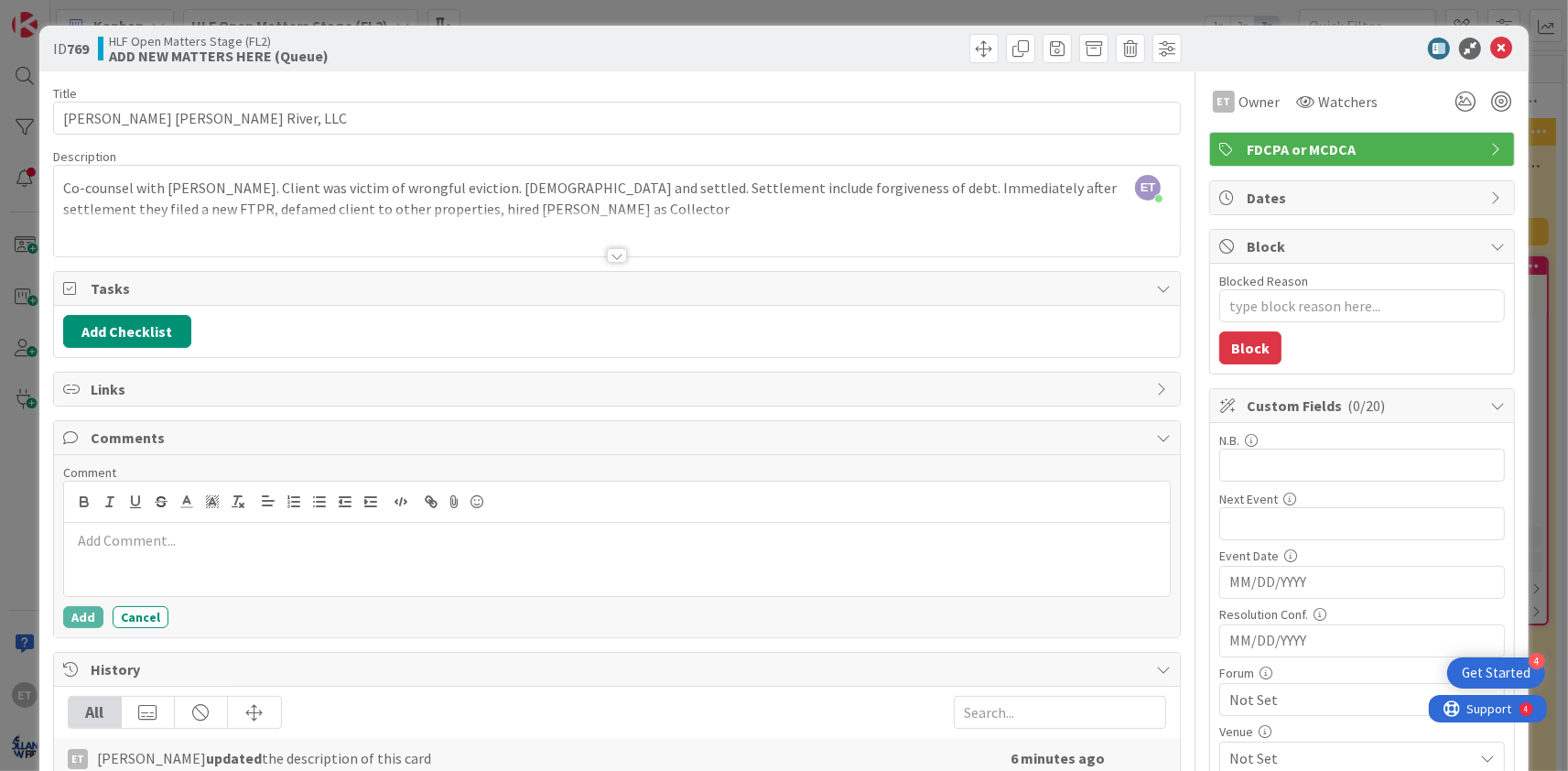
click at [193, 546] on p at bounding box center [616, 541] width 1091 height 21
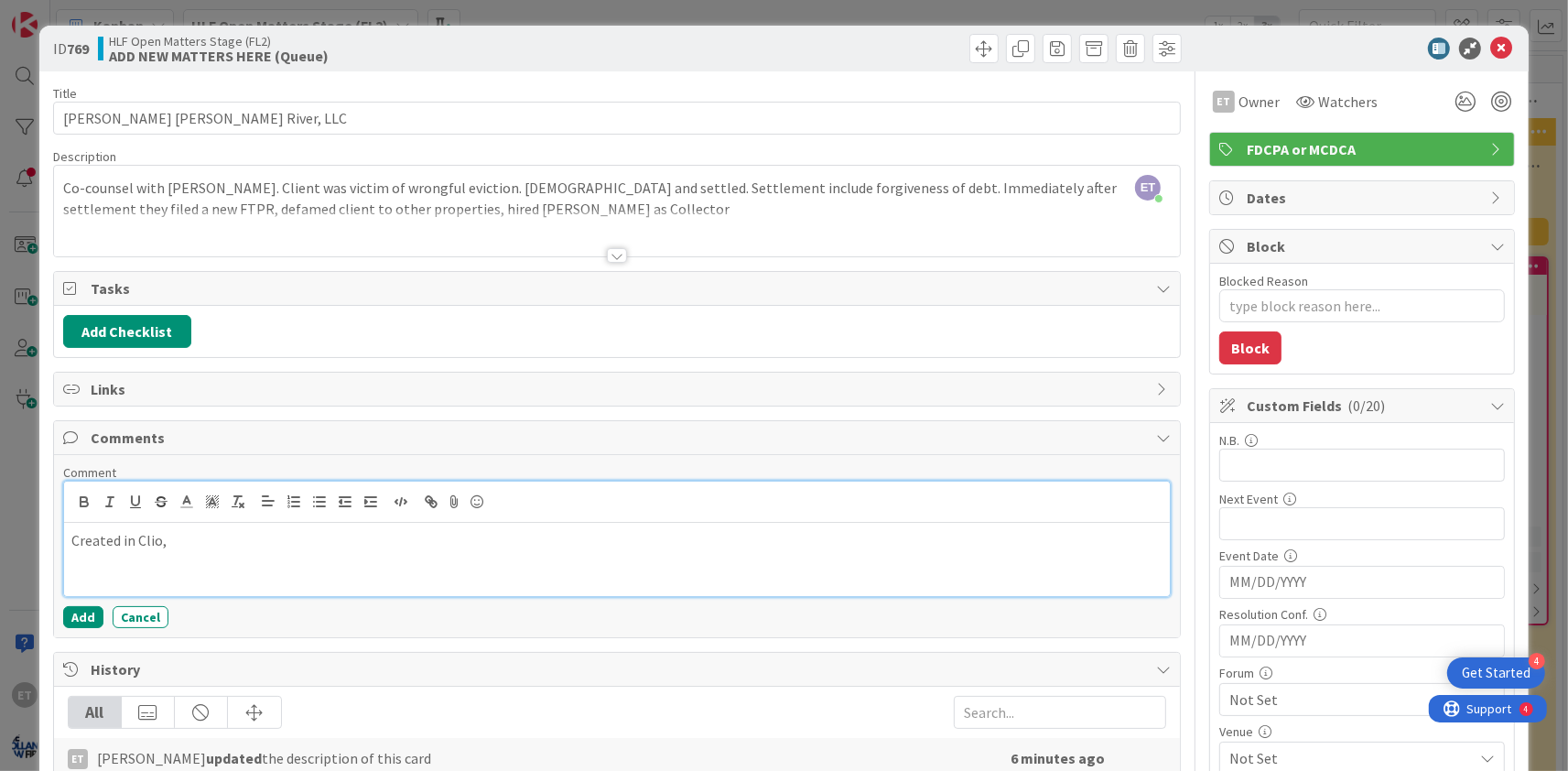
click at [195, 541] on p "Created in Clio," at bounding box center [616, 541] width 1091 height 21
drag, startPoint x: 330, startPoint y: 545, endPoint x: 271, endPoint y: 542, distance: 59.1
click at [271, 542] on p "Created in Clio, Sharepoint files, worked on Case Plan" at bounding box center [616, 541] width 1091 height 21
click at [408, 537] on p "Created in Clio, Sharepoint files, draft Case Plan" at bounding box center [616, 541] width 1091 height 21
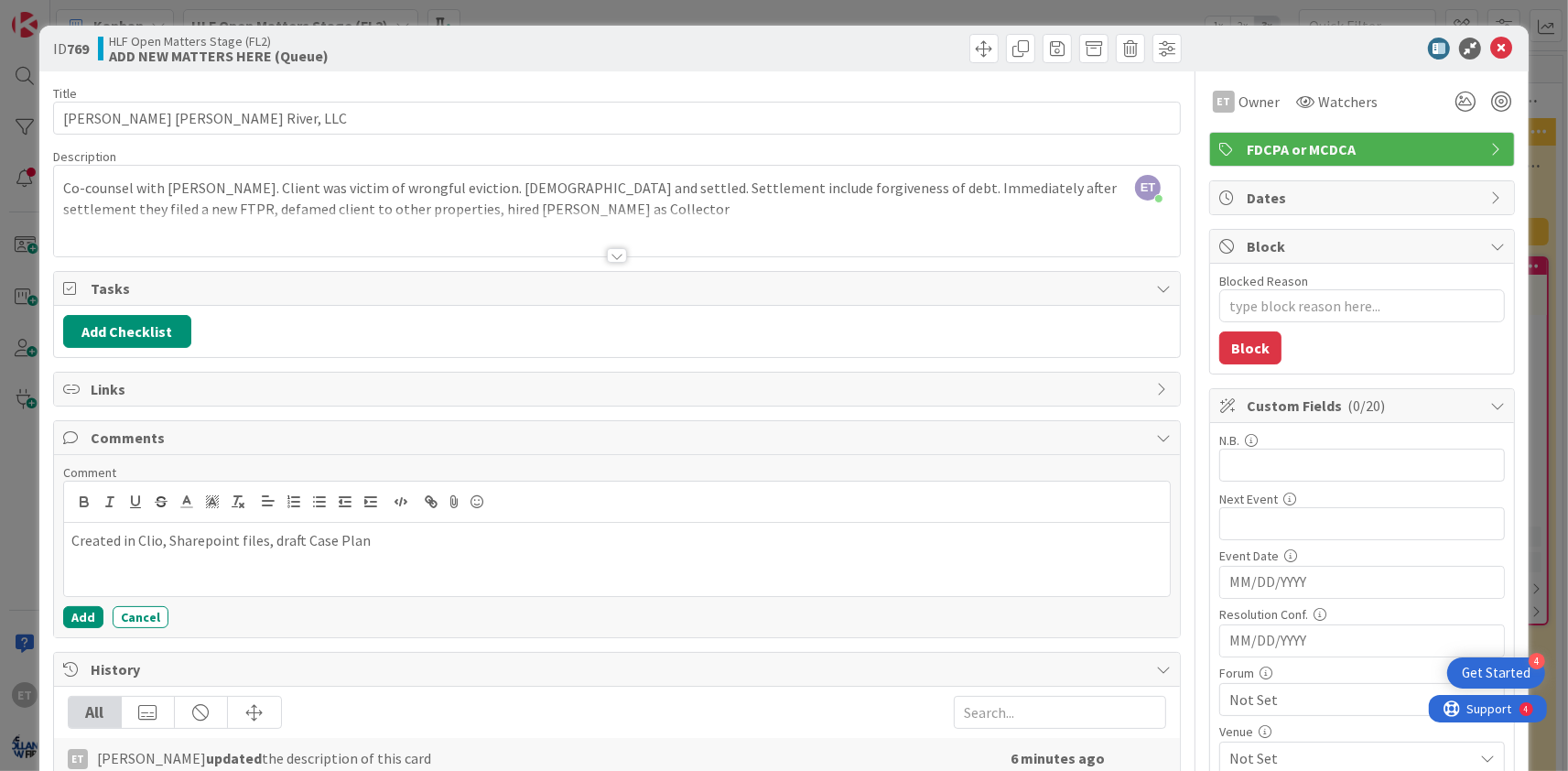
click at [1327, 34] on div "ID 769 HLF Open Matters Stage (FL2) ADD NEW MATTERS HERE (Queue)" at bounding box center [784, 49] width 1489 height 46
click at [1504, 46] on icon at bounding box center [1501, 48] width 22 height 22
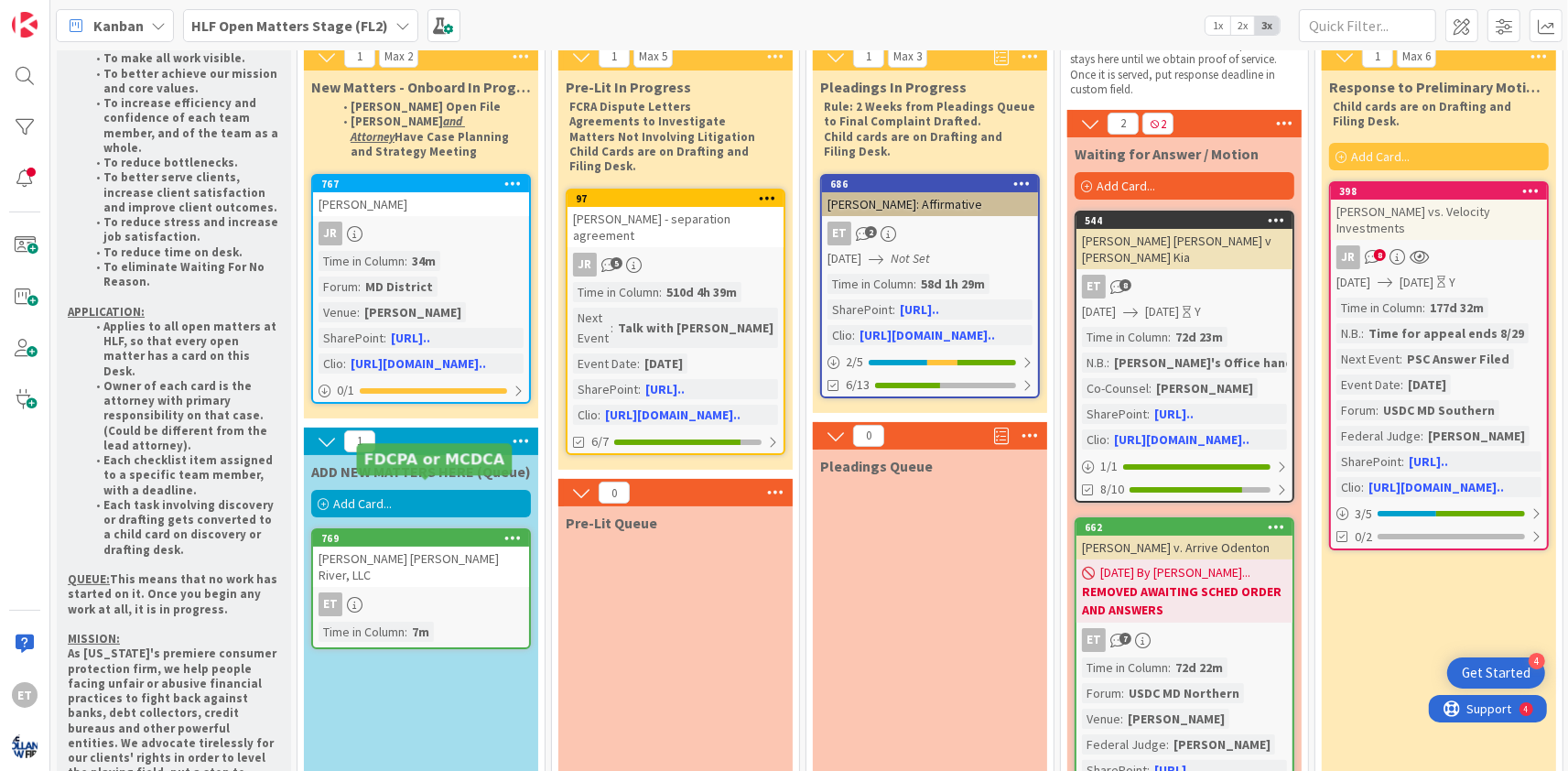
scroll to position [111, 0]
